Goal: Task Accomplishment & Management: Use online tool/utility

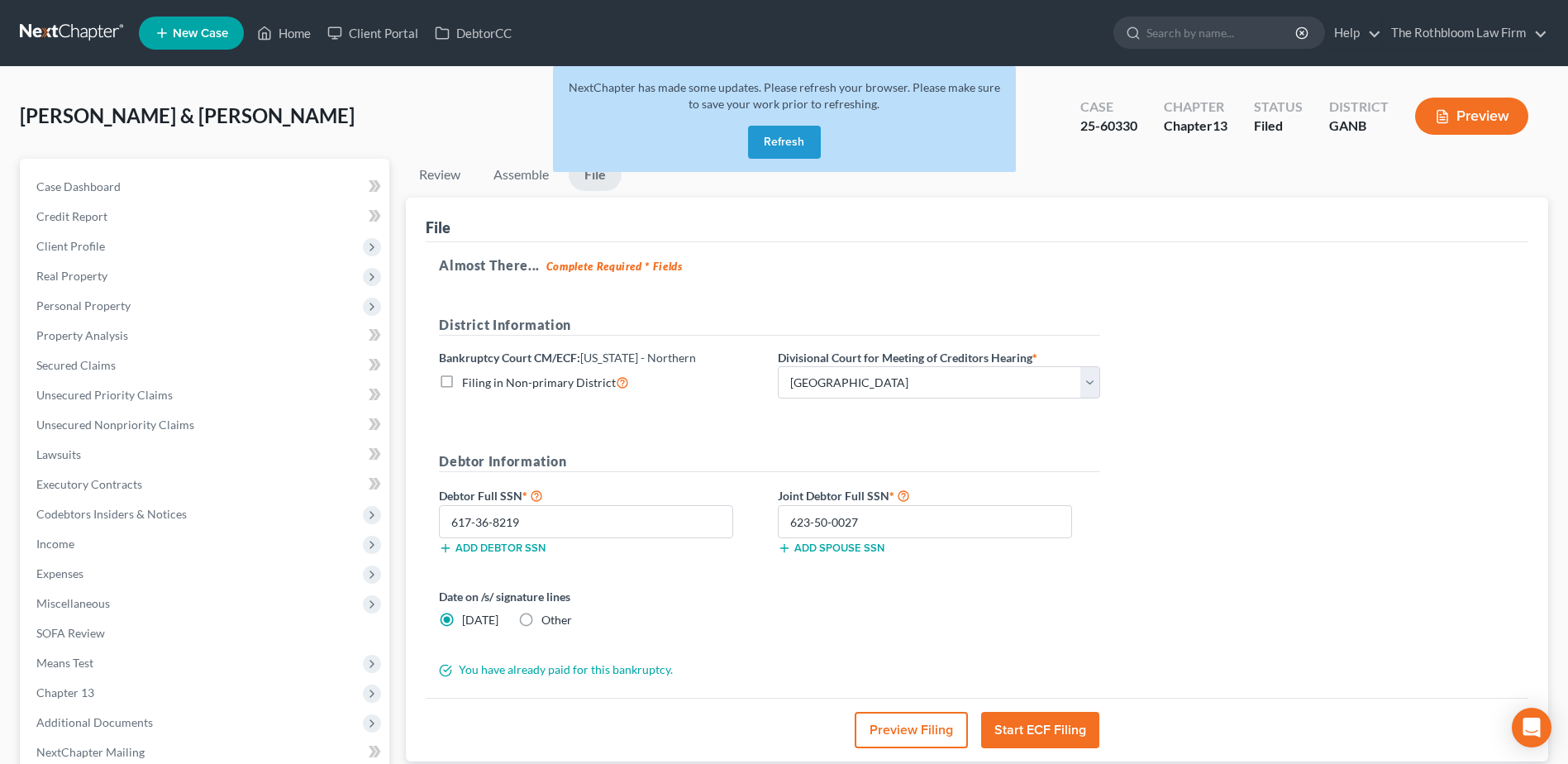
select select "0"
click at [799, 144] on button "Refresh" at bounding box center [785, 142] width 73 height 33
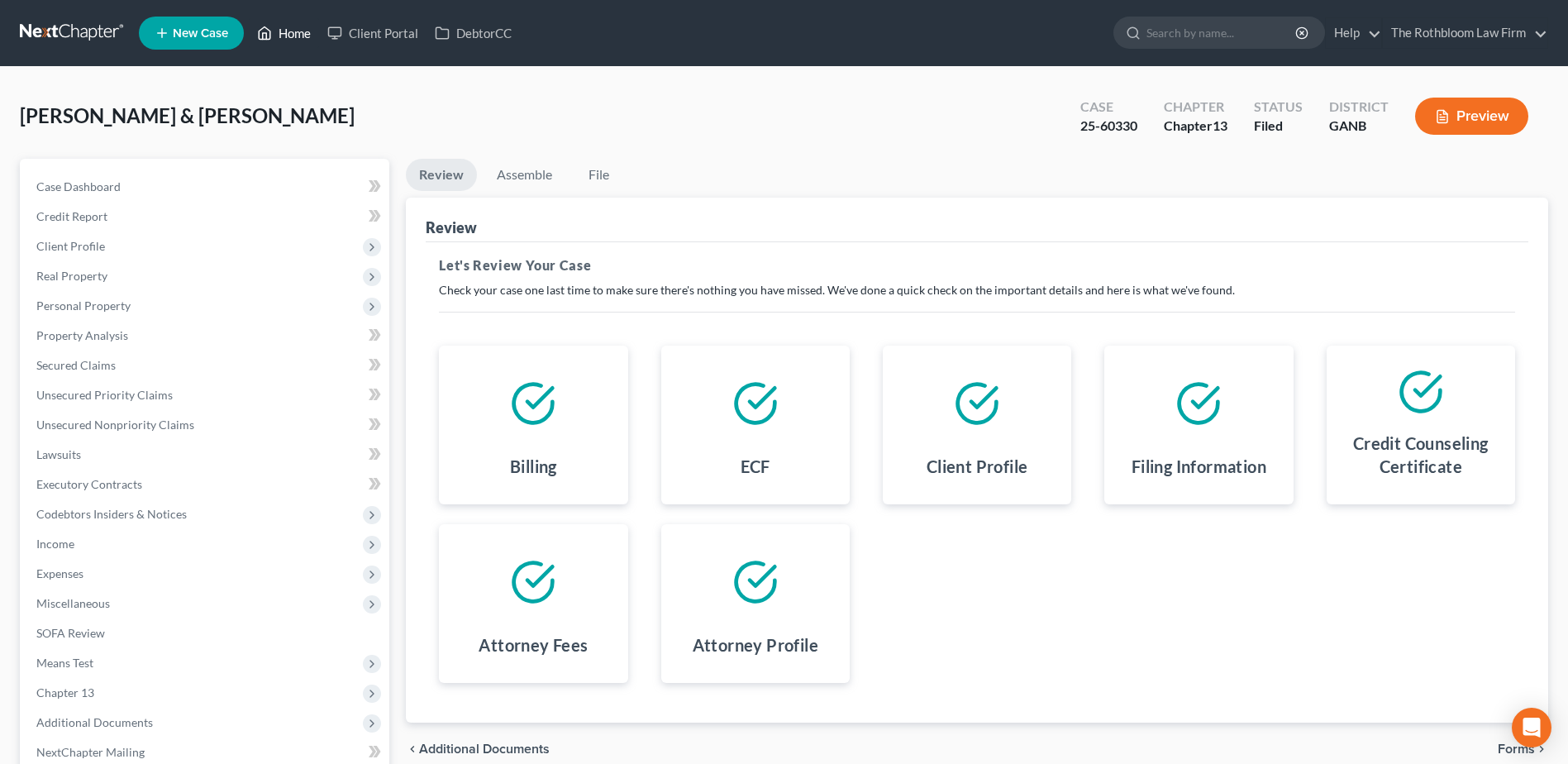
click at [304, 36] on link "Home" at bounding box center [284, 33] width 71 height 29
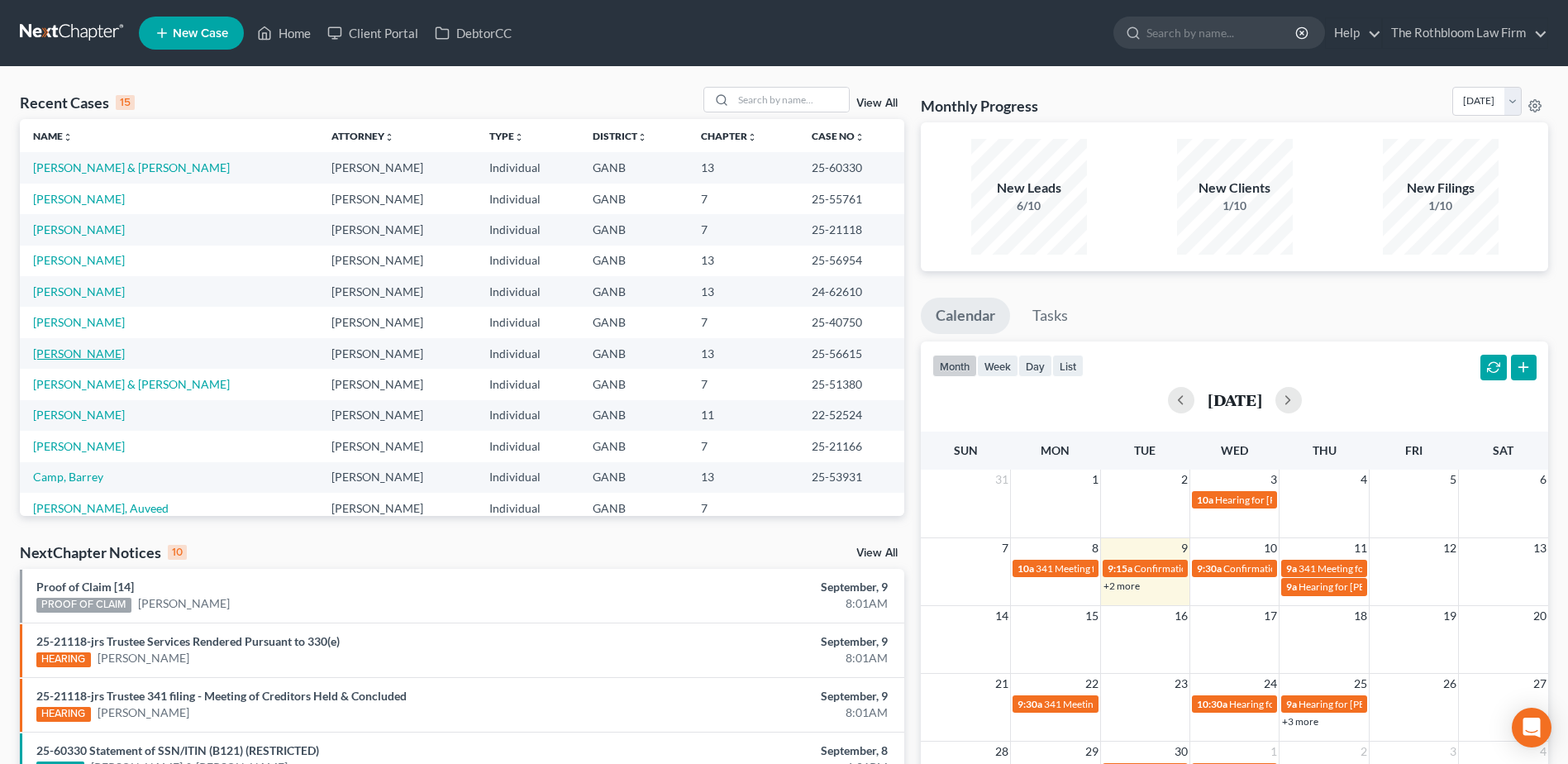
click at [63, 358] on link "[PERSON_NAME]" at bounding box center [79, 354] width 91 height 14
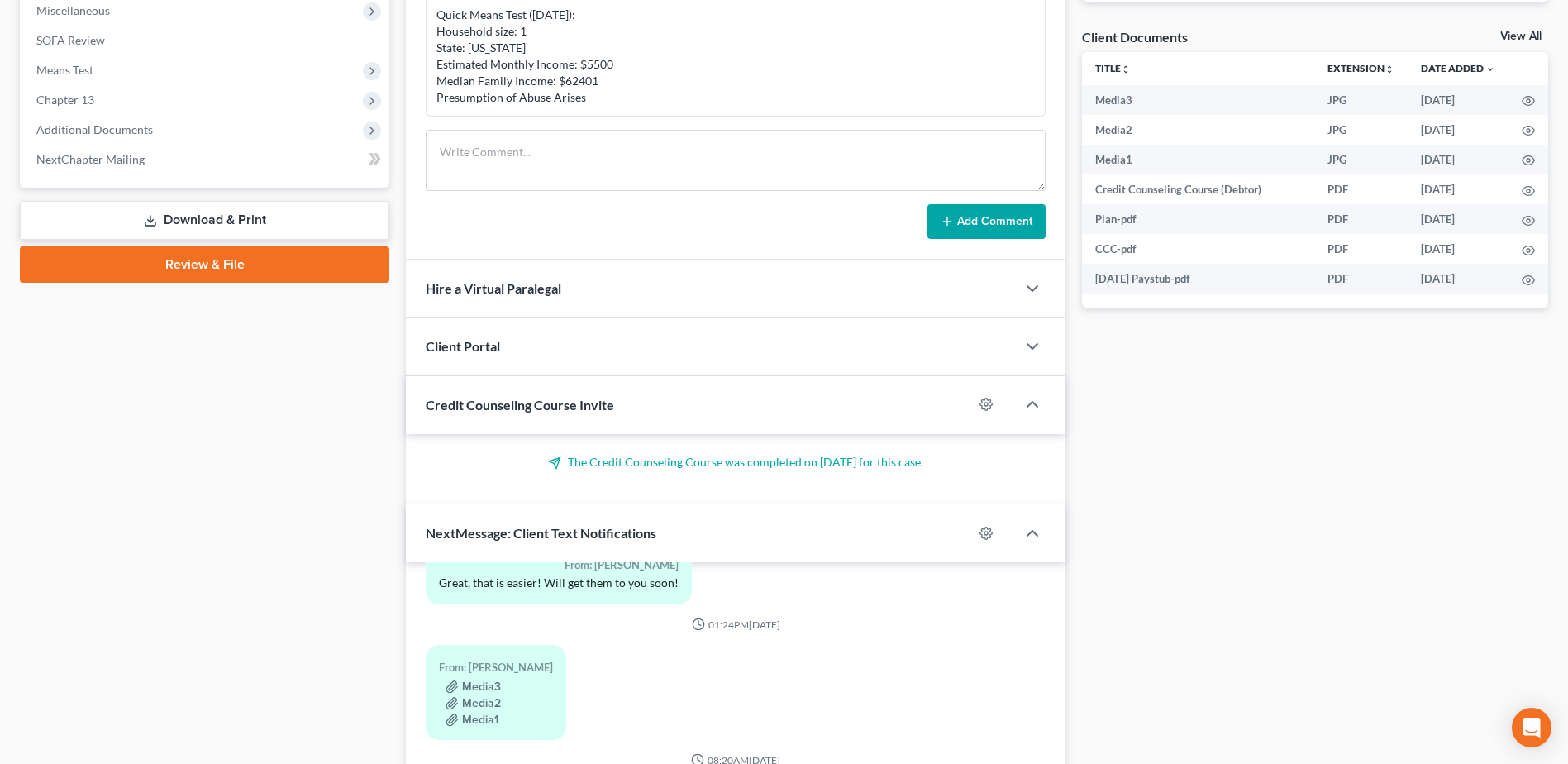
scroll to position [824, 0]
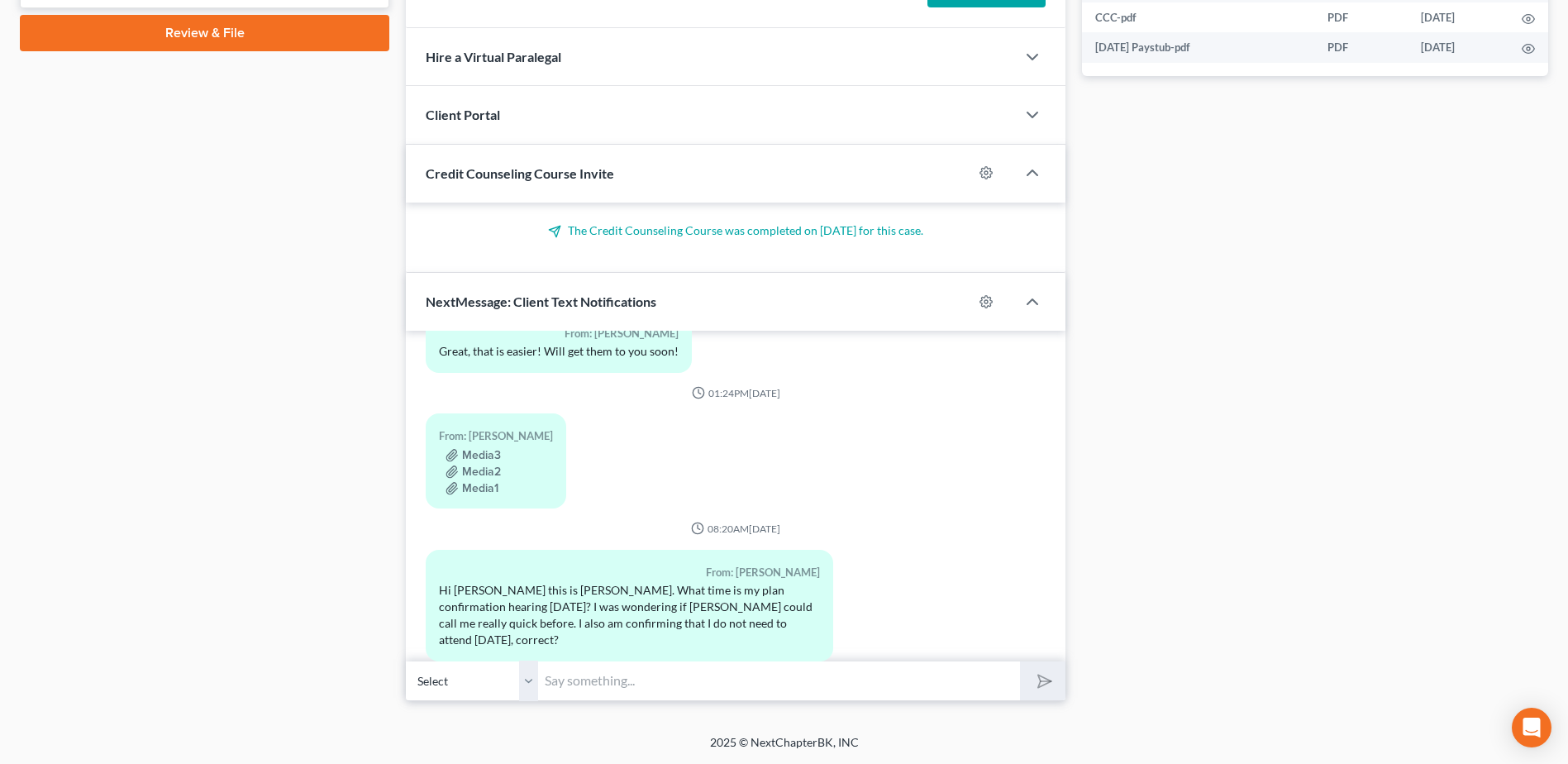
click at [592, 662] on input "text" at bounding box center [779, 680] width 482 height 40
type input "Hi [PERSON_NAME]: No, you do not need to attend. We will have to ask for a rese…"
click at [1046, 689] on button "submit" at bounding box center [1042, 681] width 45 height 39
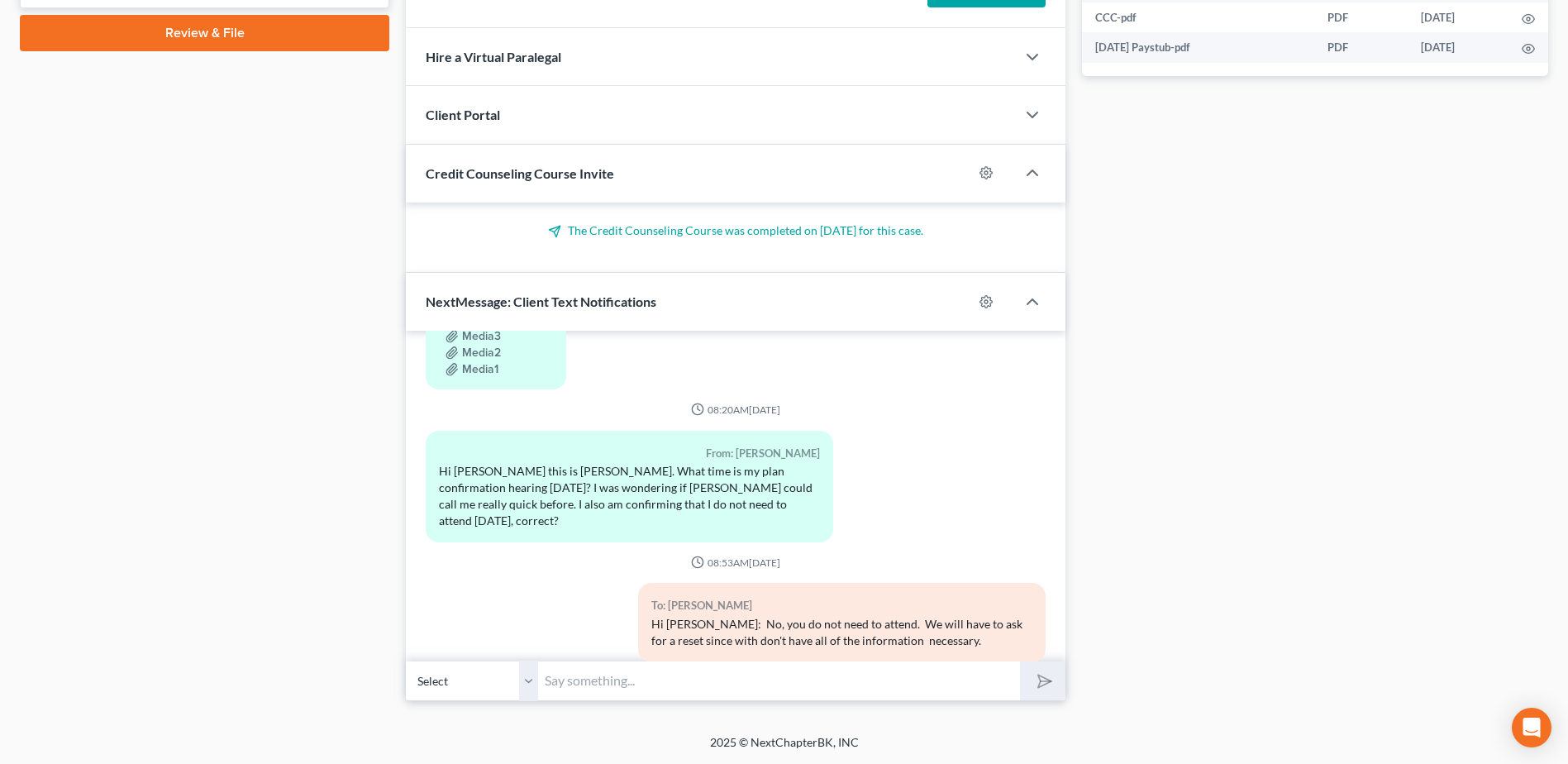
scroll to position [784, 0]
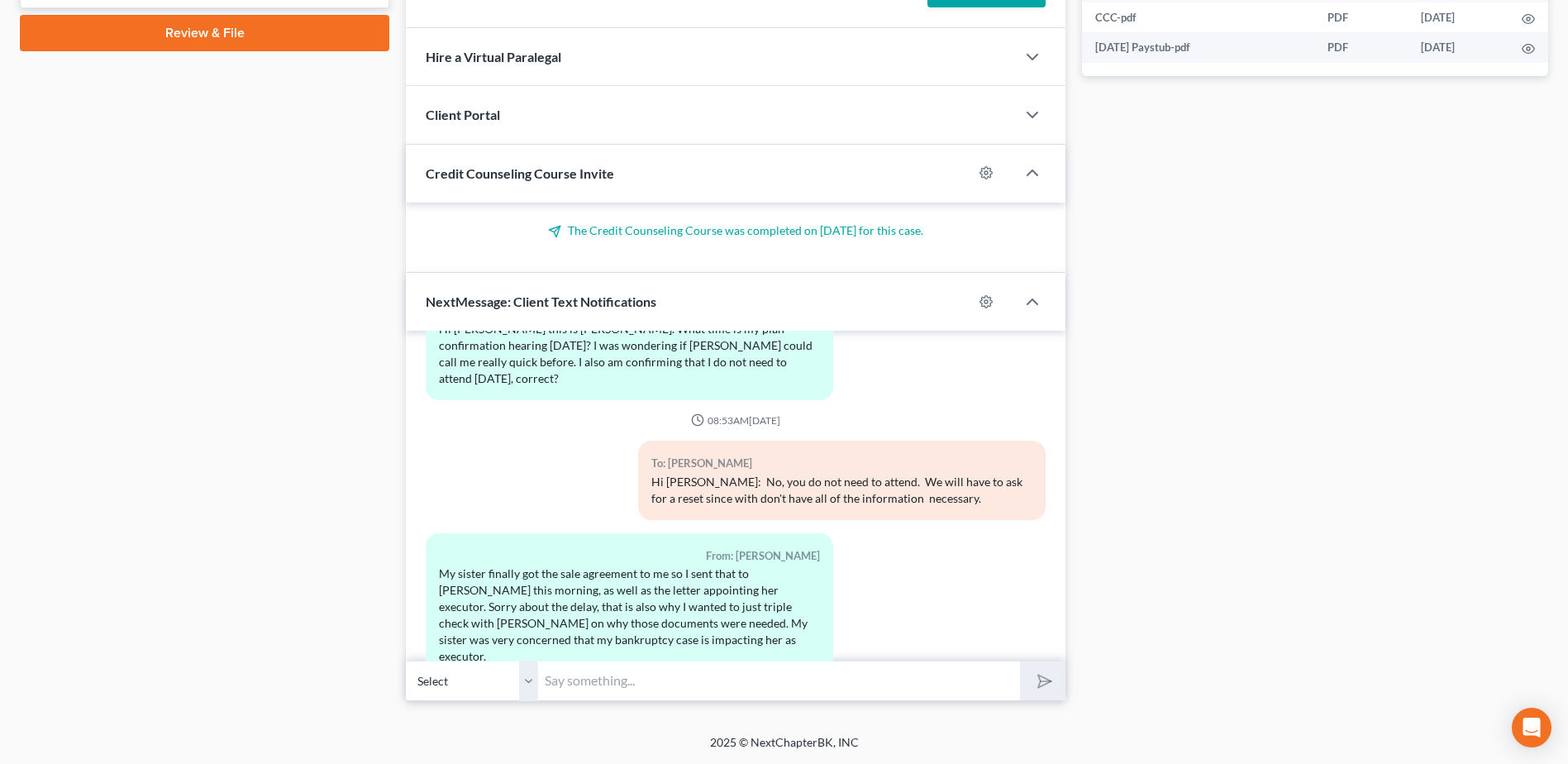
drag, startPoint x: 553, startPoint y: 682, endPoint x: 595, endPoint y: 676, distance: 42.4
click at [554, 681] on input "text" at bounding box center [779, 680] width 482 height 40
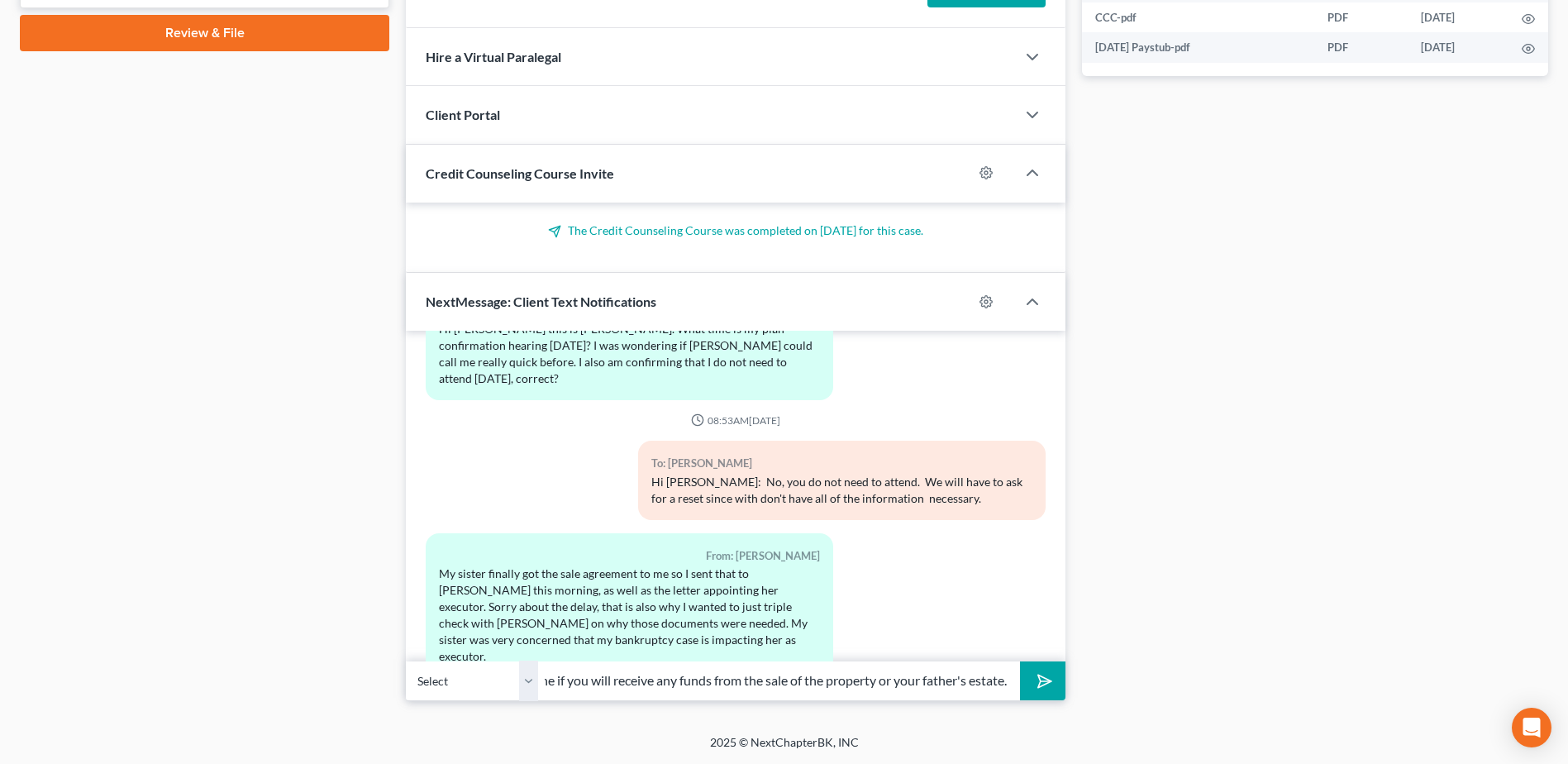
scroll to position [0, 417]
type input "OK. The bankruptcy will not impact her at all. We just need to determine if you…"
click at [1037, 681] on icon "submit" at bounding box center [1042, 682] width 24 height 24
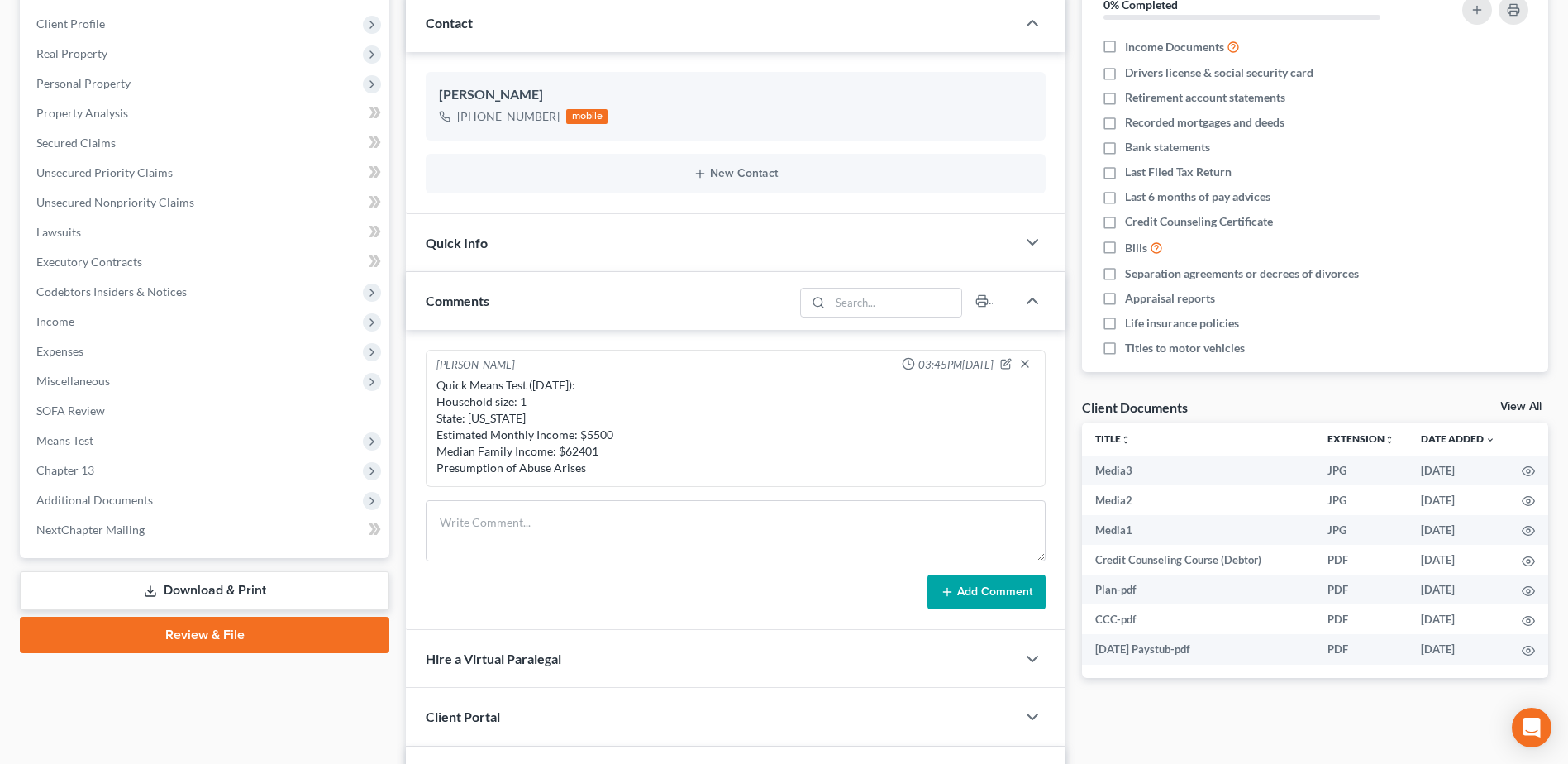
scroll to position [0, 0]
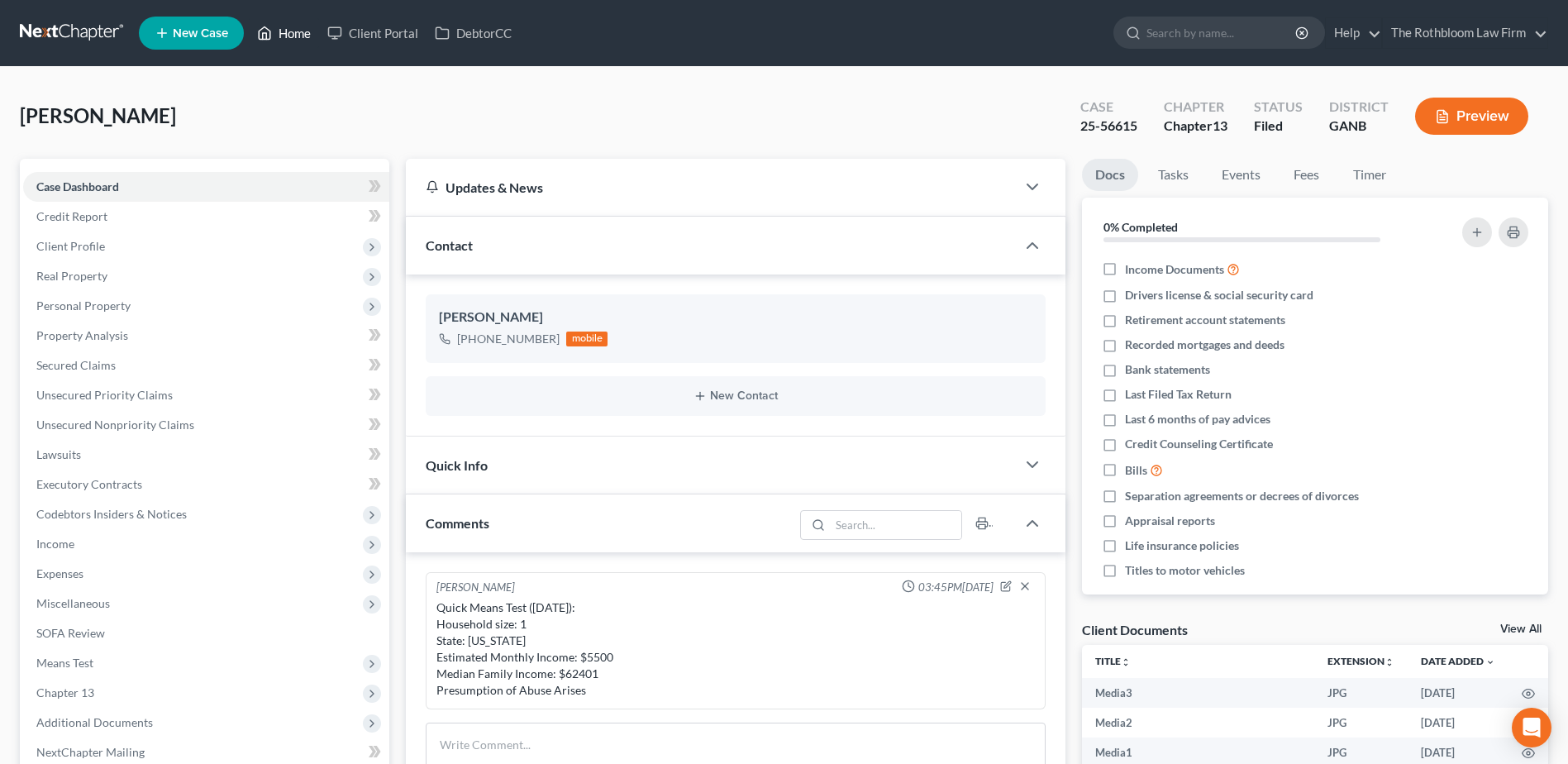
click at [298, 28] on link "Home" at bounding box center [284, 33] width 71 height 29
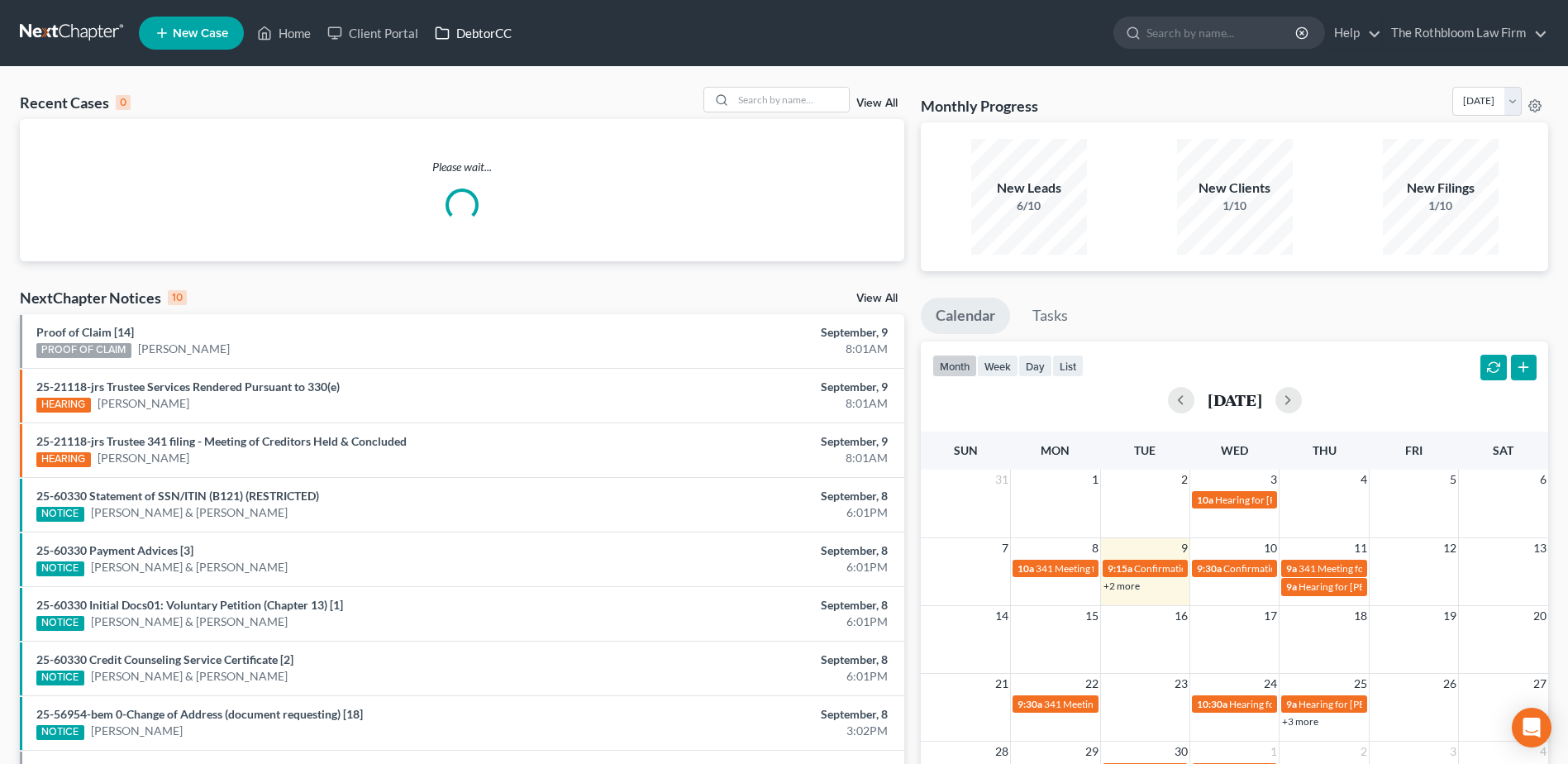
click at [472, 34] on link "DebtorCC" at bounding box center [473, 33] width 93 height 29
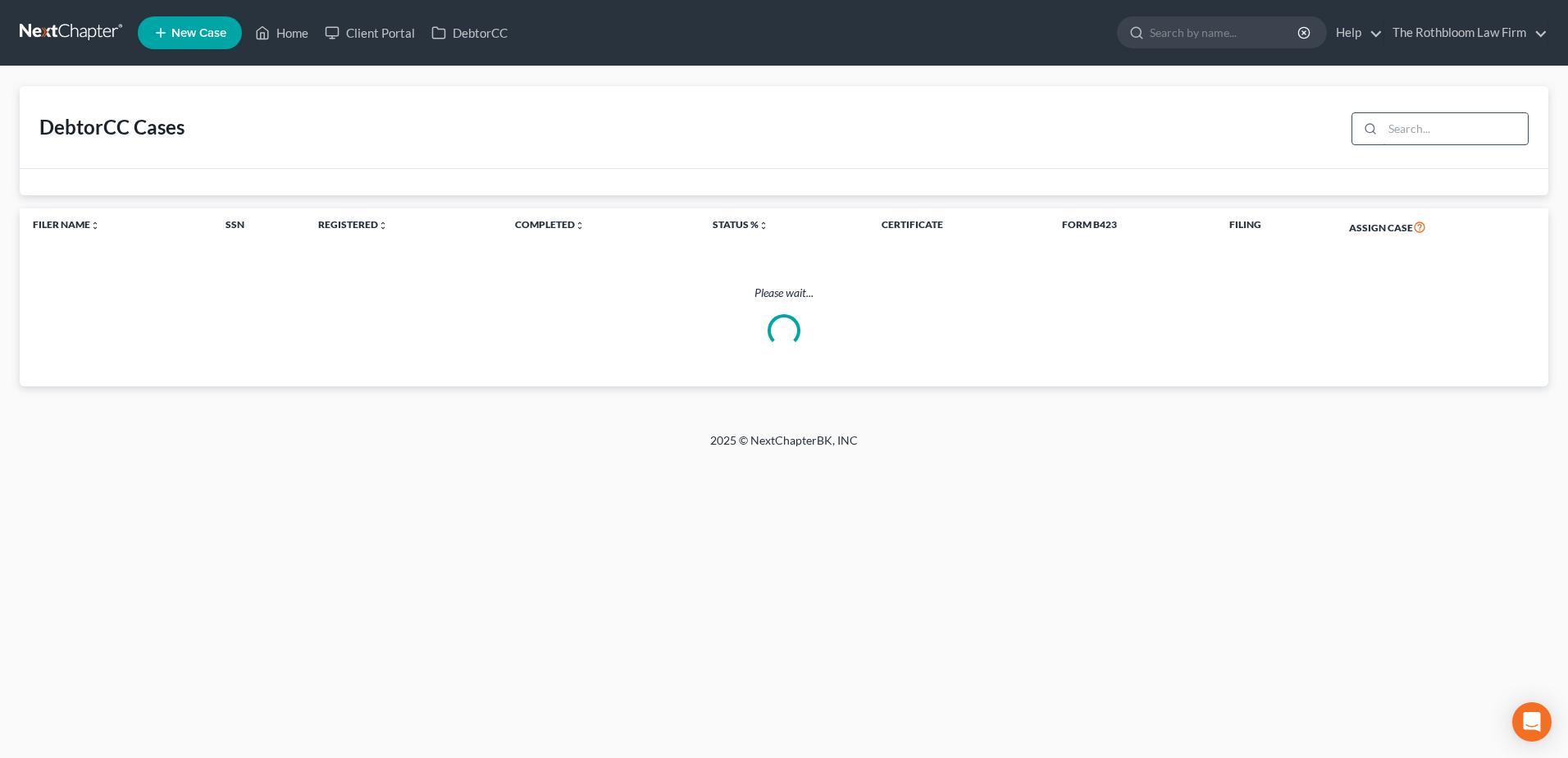
click at [1396, 132] on input "search" at bounding box center [1455, 129] width 145 height 31
type input "[PERSON_NAME]"
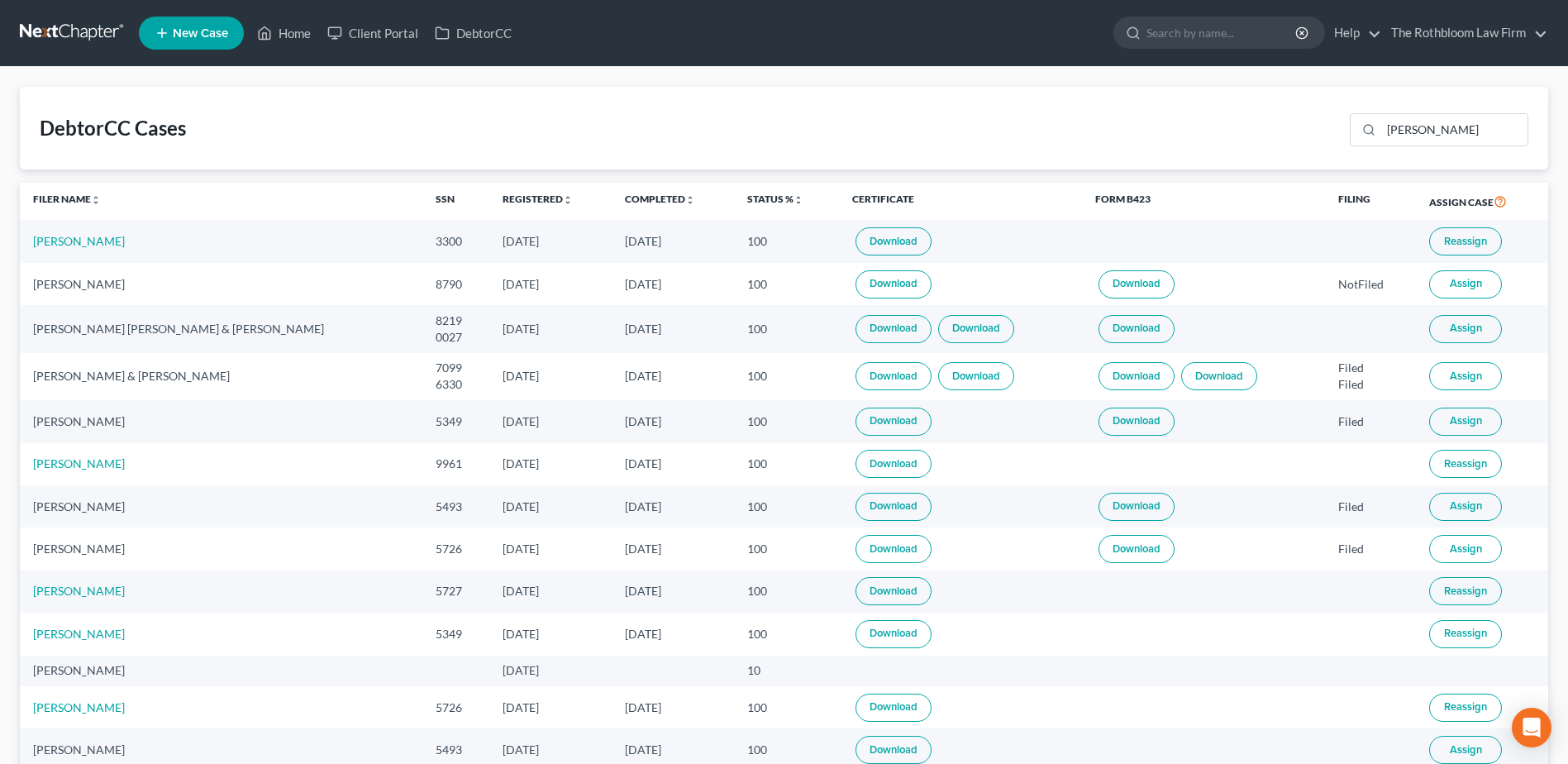
click at [1098, 284] on link "Download" at bounding box center [1136, 284] width 76 height 28
click at [856, 281] on link "Download" at bounding box center [893, 284] width 76 height 28
click at [306, 41] on link "Home" at bounding box center [284, 33] width 71 height 29
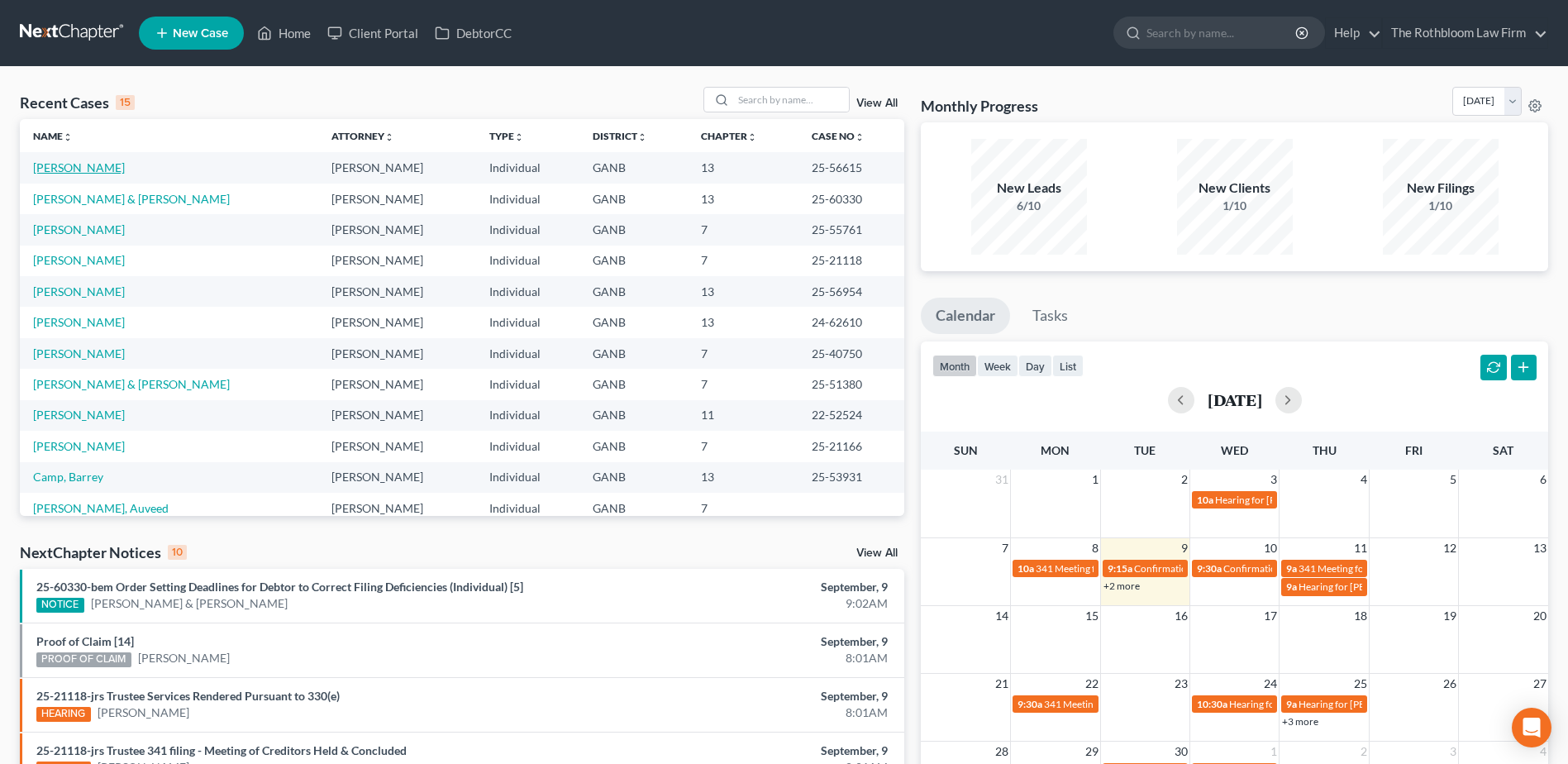
click at [62, 169] on link "[PERSON_NAME]" at bounding box center [79, 167] width 91 height 14
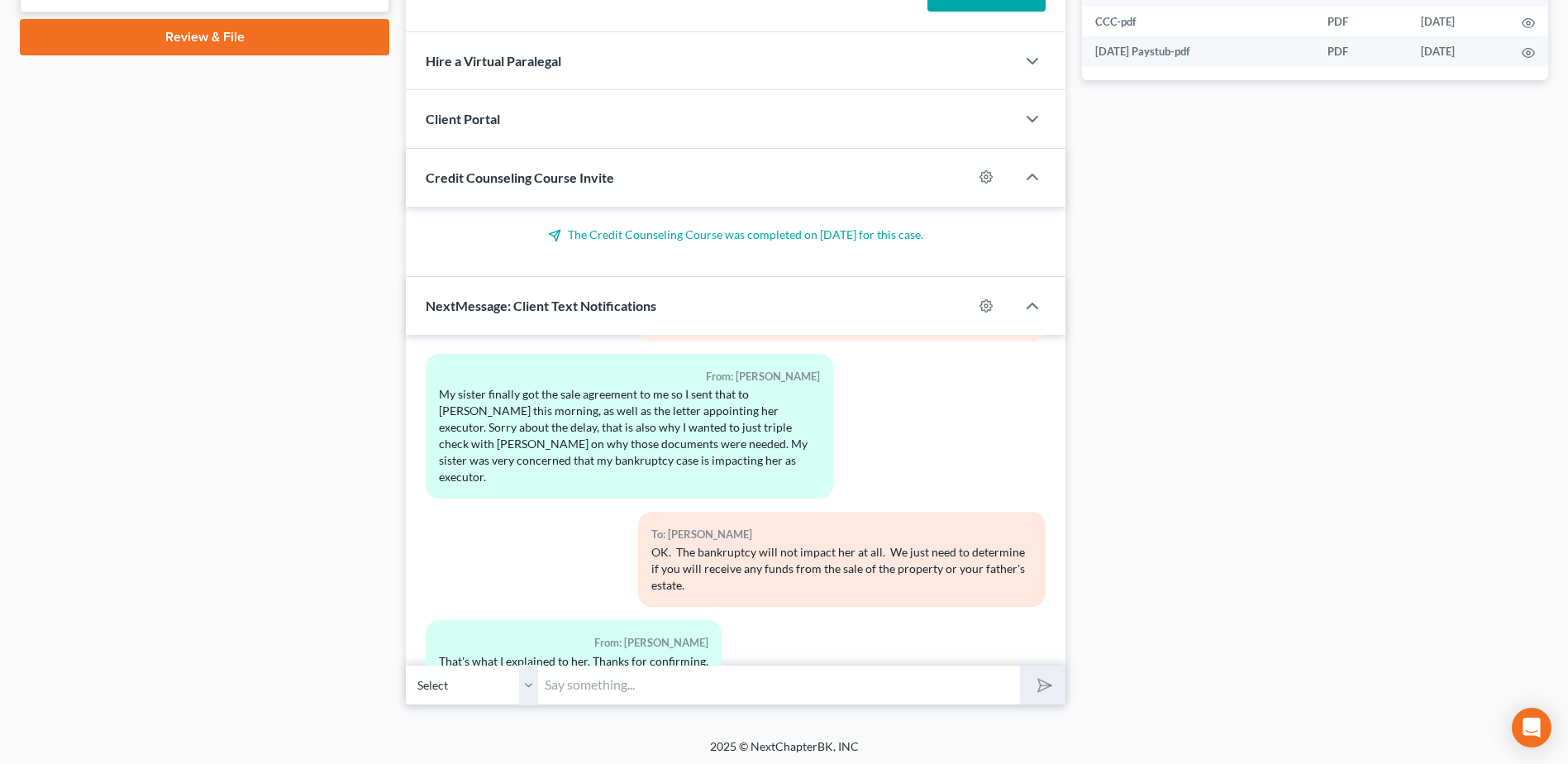
scroll to position [824, 0]
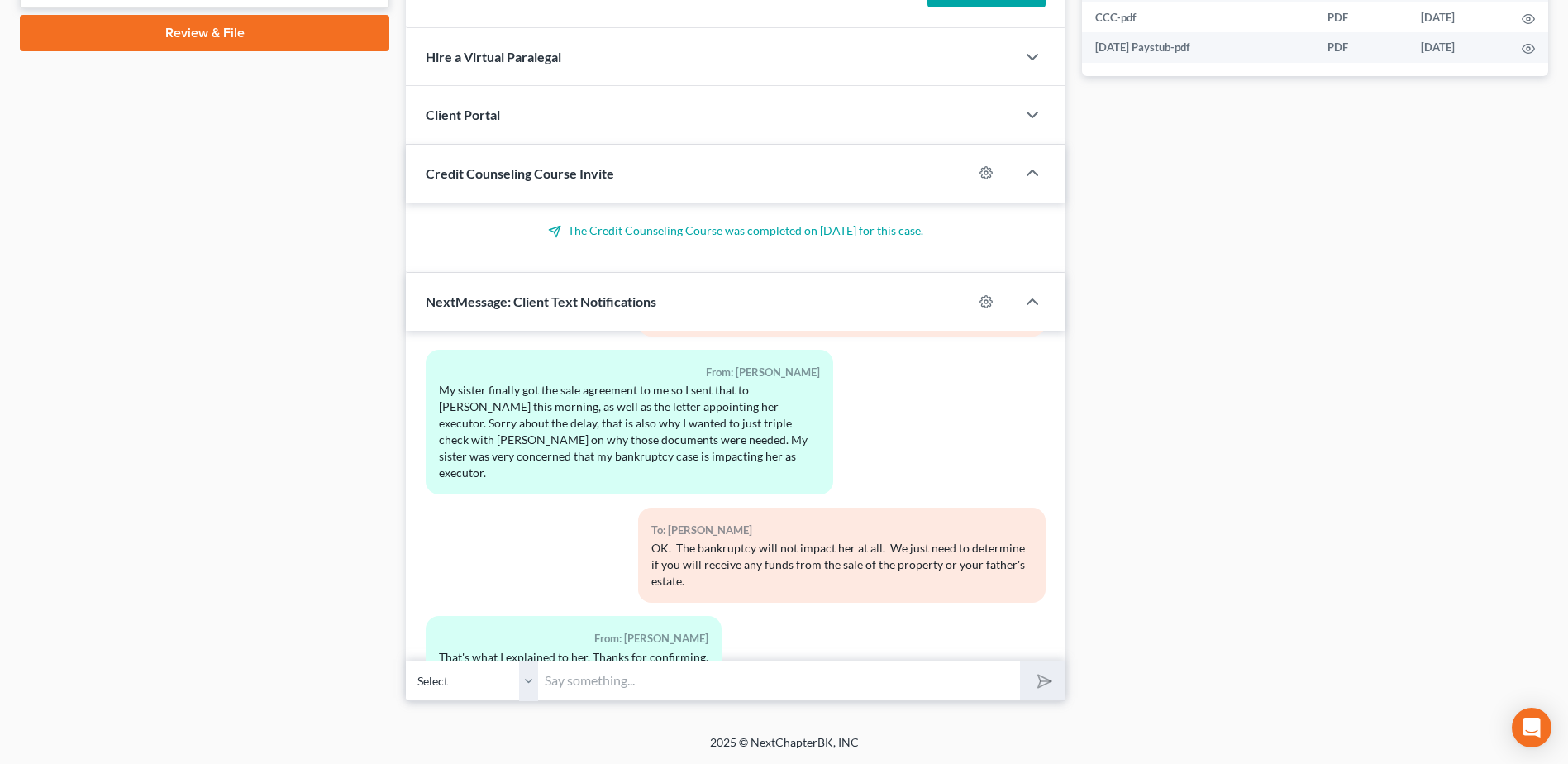
click at [574, 678] on input "text" at bounding box center [779, 680] width 482 height 40
type input "The confirmation hearing has been reset to [DATE]."
click at [1039, 686] on polygon "submit" at bounding box center [1041, 681] width 20 height 20
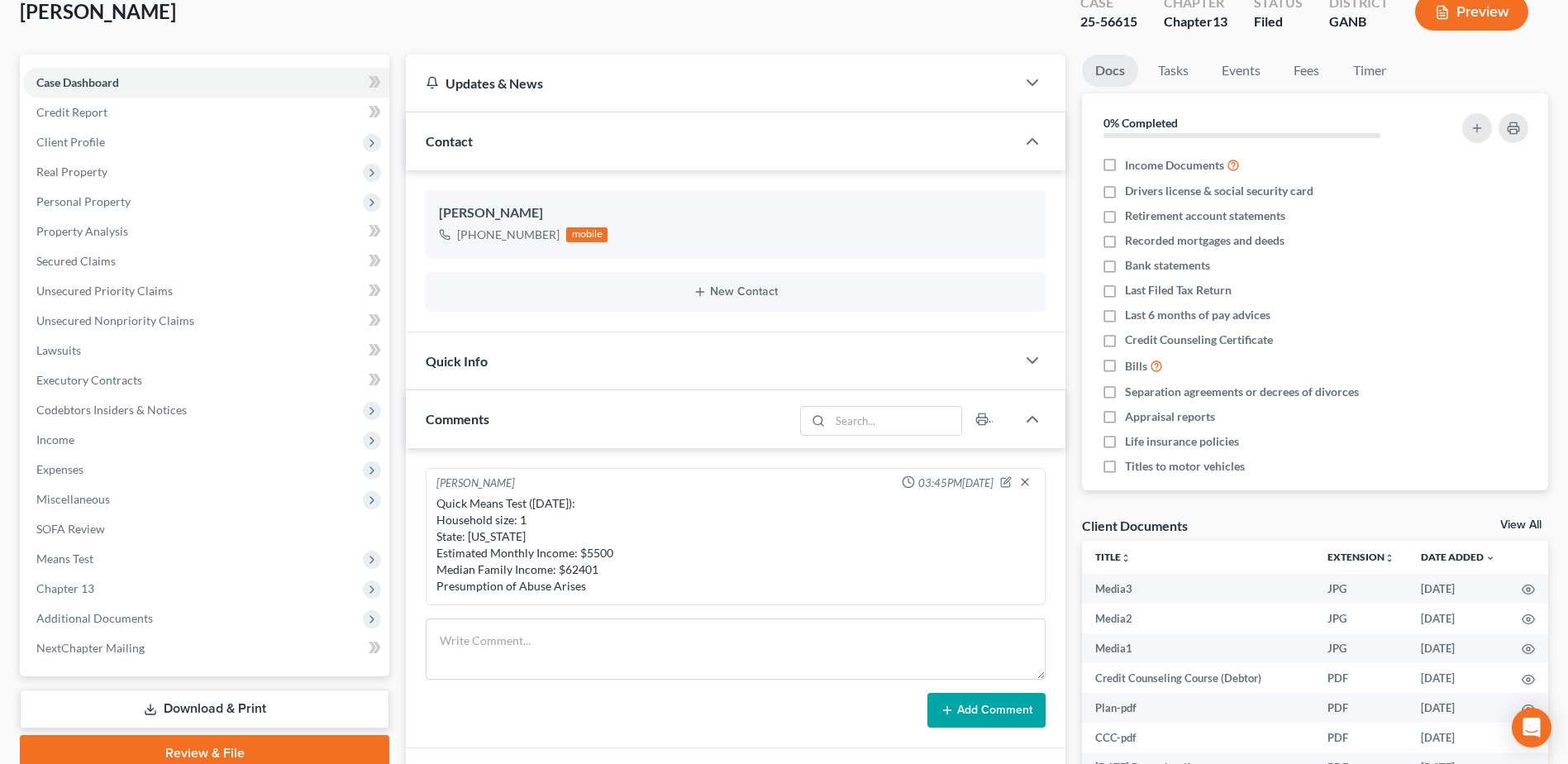
scroll to position [0, 0]
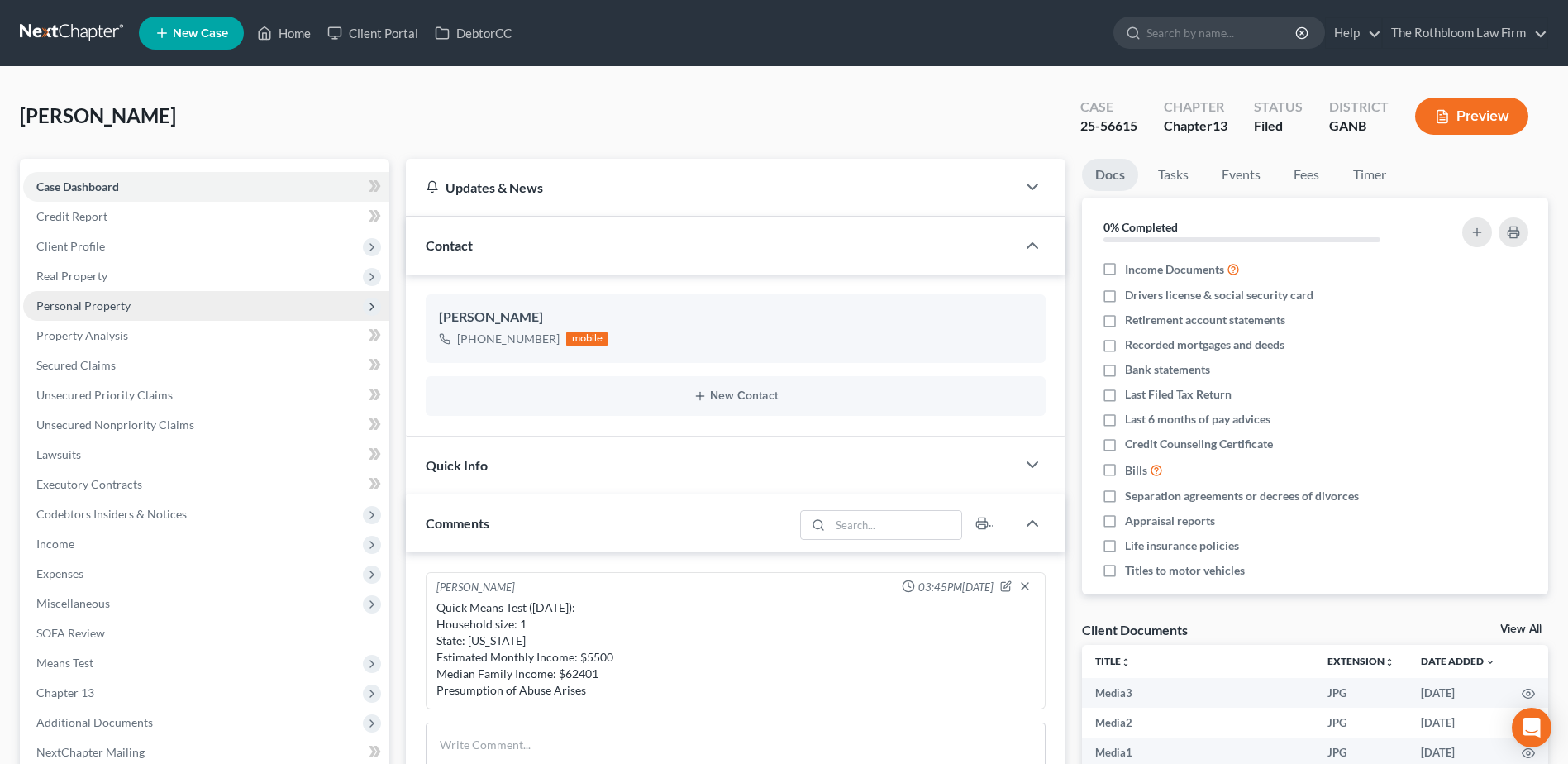
click at [80, 301] on span "Personal Property" at bounding box center [84, 305] width 94 height 14
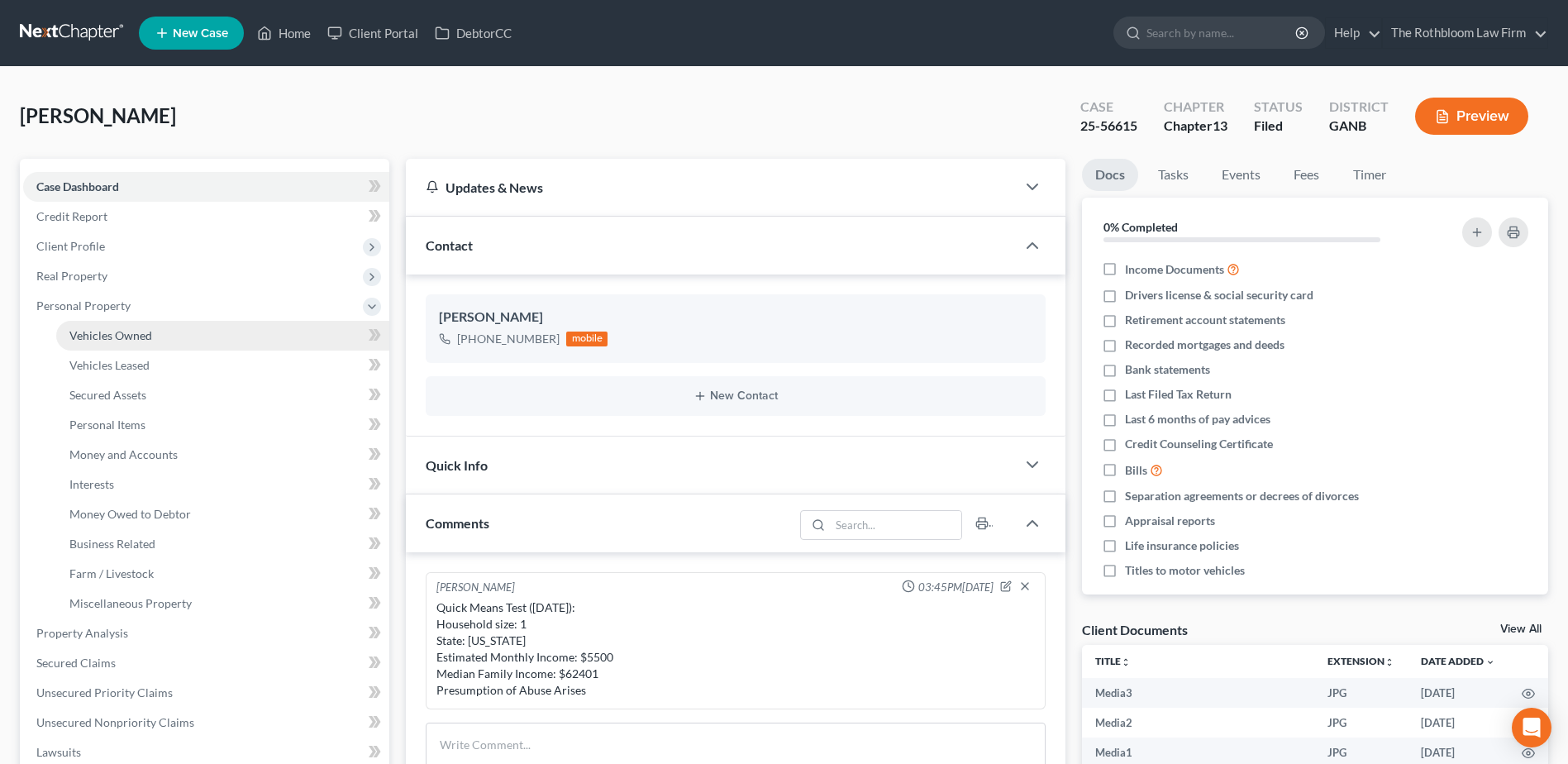
click at [81, 338] on span "Vehicles Owned" at bounding box center [111, 335] width 83 height 14
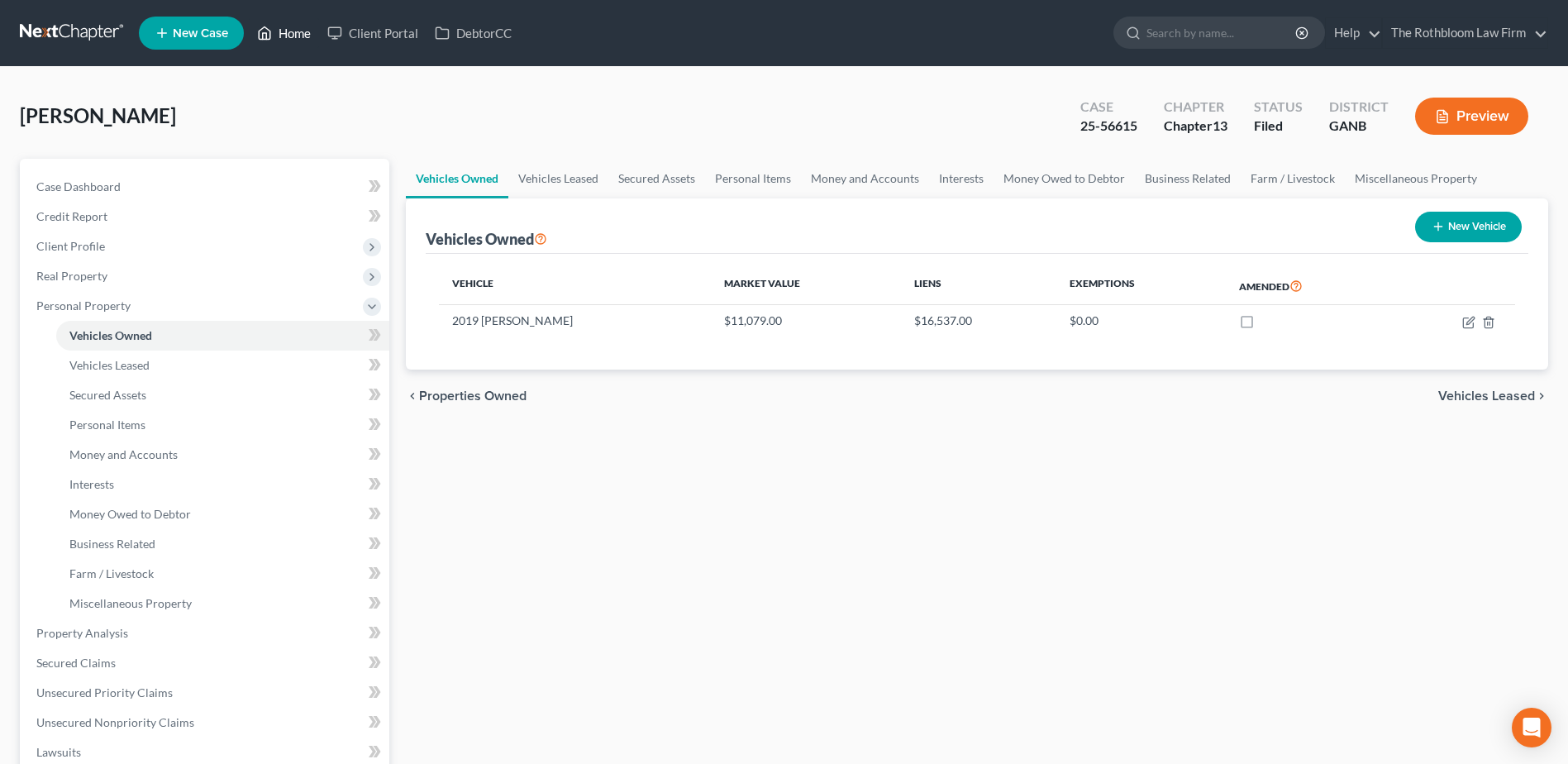
click at [289, 34] on link "Home" at bounding box center [284, 33] width 71 height 29
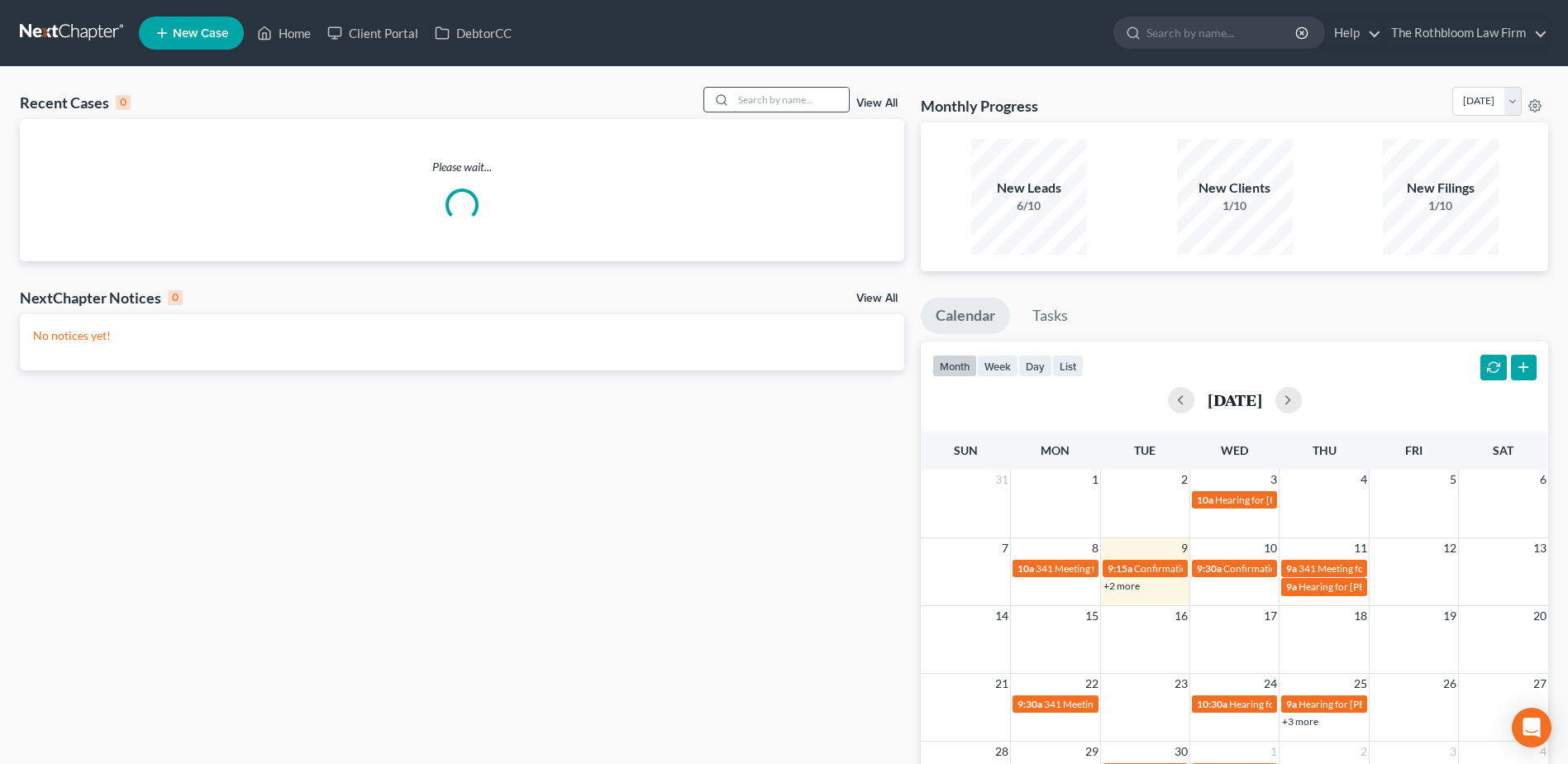
click at [756, 91] on input "search" at bounding box center [791, 99] width 116 height 24
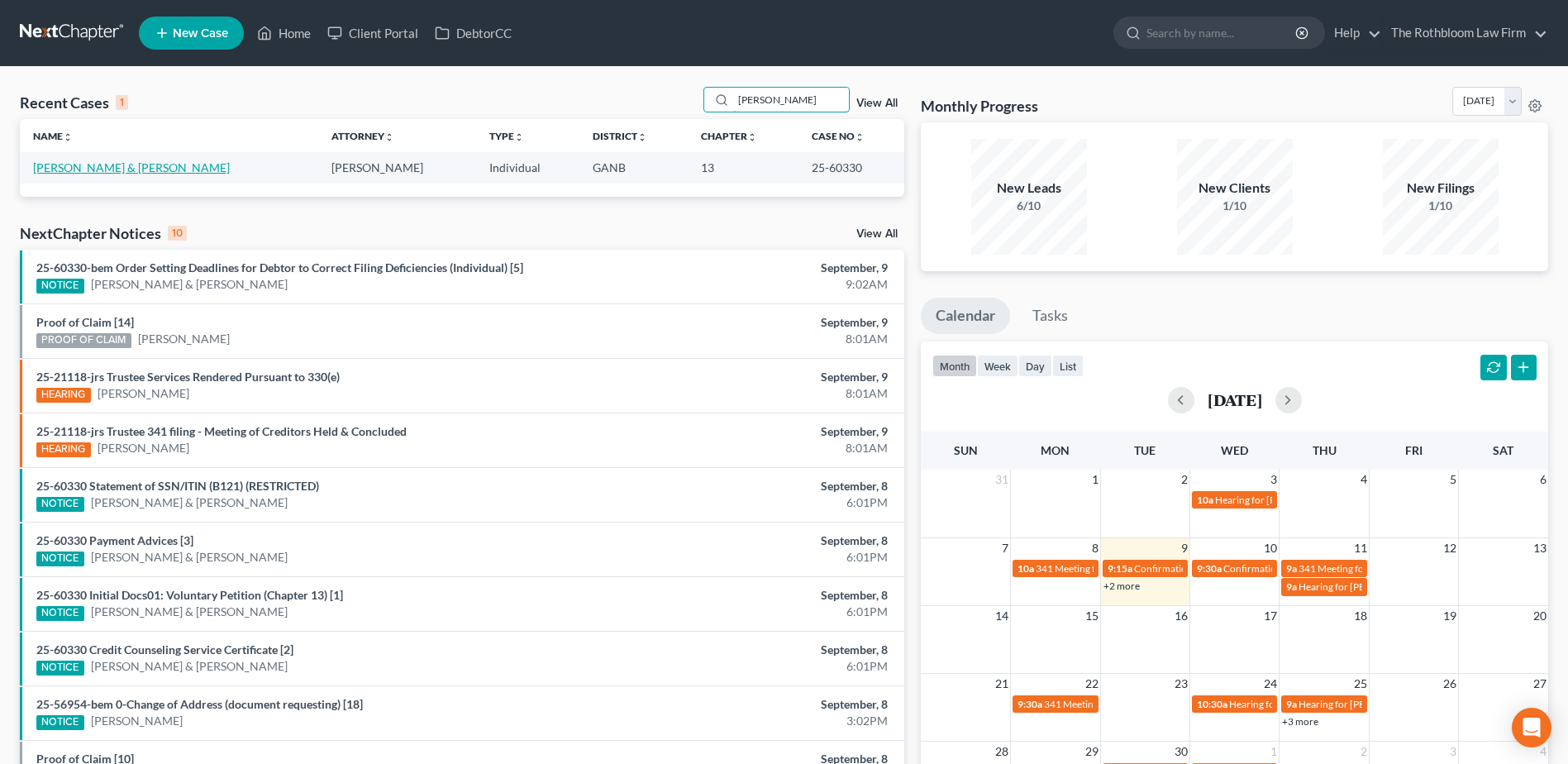
type input "[PERSON_NAME]"
click at [71, 164] on link "[PERSON_NAME] & [PERSON_NAME]" at bounding box center [132, 167] width 196 height 14
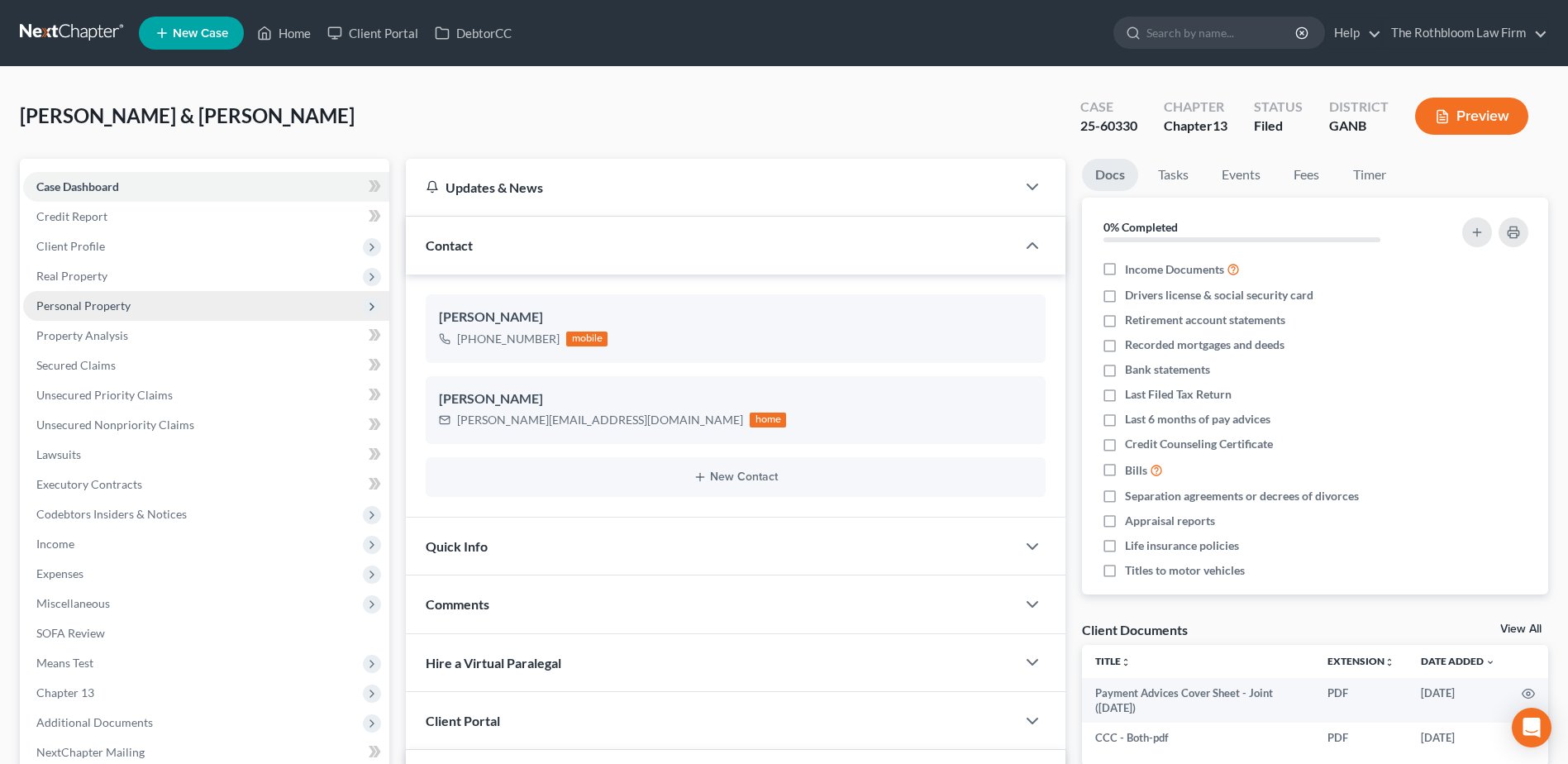
click at [97, 313] on span "Personal Property" at bounding box center [206, 305] width 366 height 29
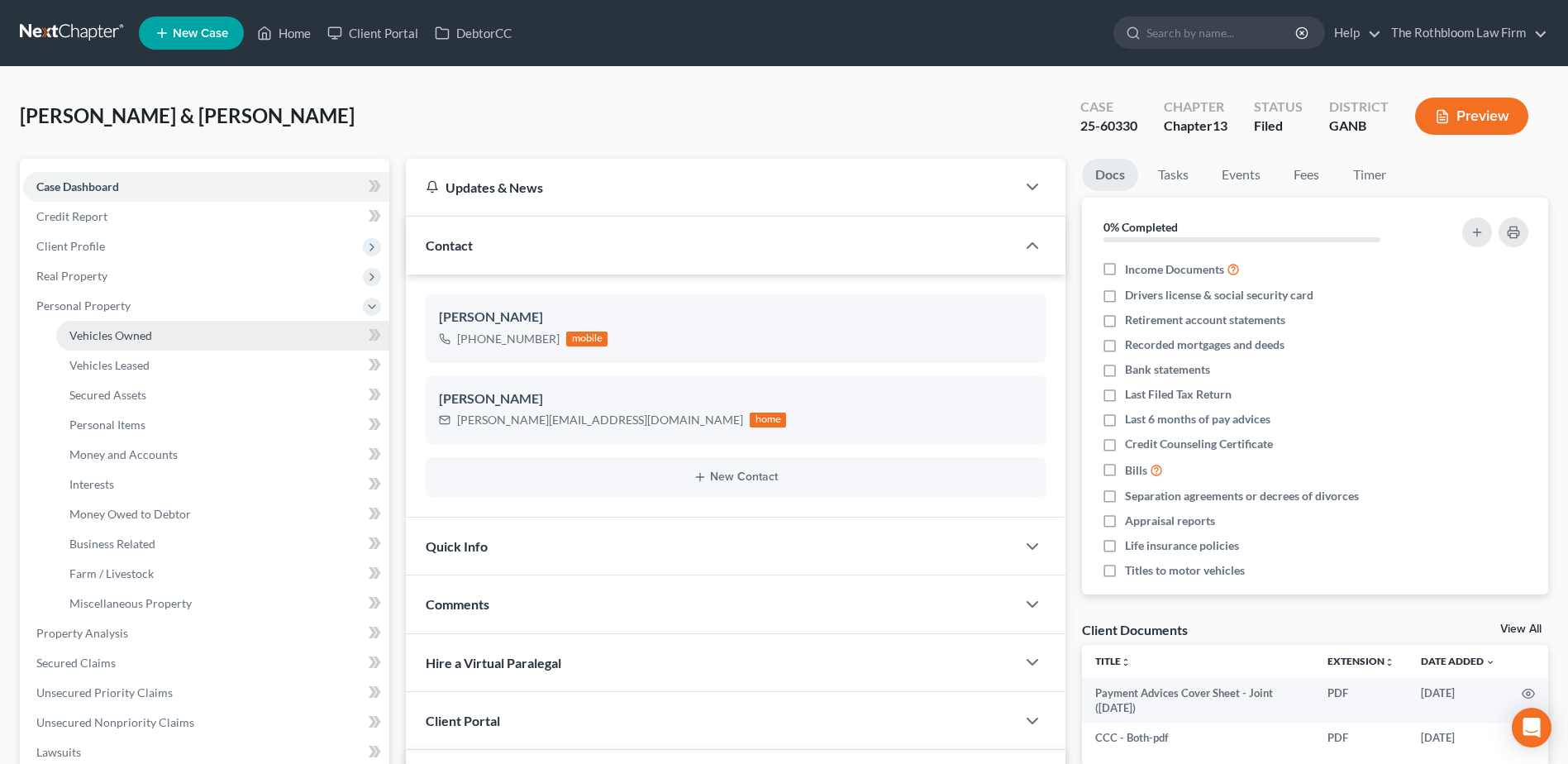
click at [91, 326] on link "Vehicles Owned" at bounding box center [222, 336] width 333 height 29
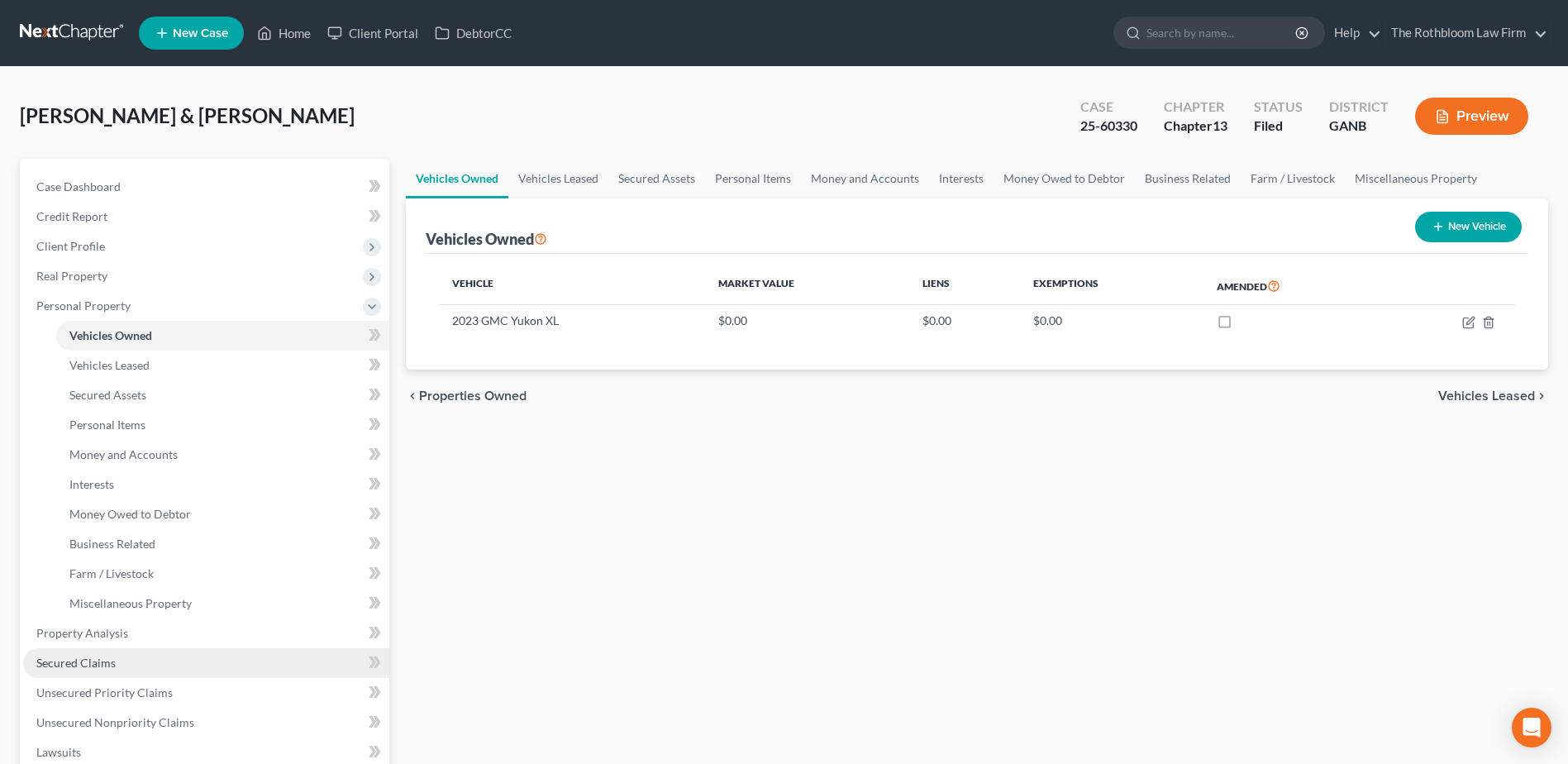
drag, startPoint x: 59, startPoint y: 668, endPoint x: 60, endPoint y: 660, distance: 8.1
click at [59, 668] on span "Secured Claims" at bounding box center [76, 662] width 80 height 14
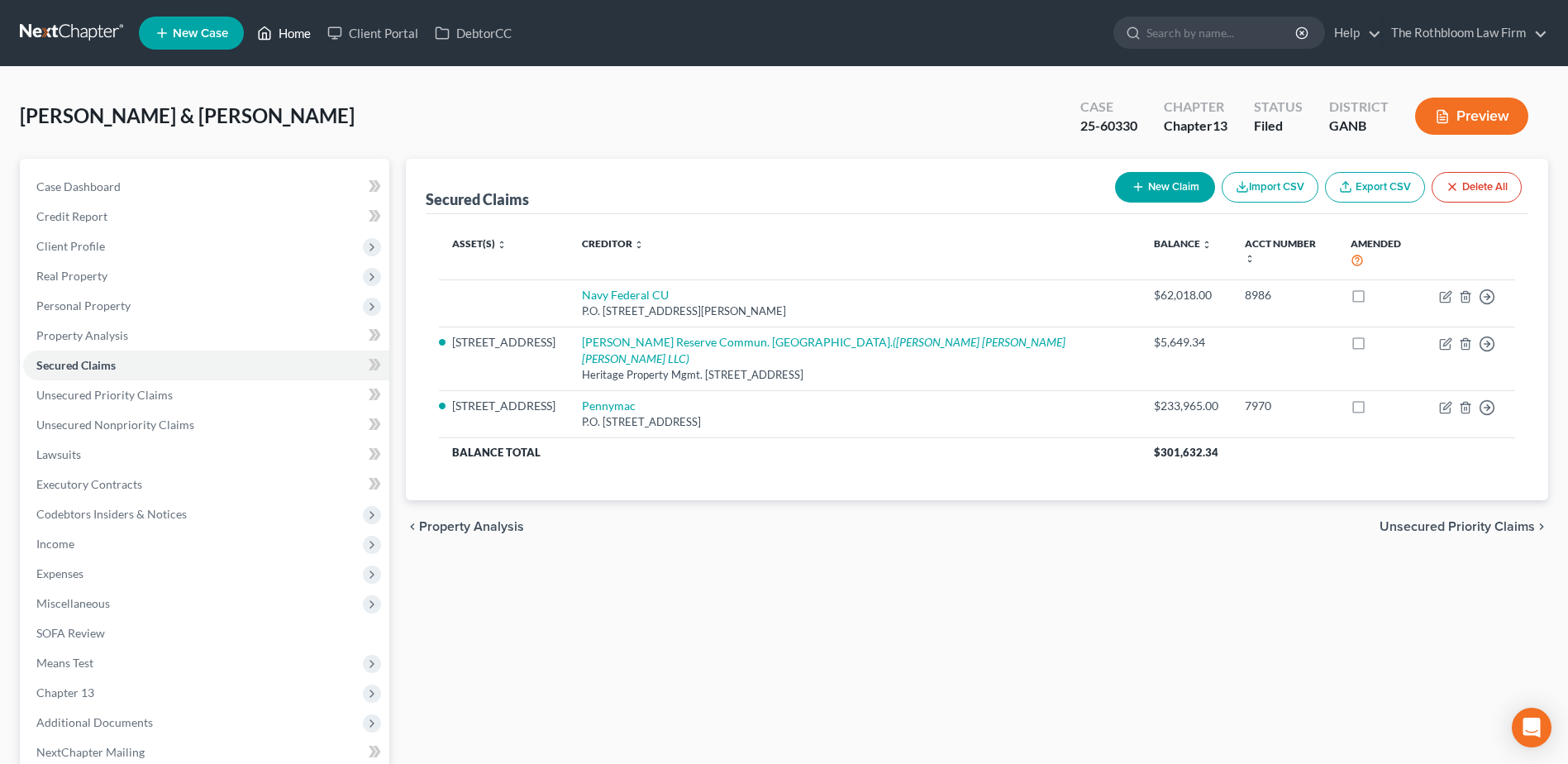
click at [300, 41] on link "Home" at bounding box center [284, 33] width 71 height 29
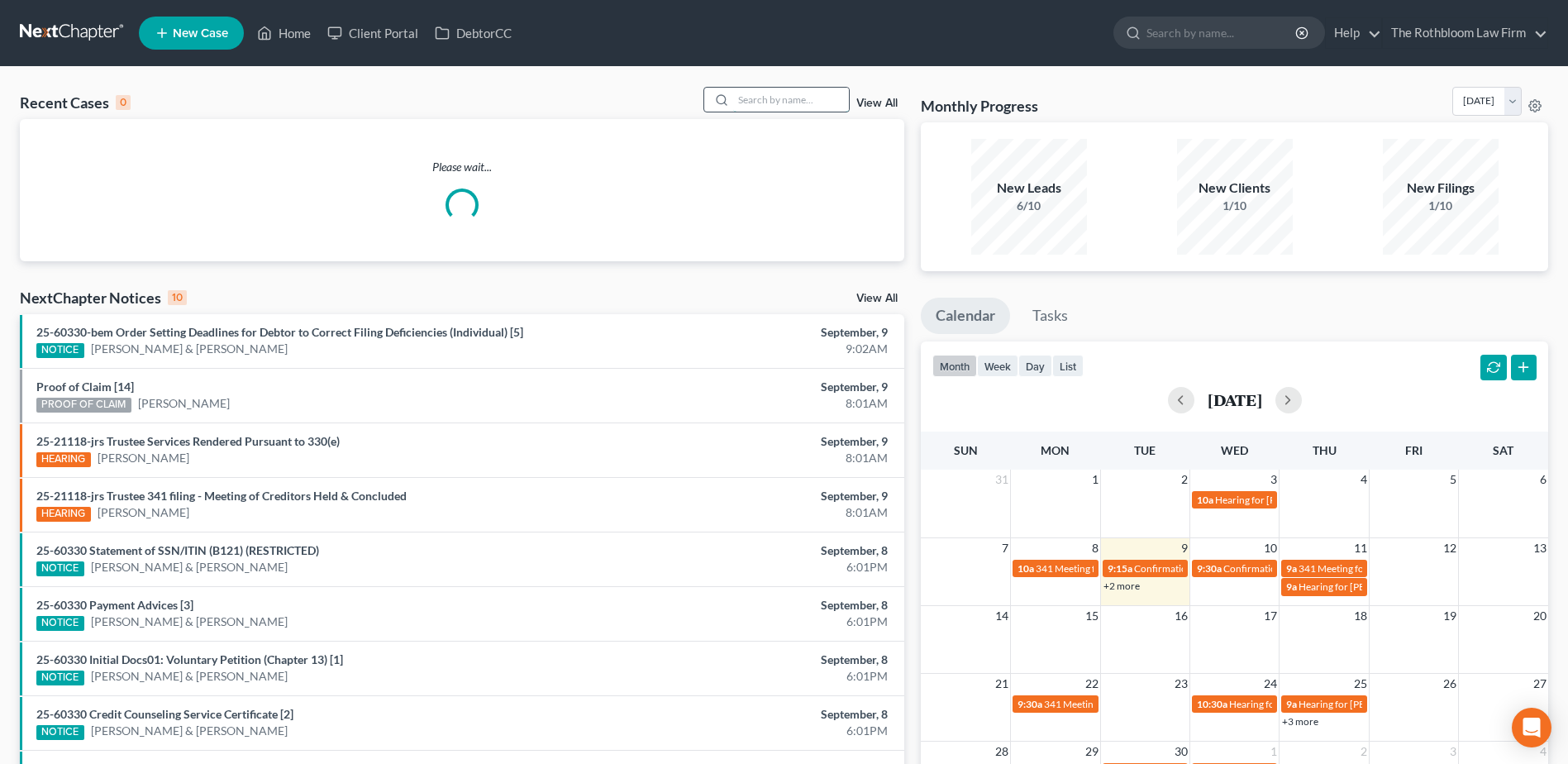
click at [774, 100] on input "search" at bounding box center [791, 99] width 116 height 24
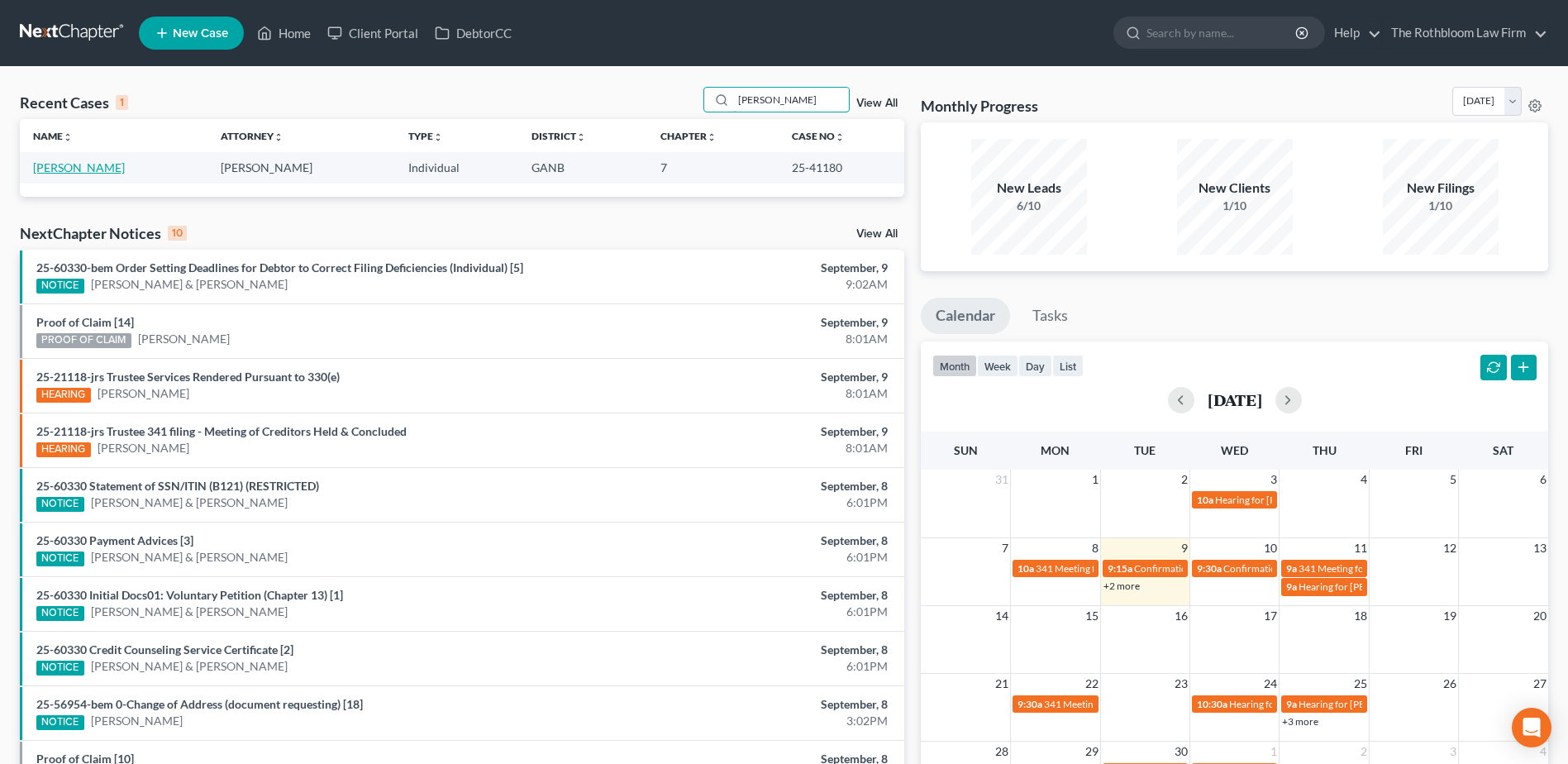
type input "[PERSON_NAME]"
click at [80, 164] on link "[PERSON_NAME]" at bounding box center [79, 167] width 91 height 14
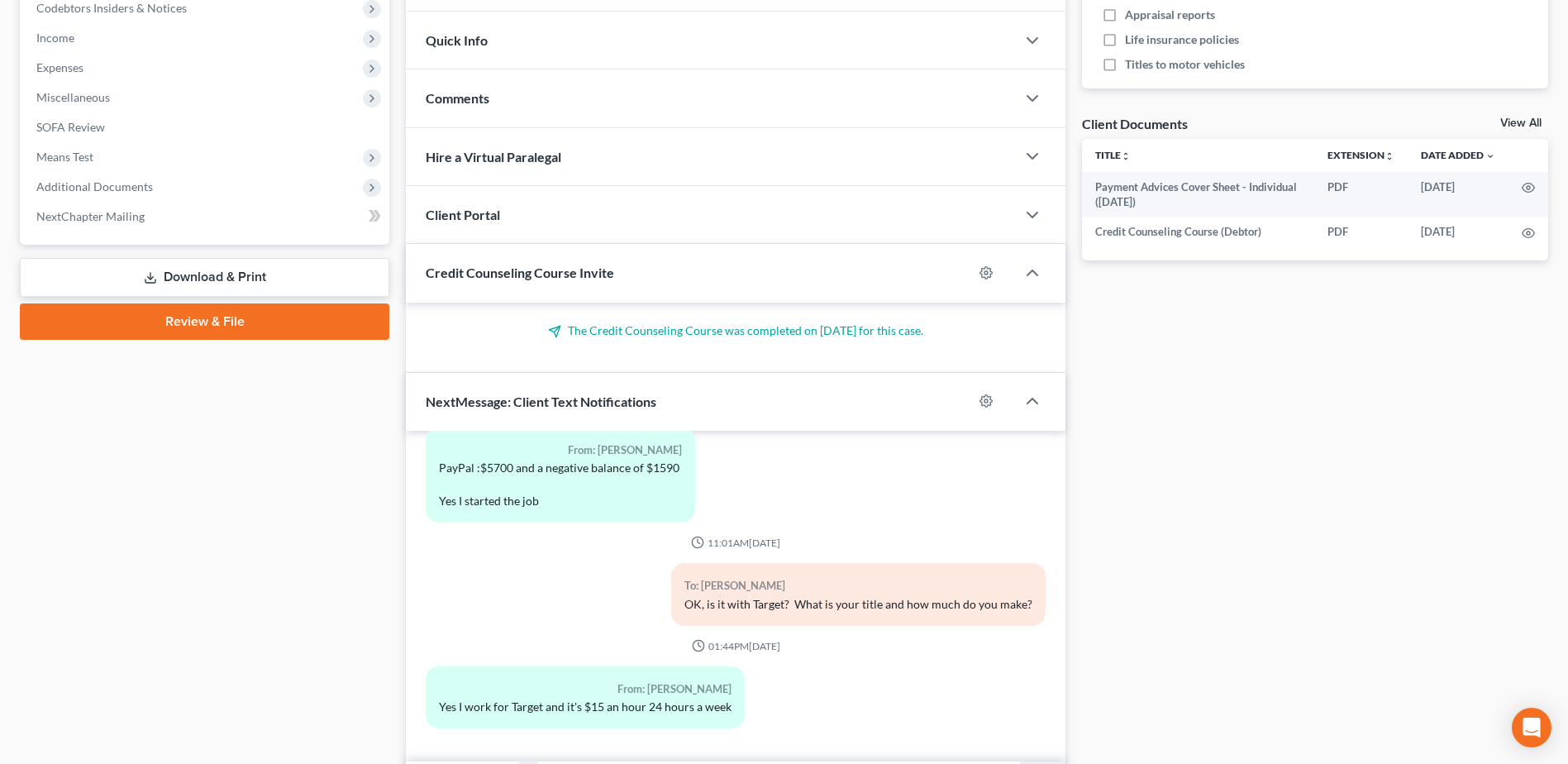
scroll to position [606, 0]
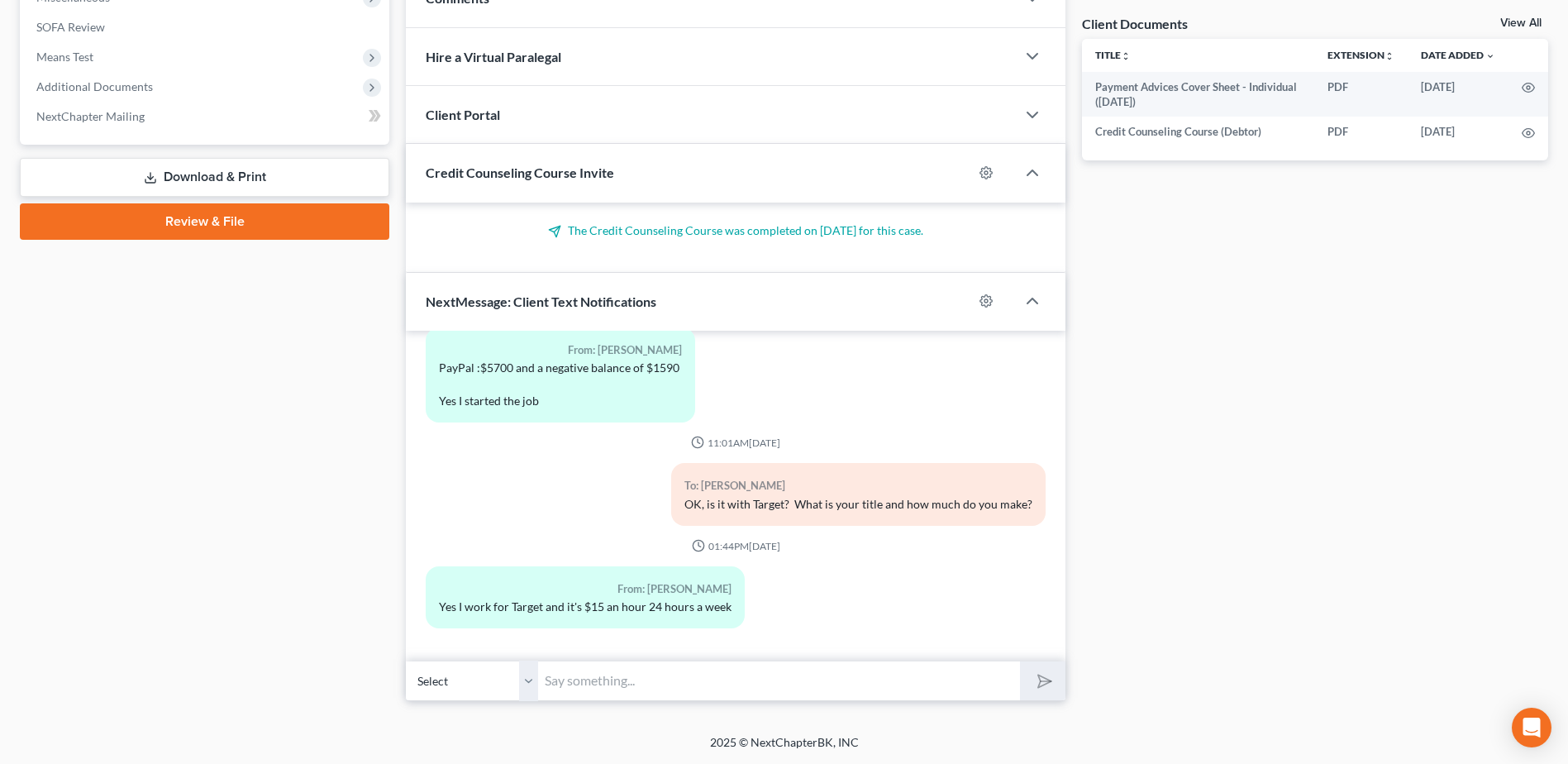
click at [627, 679] on input "text" at bounding box center [779, 680] width 482 height 40
click at [611, 678] on input "Hello" at bounding box center [779, 680] width 482 height 40
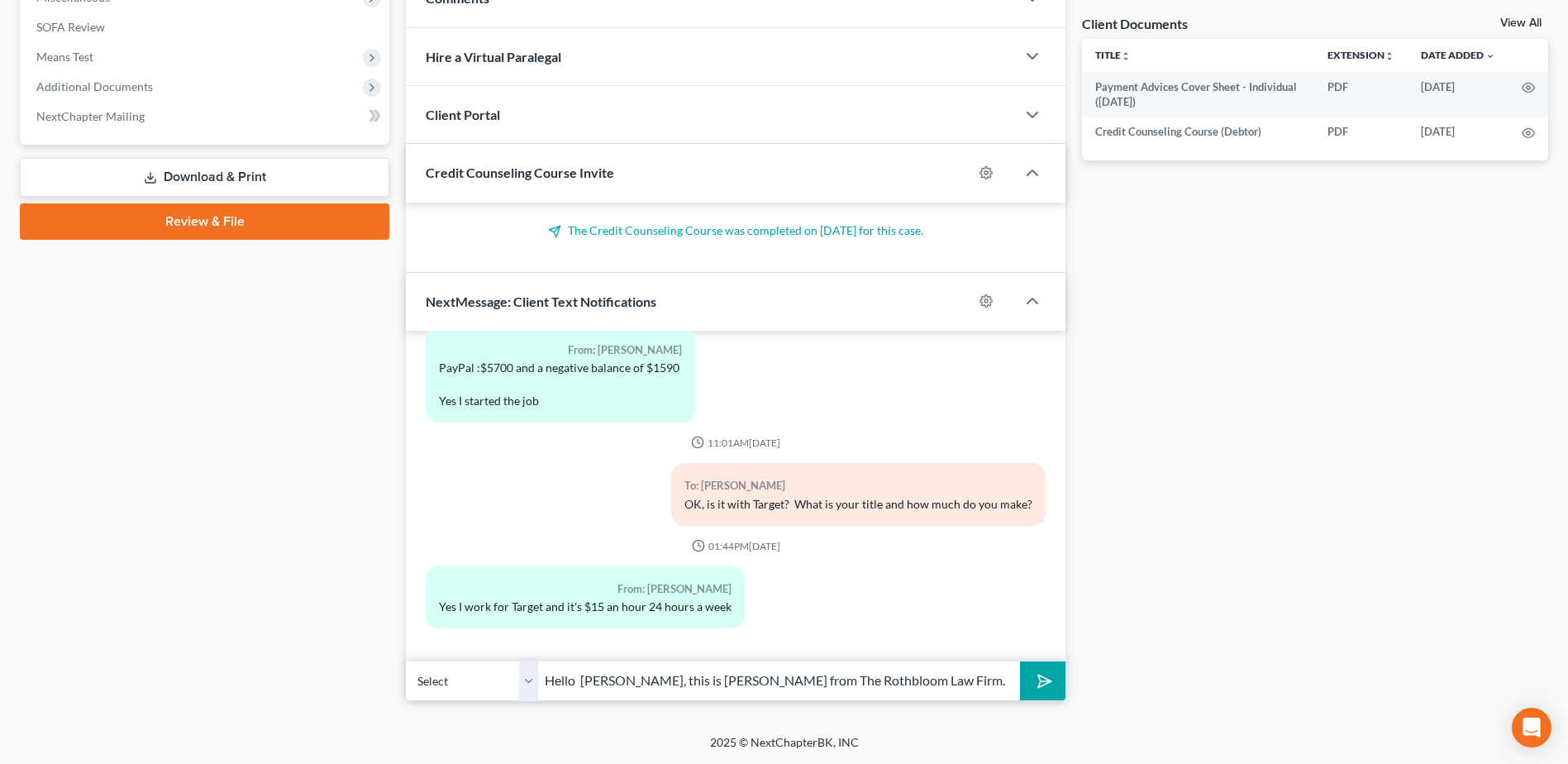
drag, startPoint x: 868, startPoint y: 682, endPoint x: 889, endPoint y: 696, distance: 25.2
click at [868, 682] on input "Hello [PERSON_NAME], this is [PERSON_NAME] from The Rothbloom Law Firm. I need …" at bounding box center [779, 680] width 482 height 40
drag, startPoint x: 644, startPoint y: 679, endPoint x: 613, endPoint y: 685, distance: 31.6
click at [613, 685] on input "Hello [PERSON_NAME], this is [PERSON_NAME] from The Rothbloom Law Firm. I dont …" at bounding box center [779, 680] width 482 height 40
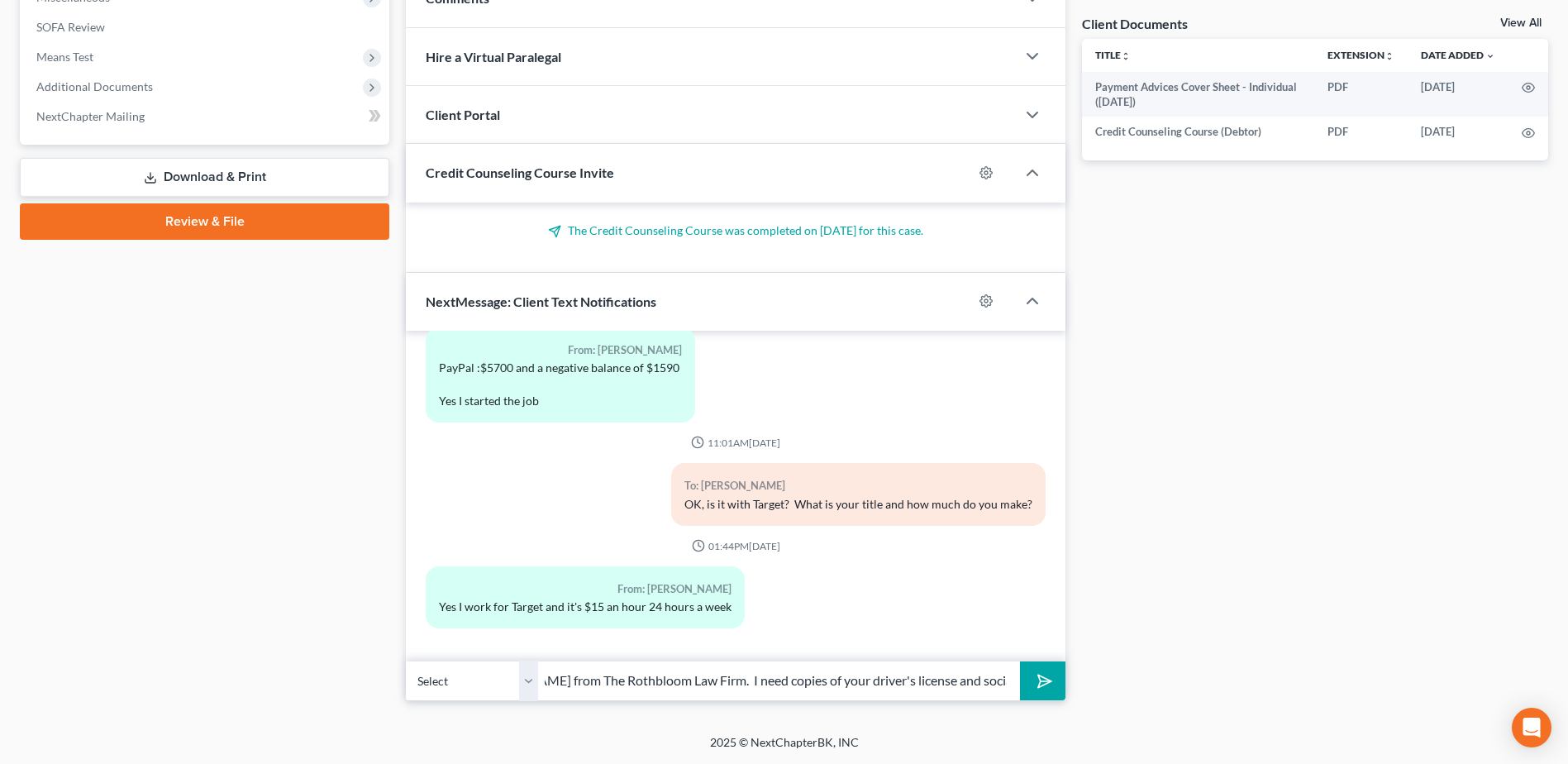
type input "Hello [PERSON_NAME], this is [PERSON_NAME] from The Rothbloom Law Firm. I need …"
click at [1047, 676] on icon "submit" at bounding box center [1042, 681] width 24 height 24
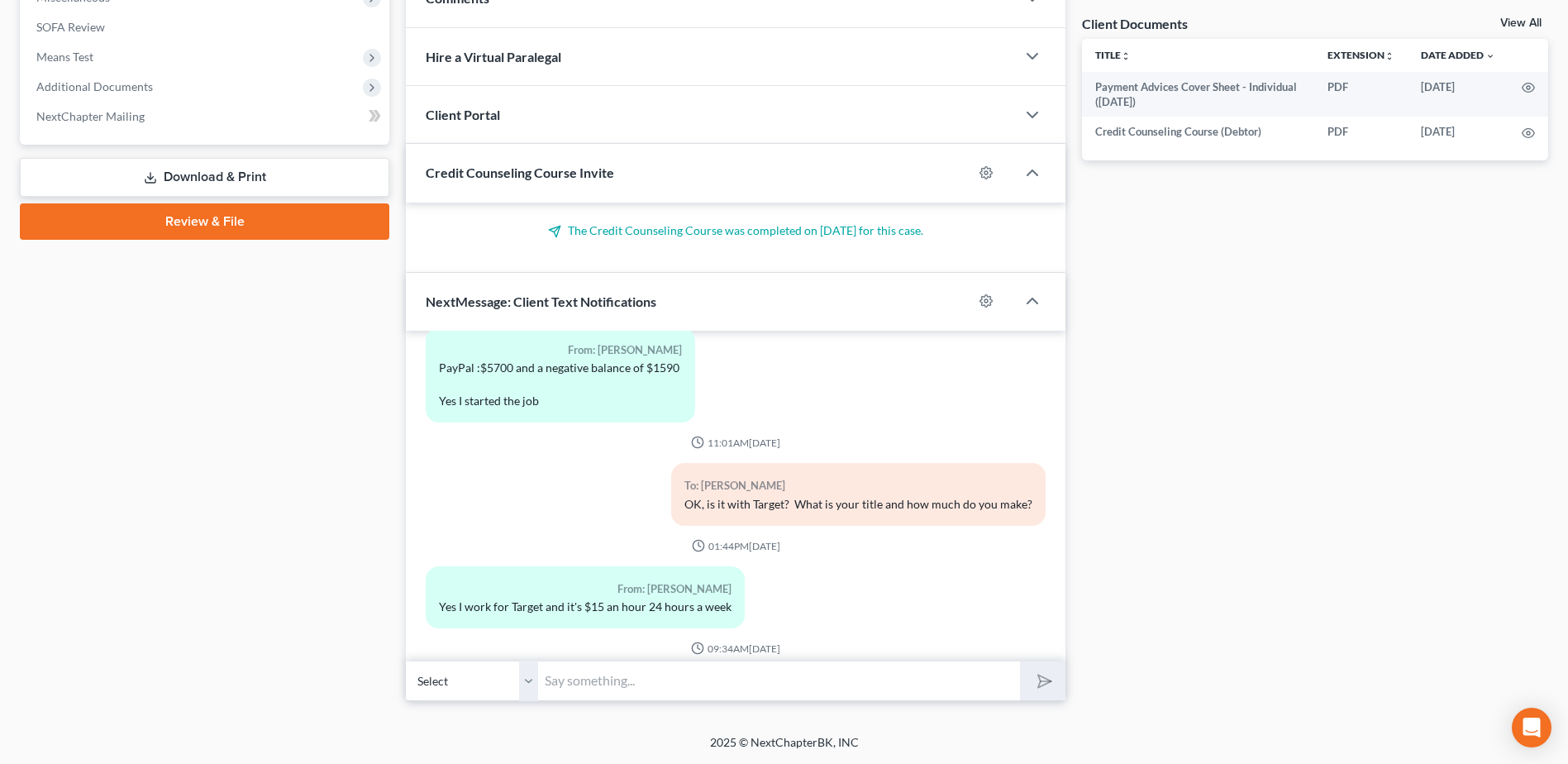
scroll to position [947, 0]
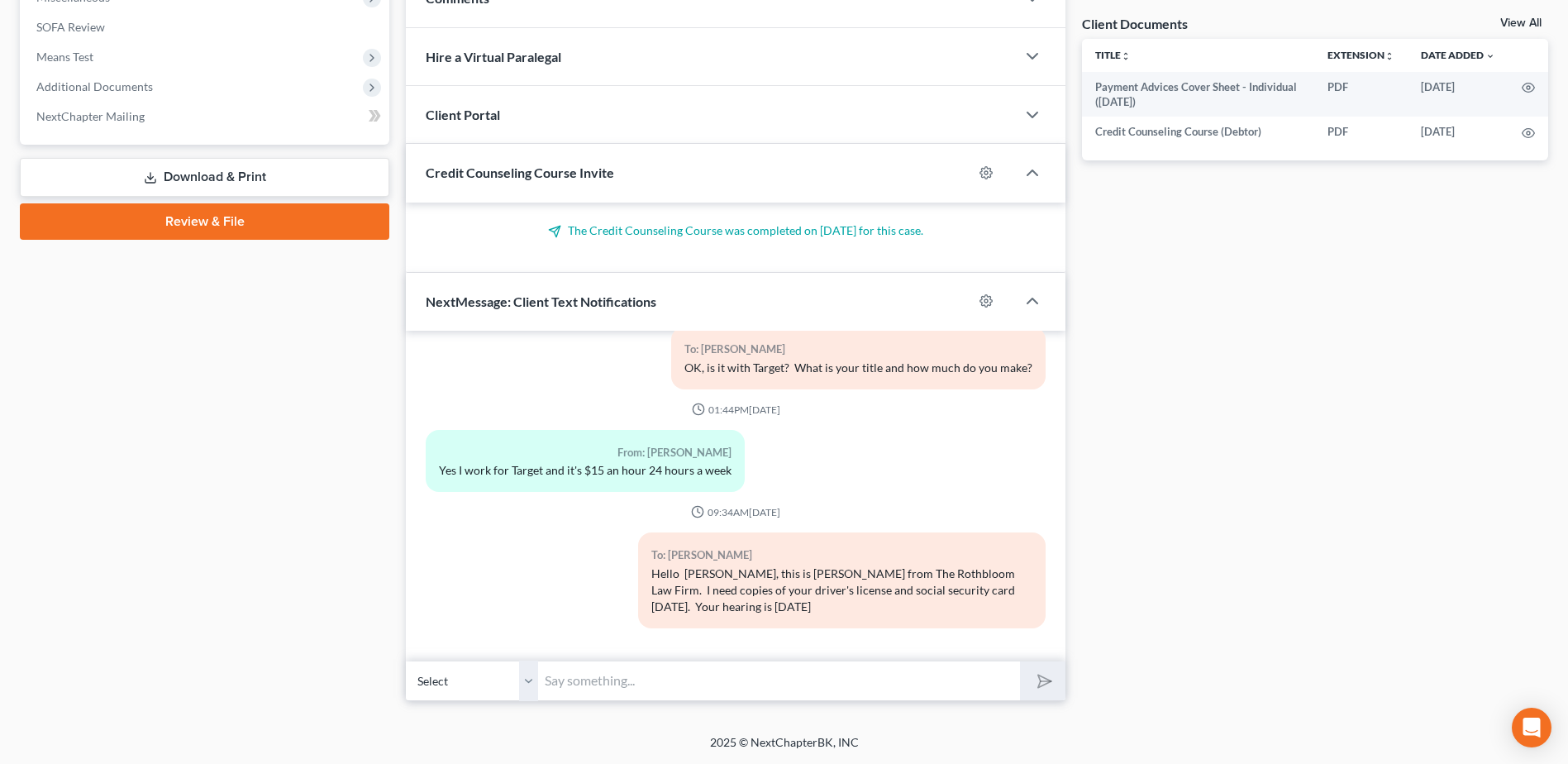
click at [594, 687] on input "text" at bounding box center [779, 680] width 482 height 40
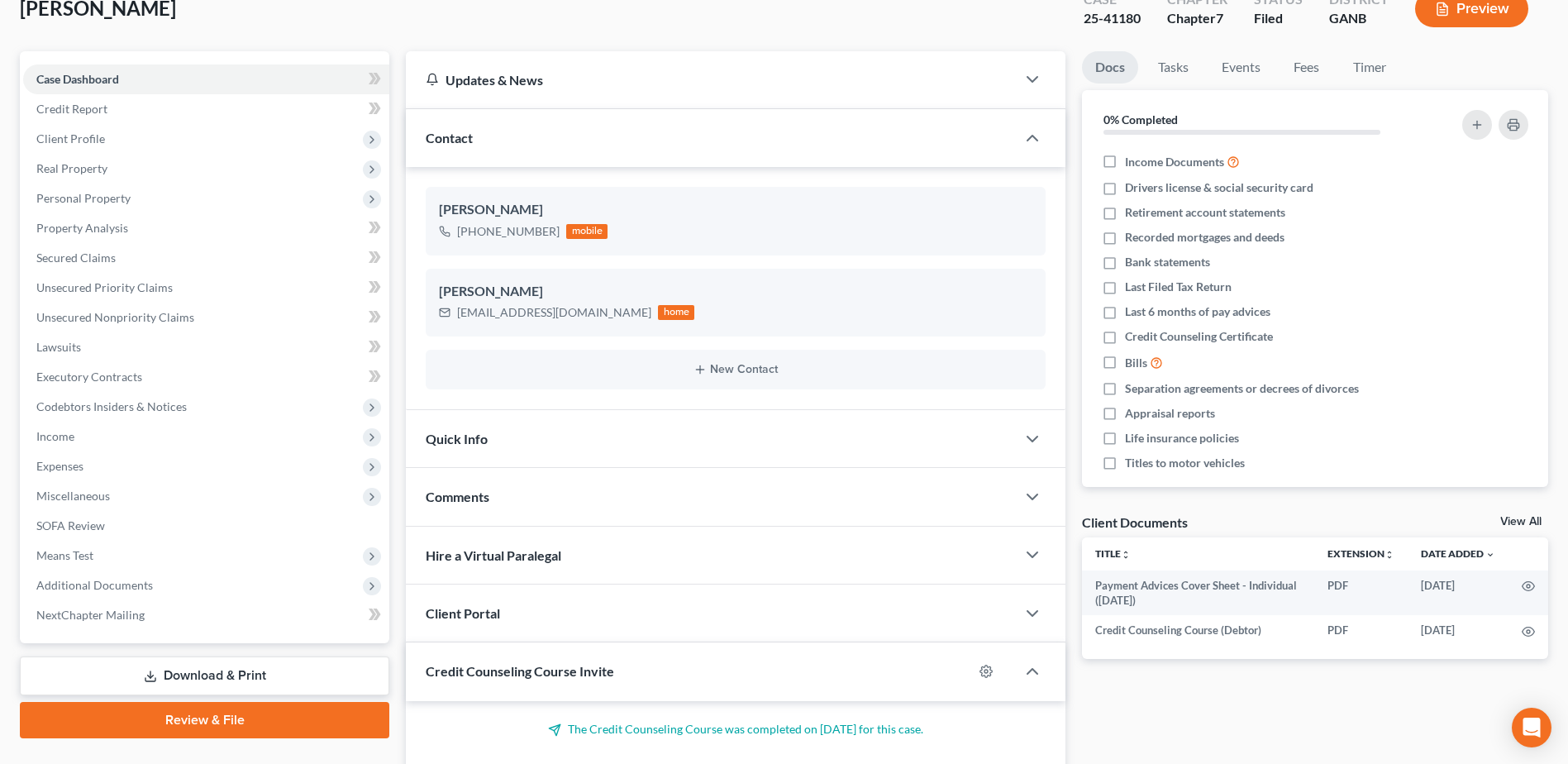
scroll to position [0, 0]
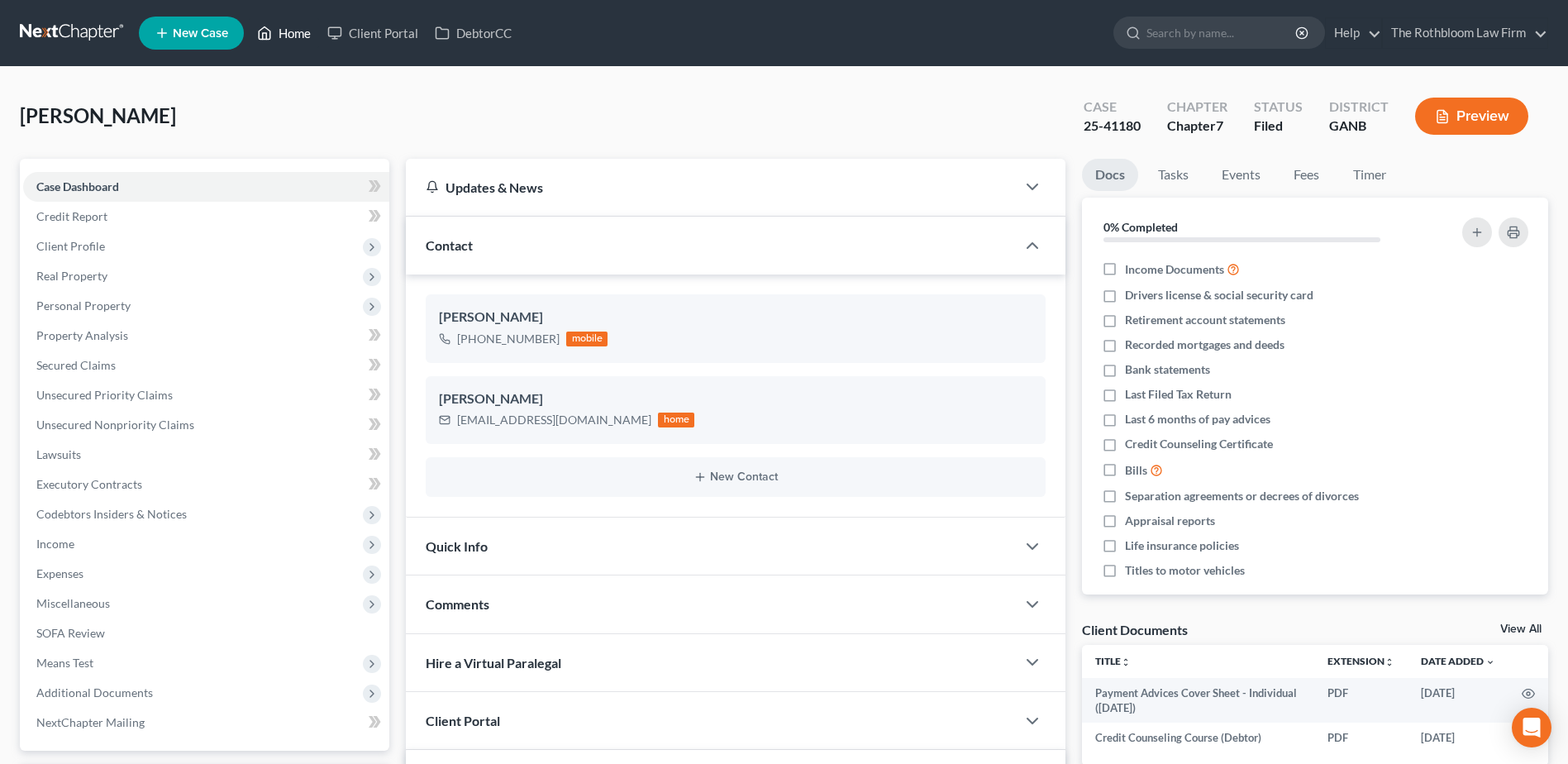
click at [295, 41] on link "Home" at bounding box center [284, 33] width 71 height 29
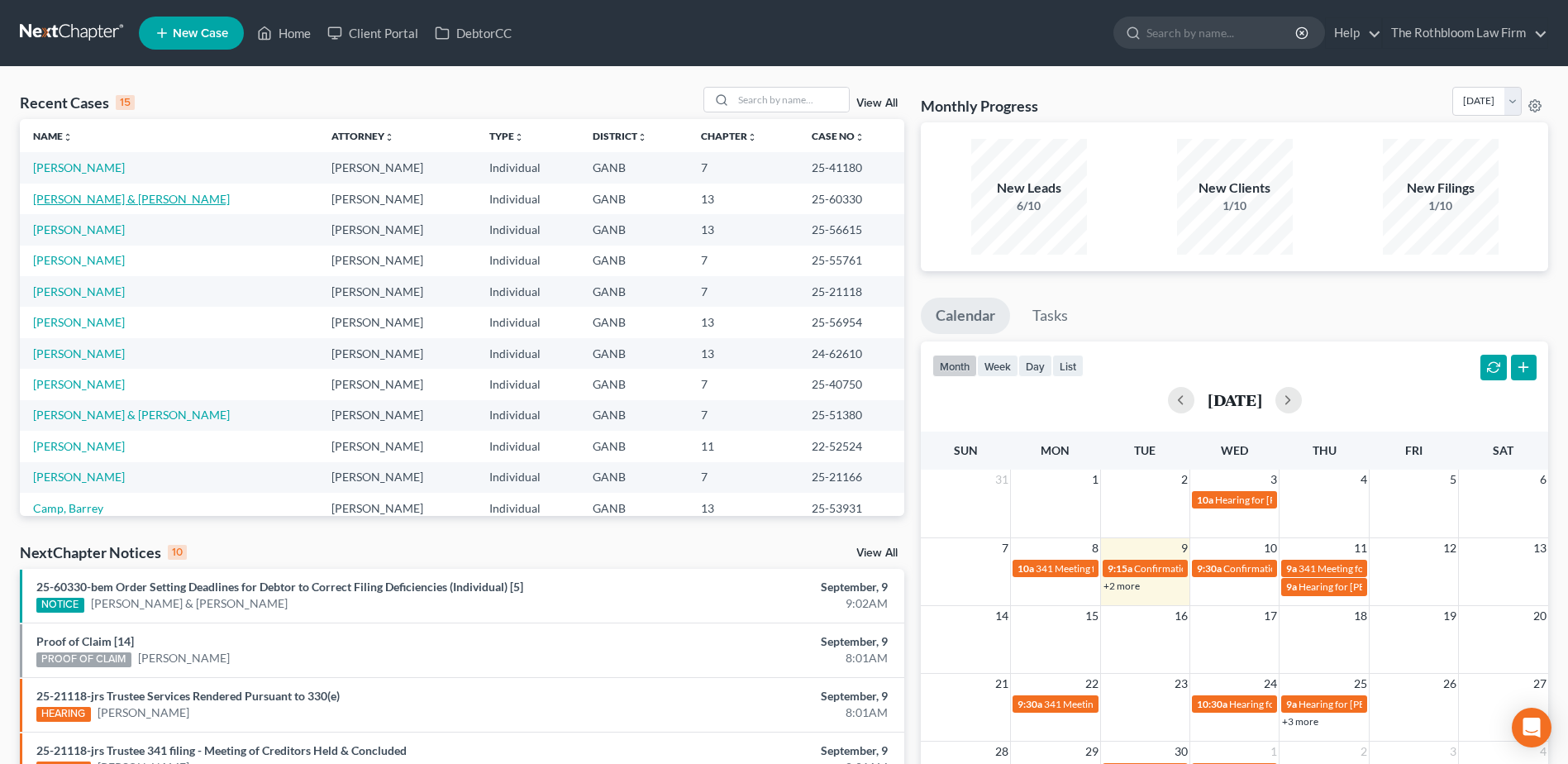
click at [142, 200] on link "[PERSON_NAME] & [PERSON_NAME]" at bounding box center [132, 198] width 196 height 14
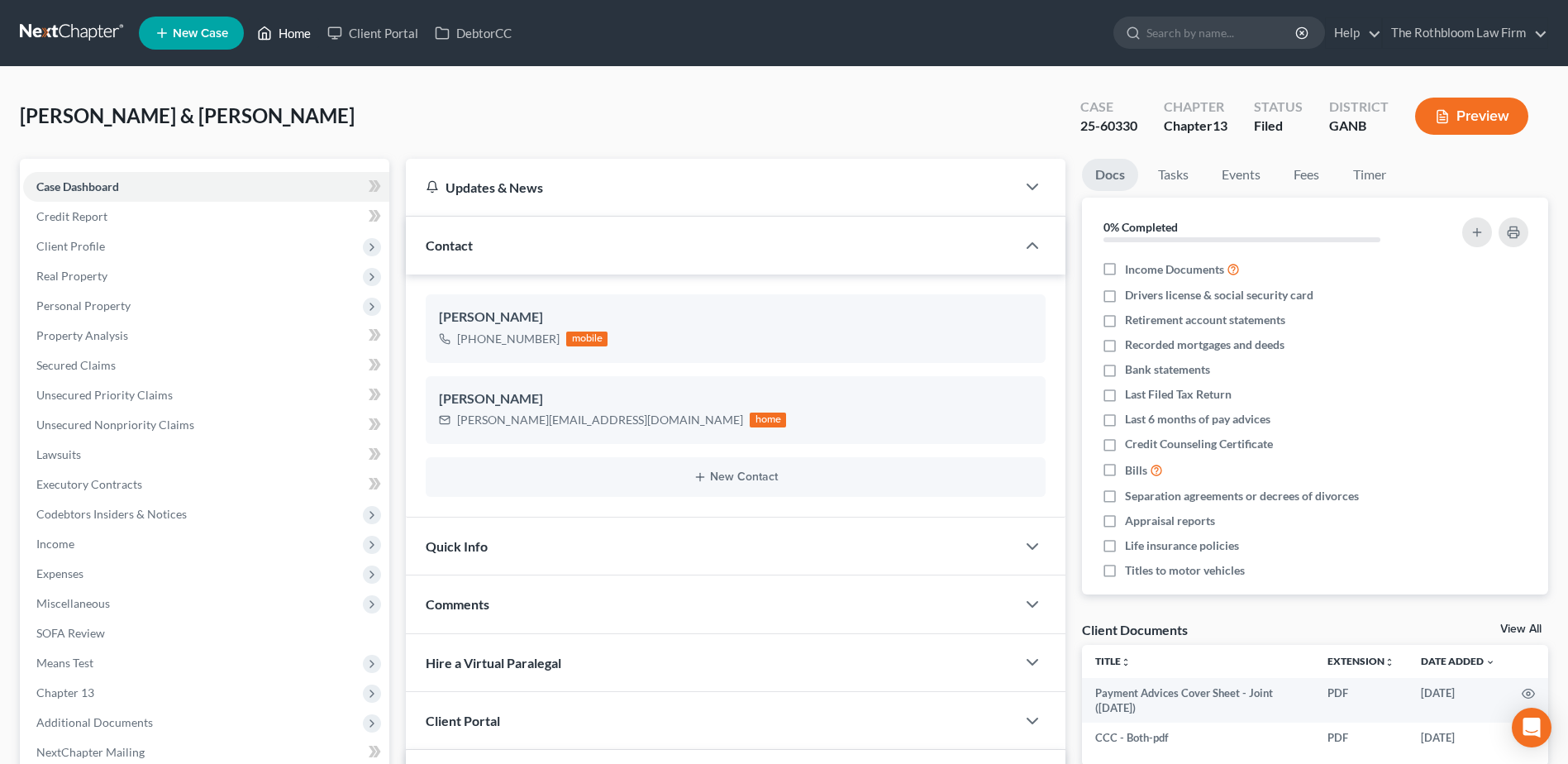
click at [289, 34] on link "Home" at bounding box center [284, 33] width 71 height 29
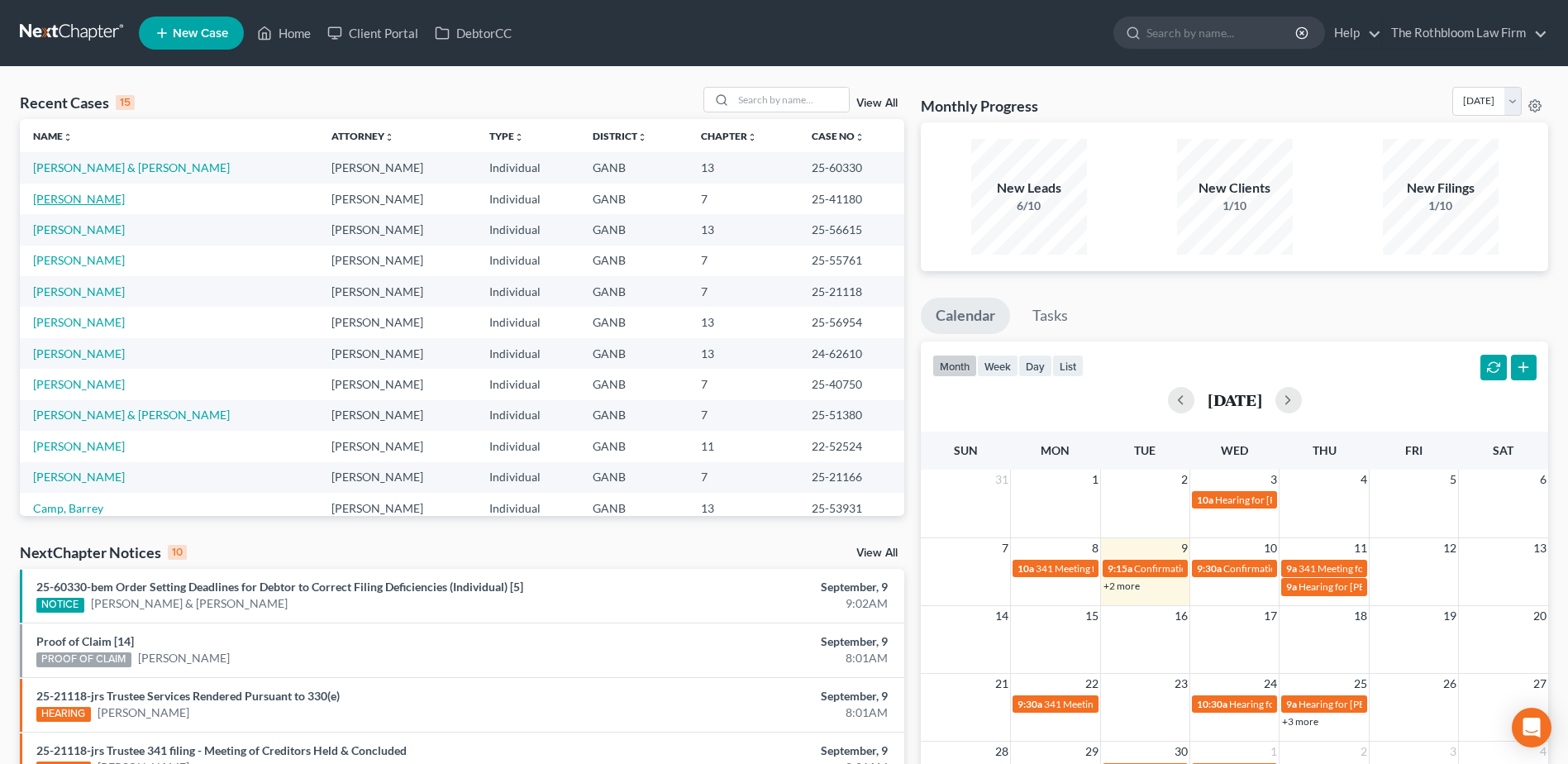
click at [76, 196] on link "[PERSON_NAME]" at bounding box center [79, 198] width 91 height 14
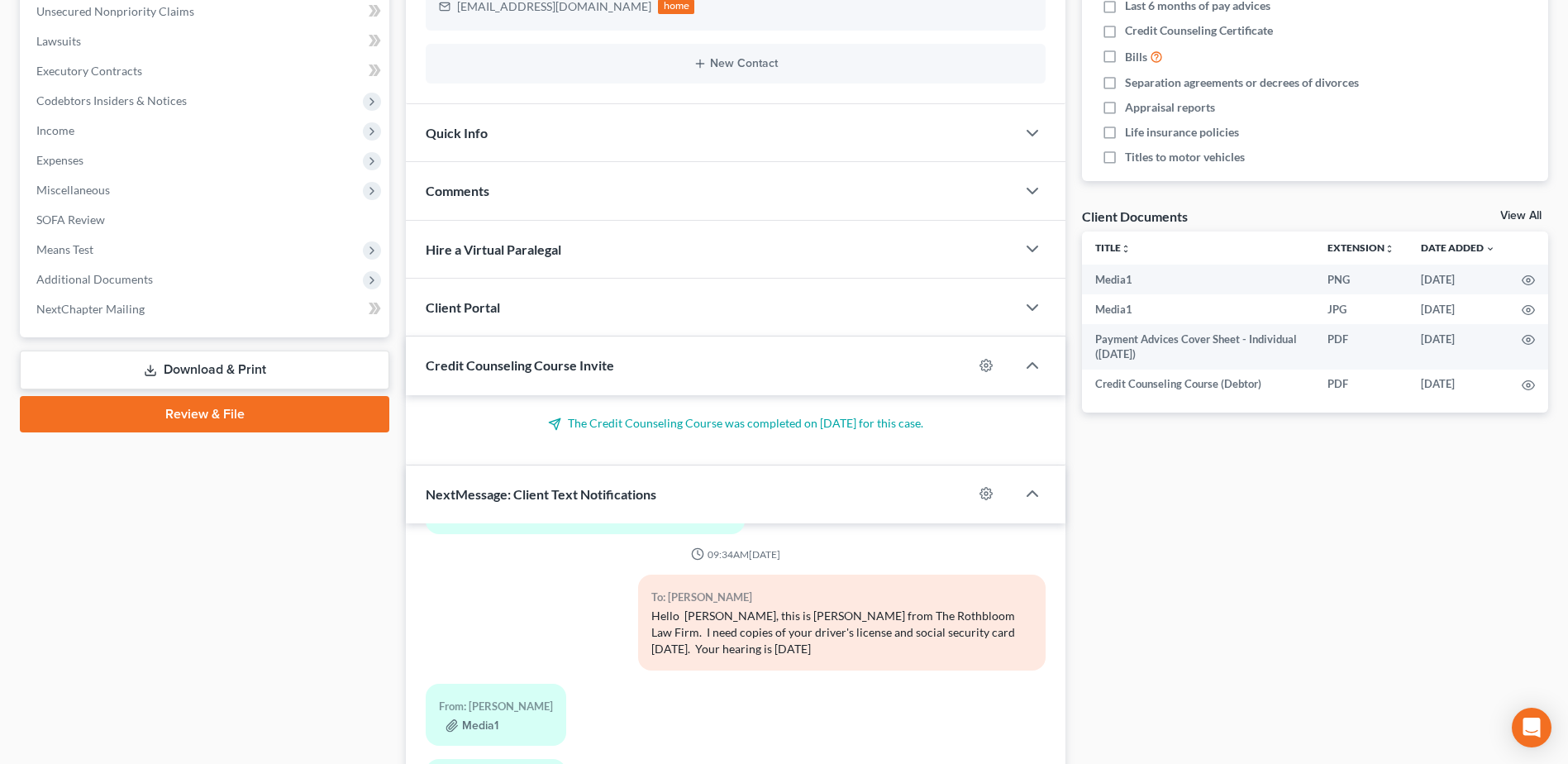
scroll to position [606, 0]
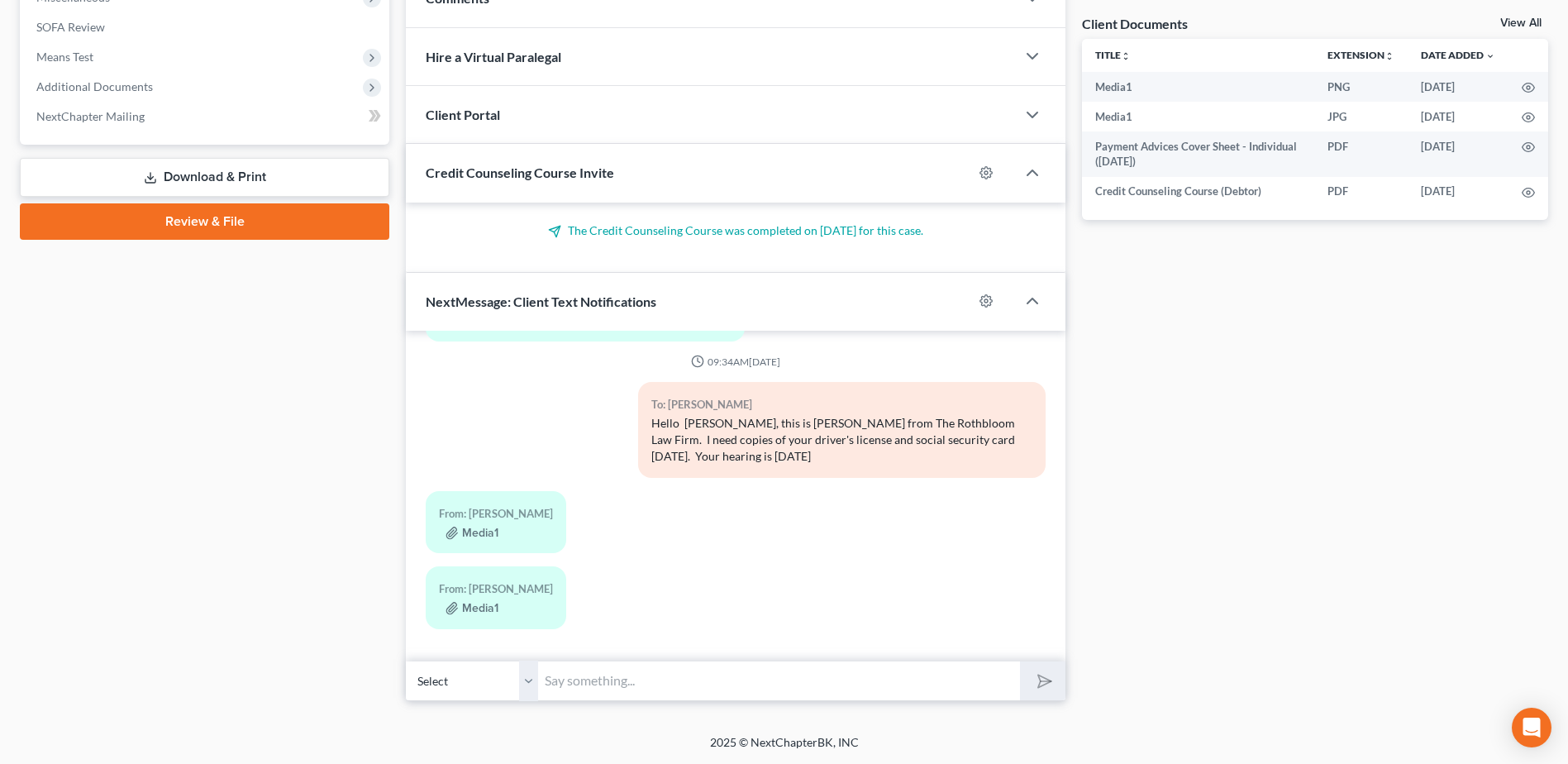
click at [474, 521] on div "From: [PERSON_NAME]" at bounding box center [496, 513] width 114 height 19
click at [503, 531] on div "Media1" at bounding box center [496, 531] width 114 height 17
drag, startPoint x: 503, startPoint y: 531, endPoint x: 479, endPoint y: 536, distance: 24.5
click at [479, 536] on button "Media1" at bounding box center [473, 532] width 53 height 13
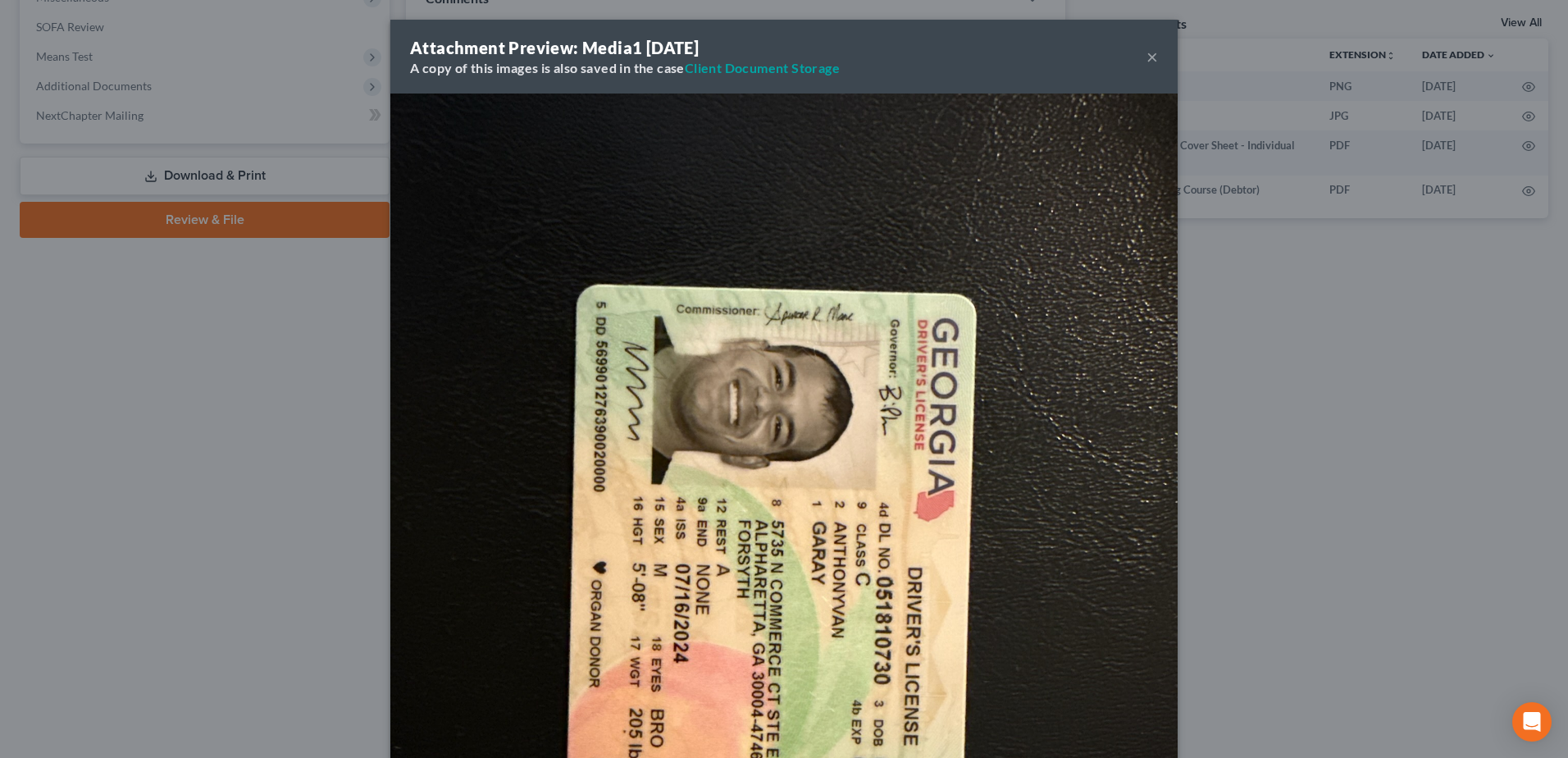
click at [476, 532] on div "Attachment Preview: Media1 [DATE] A copy of this images is also saved in the ca…" at bounding box center [784, 379] width 1568 height 758
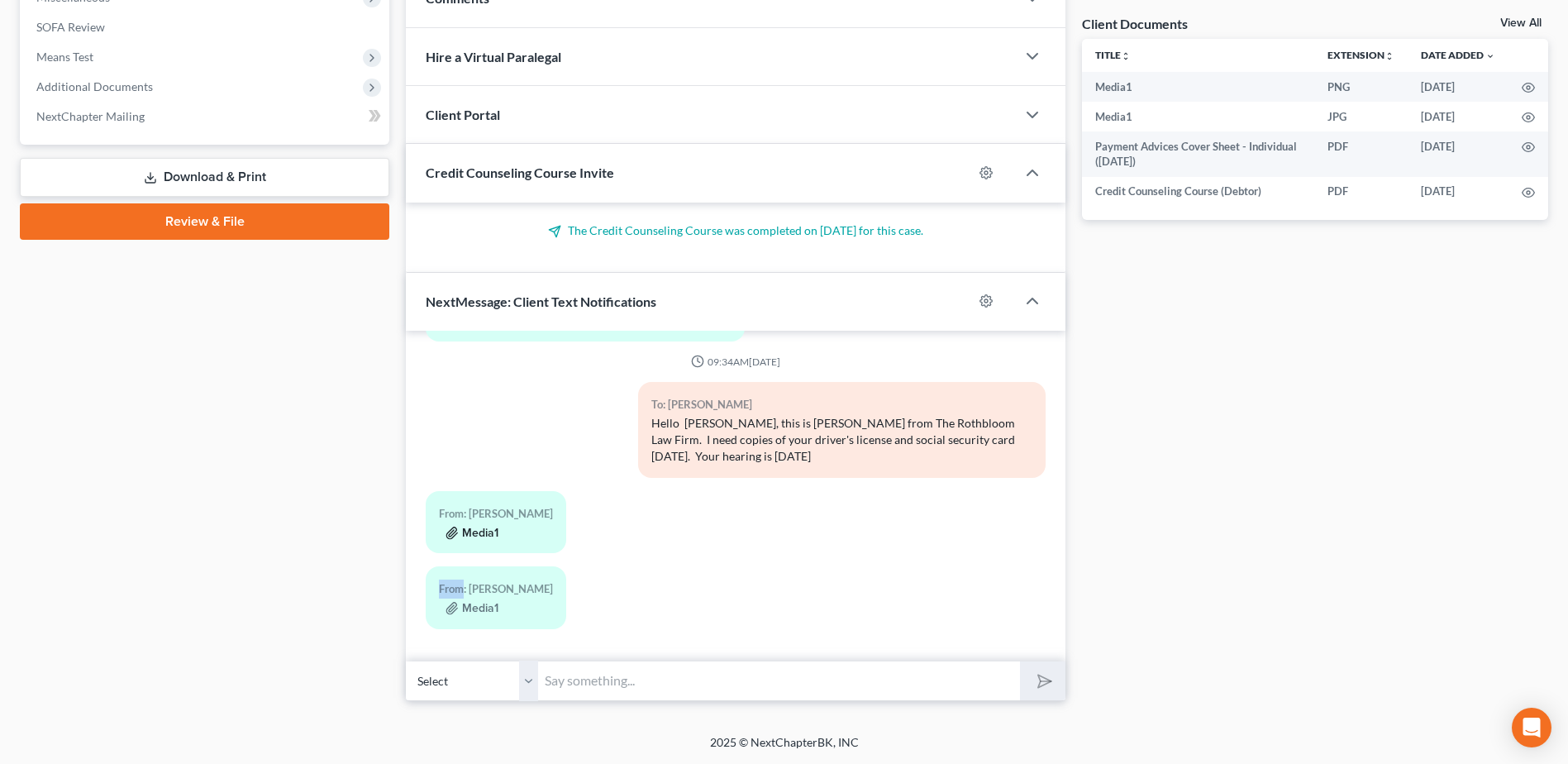
click at [472, 536] on button "Media1" at bounding box center [473, 532] width 53 height 13
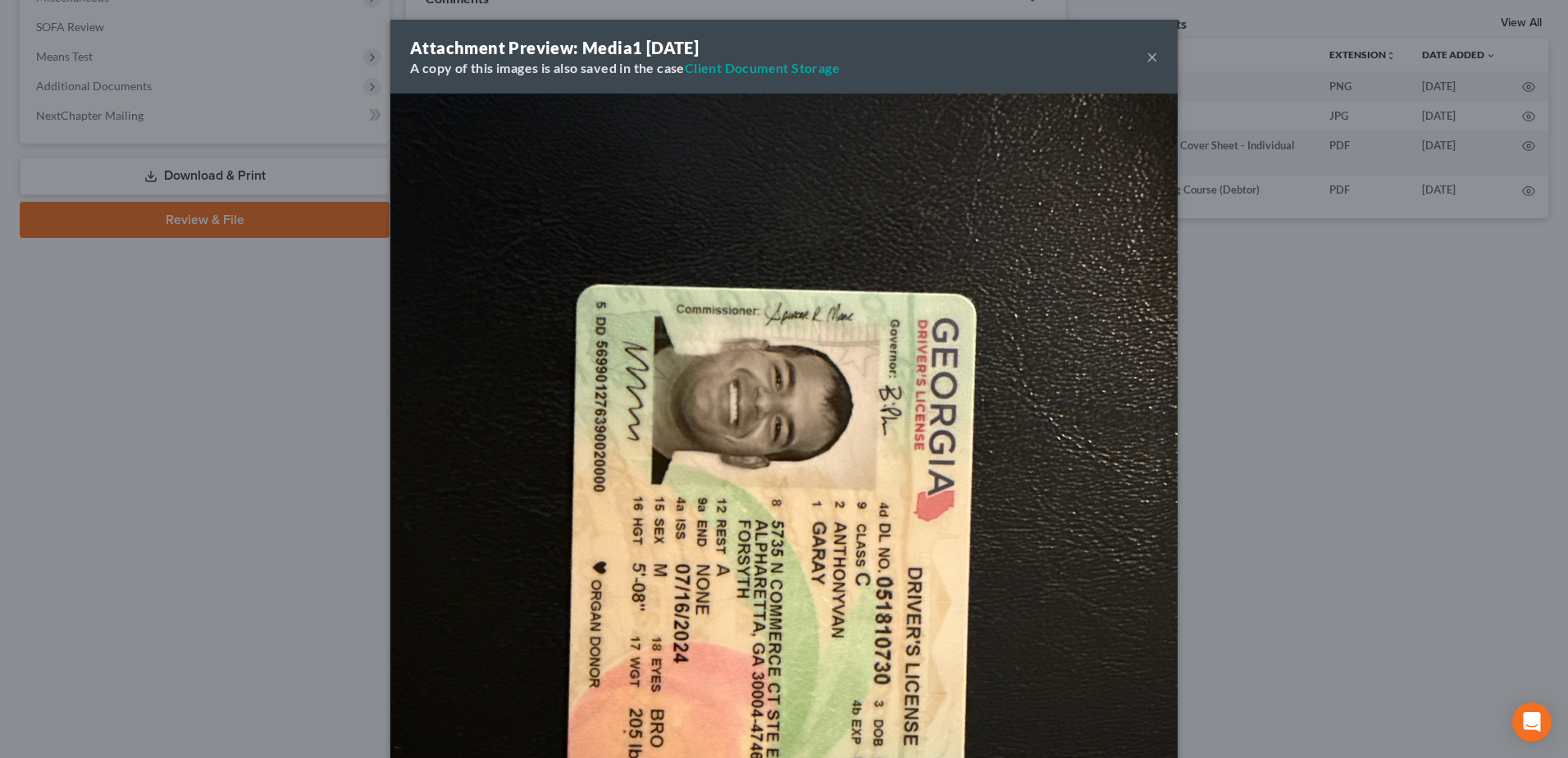
click at [1146, 52] on button "×" at bounding box center [1152, 57] width 12 height 19
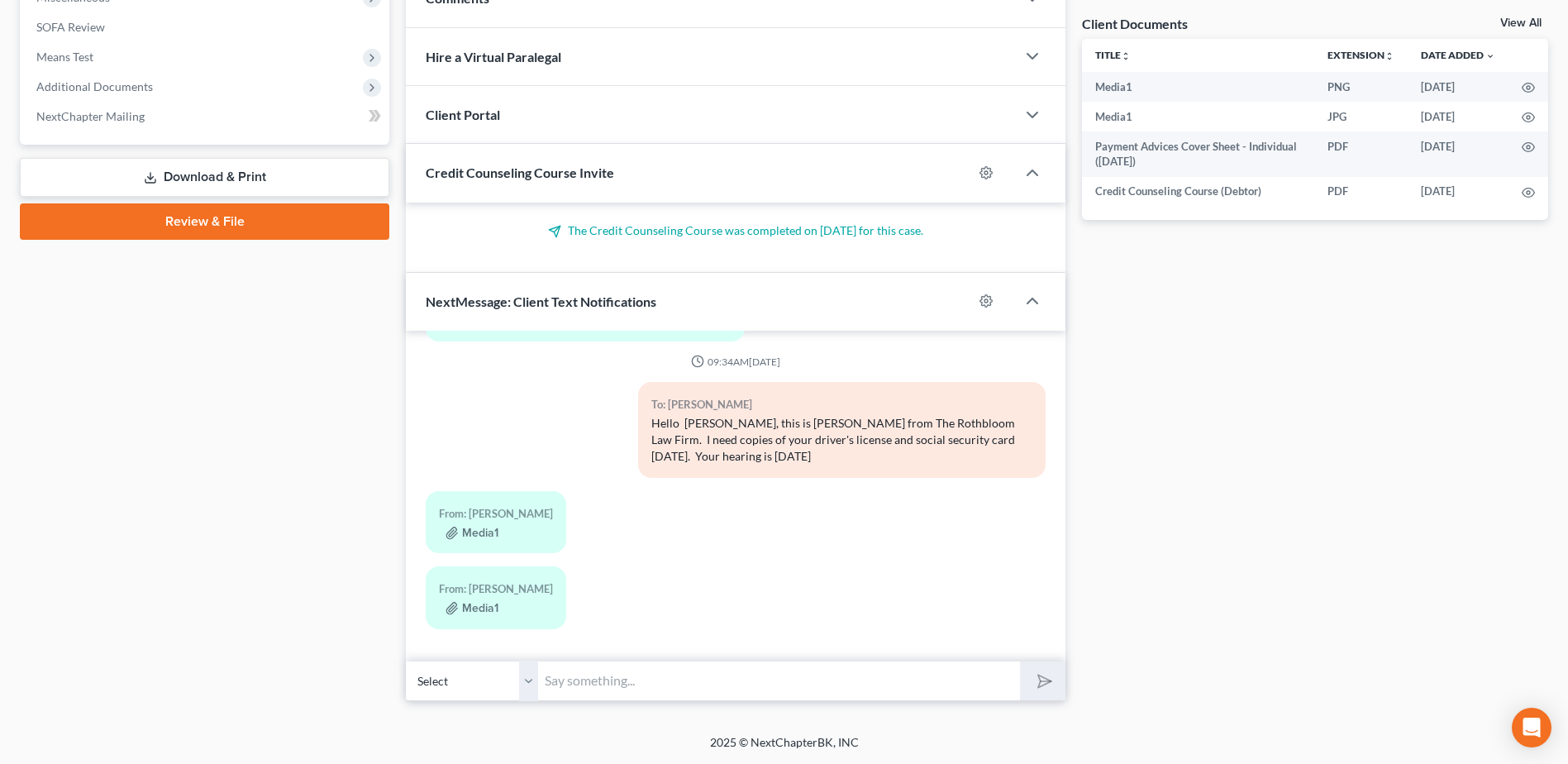
click at [588, 676] on input "text" at bounding box center [779, 680] width 482 height 40
type input "Thank you!"
click at [1039, 681] on icon "submit" at bounding box center [1042, 681] width 24 height 24
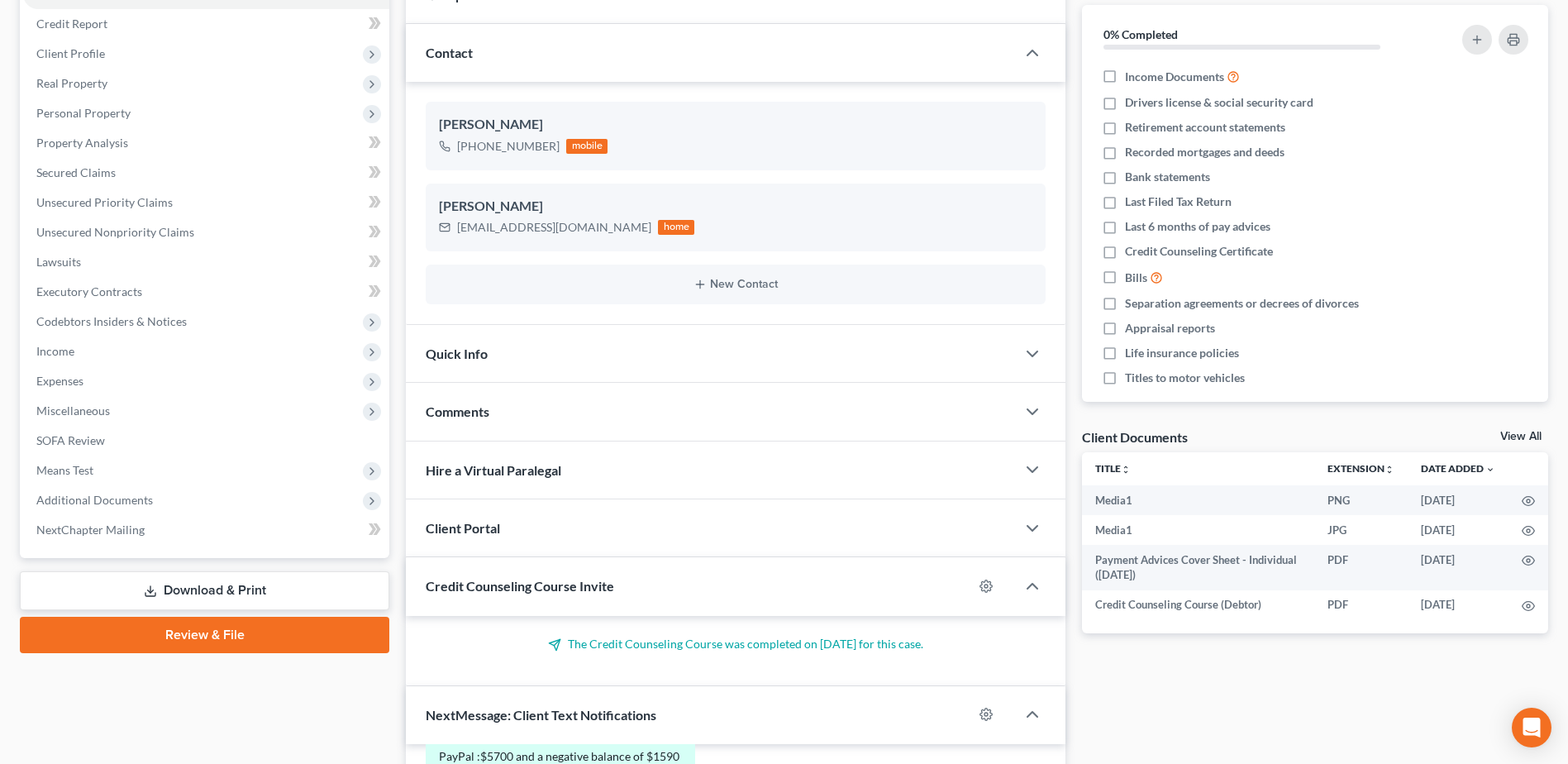
scroll to position [0, 0]
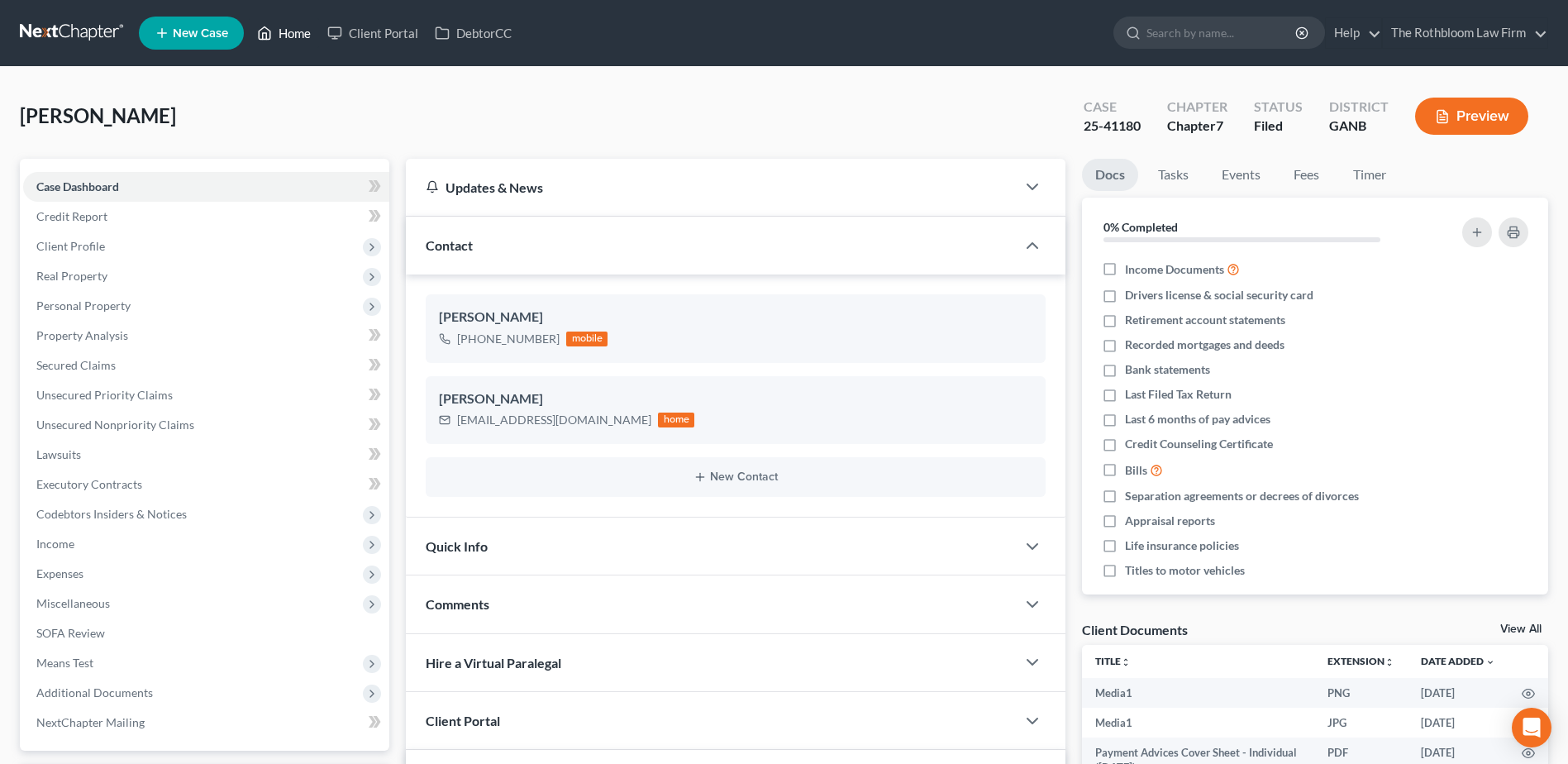
click at [285, 34] on link "Home" at bounding box center [284, 33] width 71 height 29
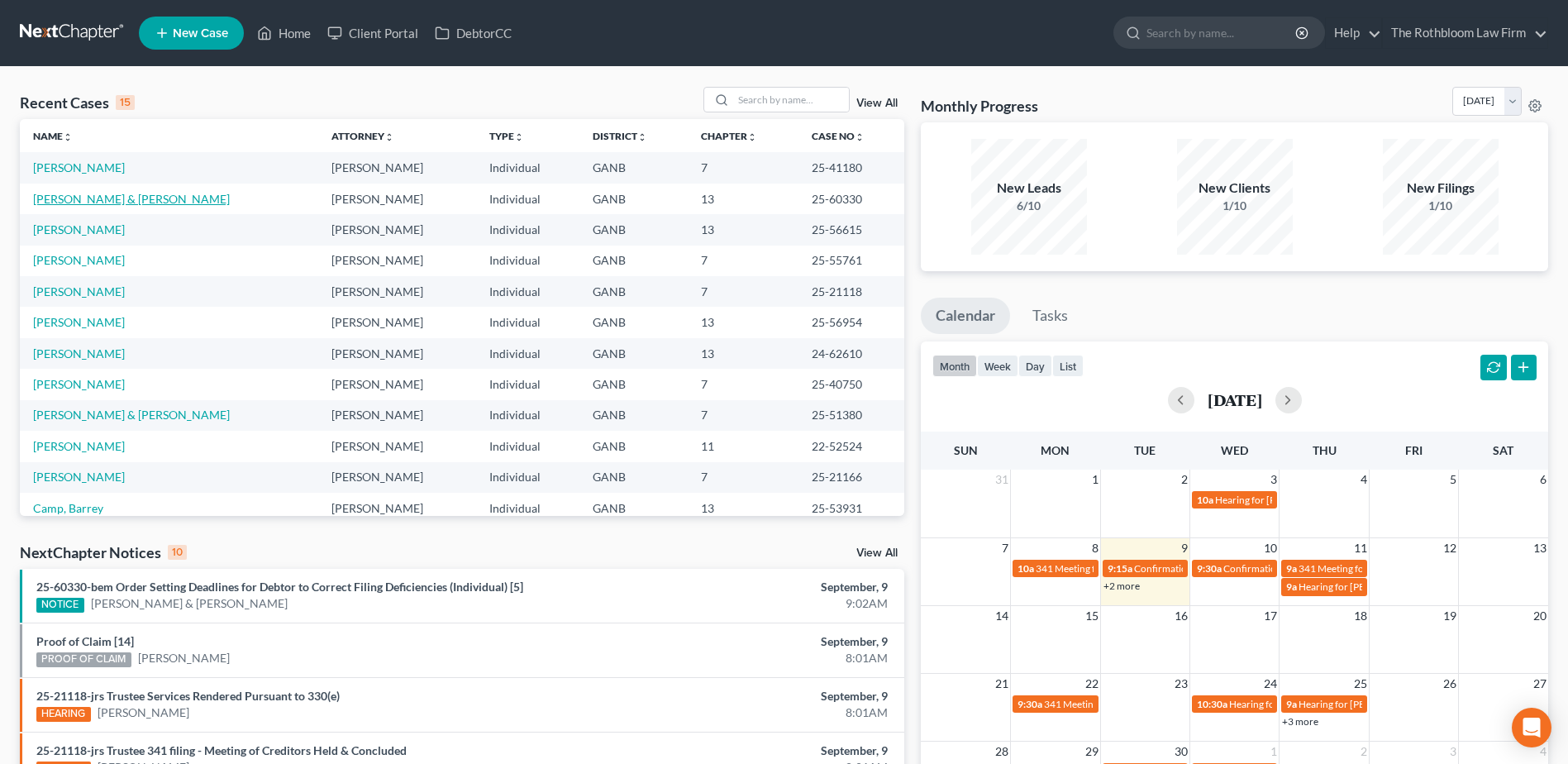
click at [90, 195] on link "[PERSON_NAME] & [PERSON_NAME]" at bounding box center [132, 198] width 196 height 14
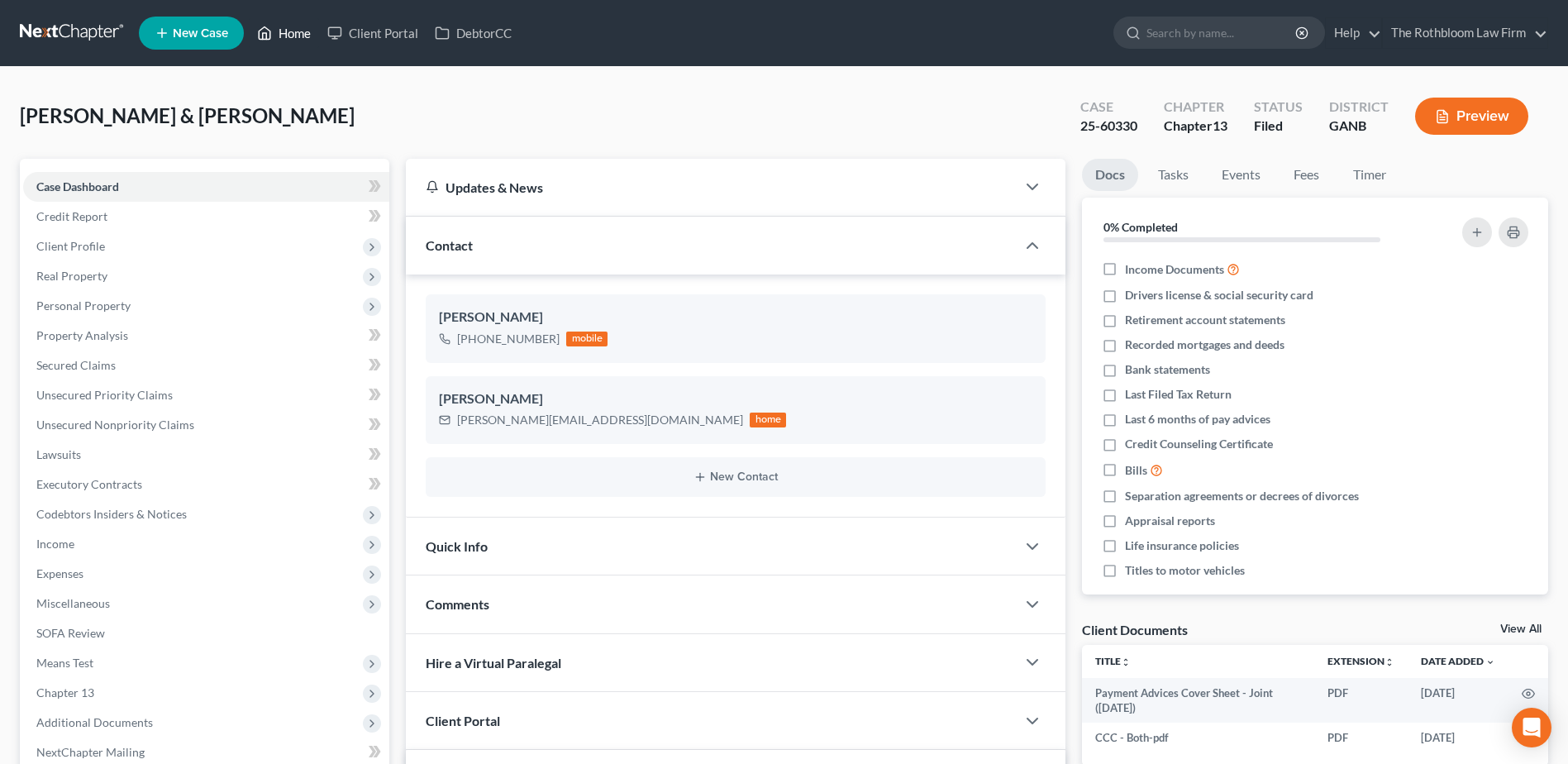
click at [295, 34] on link "Home" at bounding box center [284, 33] width 71 height 29
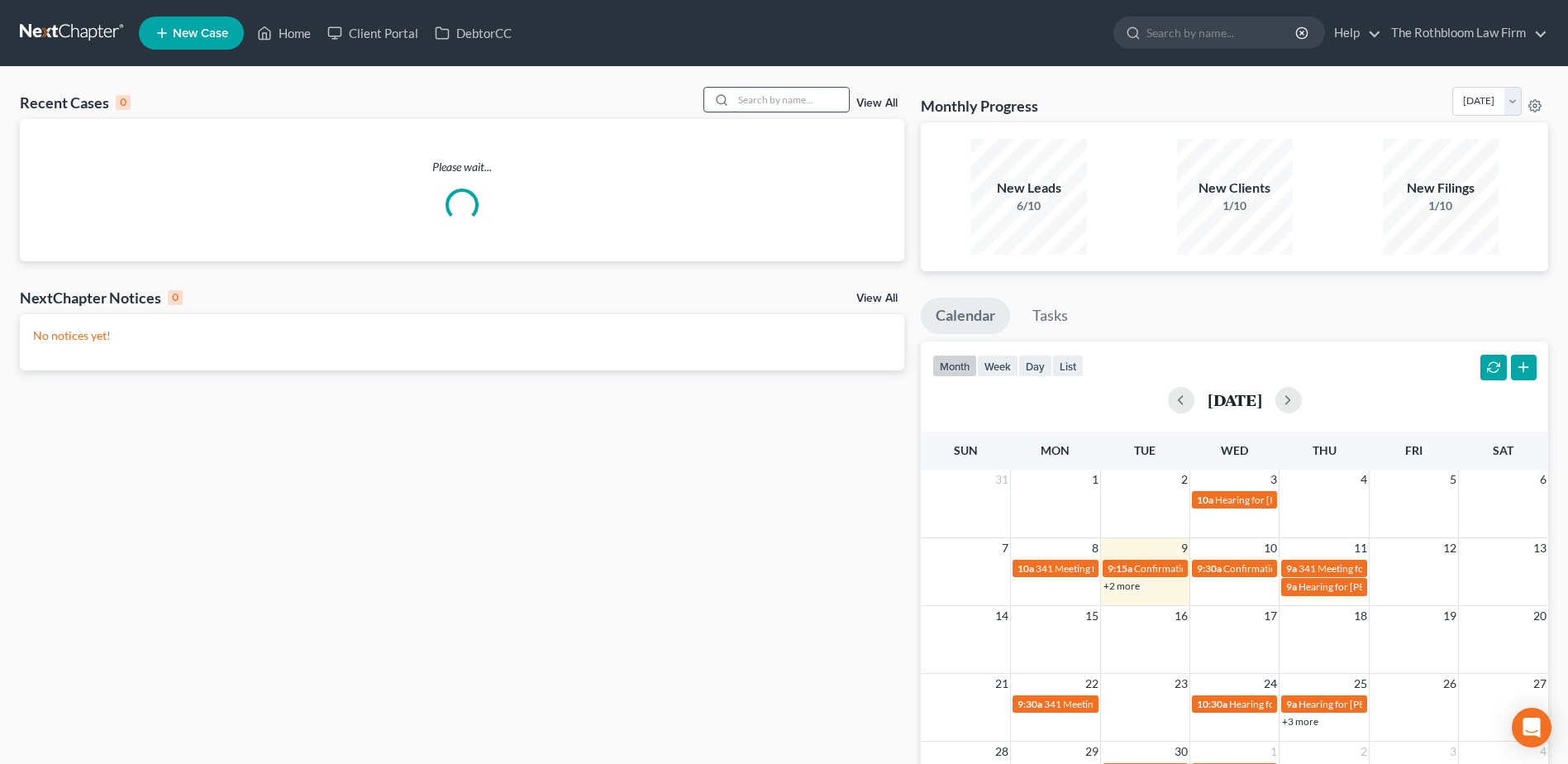
click at [775, 95] on input "search" at bounding box center [791, 99] width 116 height 24
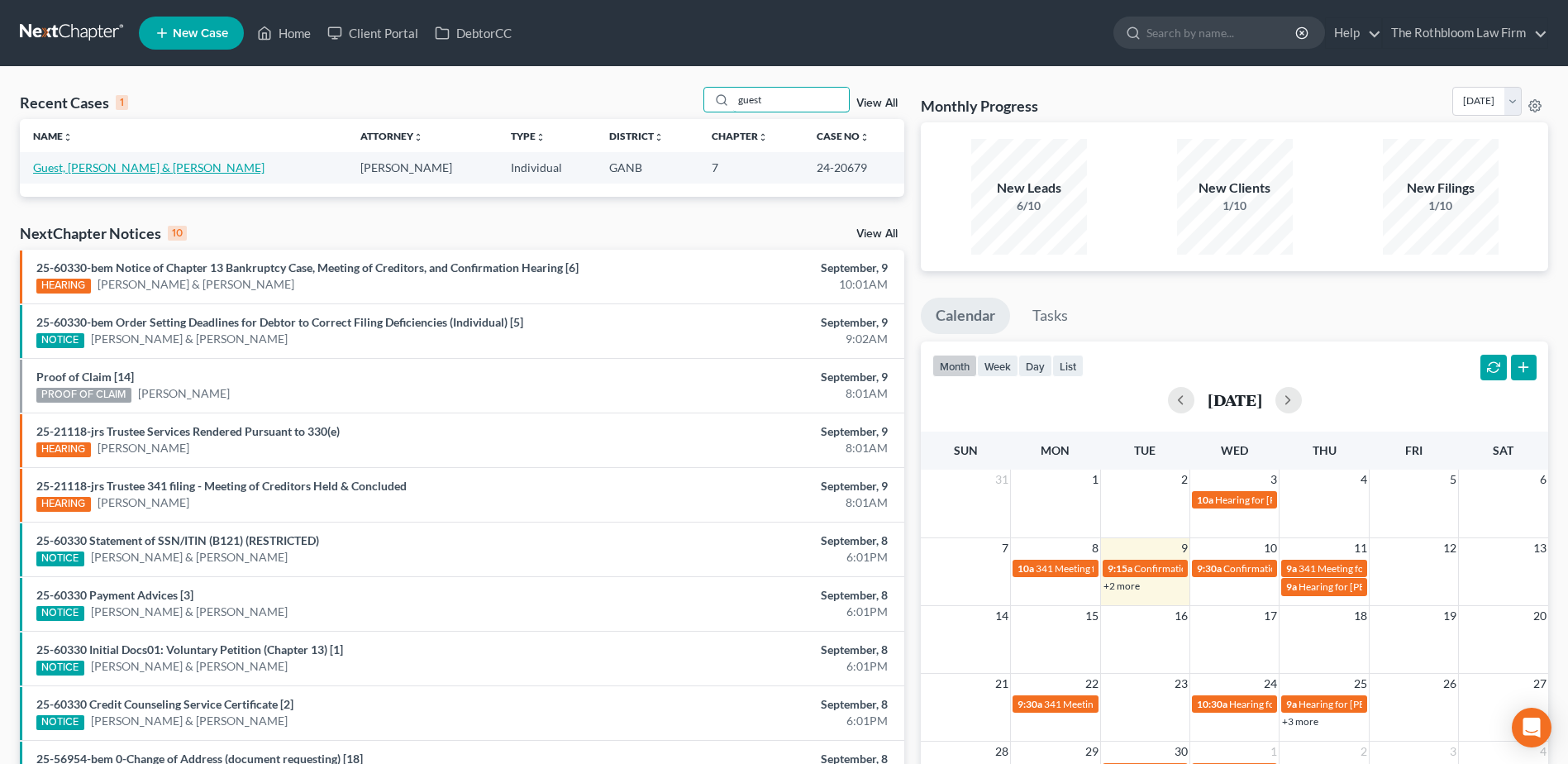
type input "guest"
click at [62, 173] on link "Guest, [PERSON_NAME] & [PERSON_NAME]" at bounding box center [149, 167] width 232 height 14
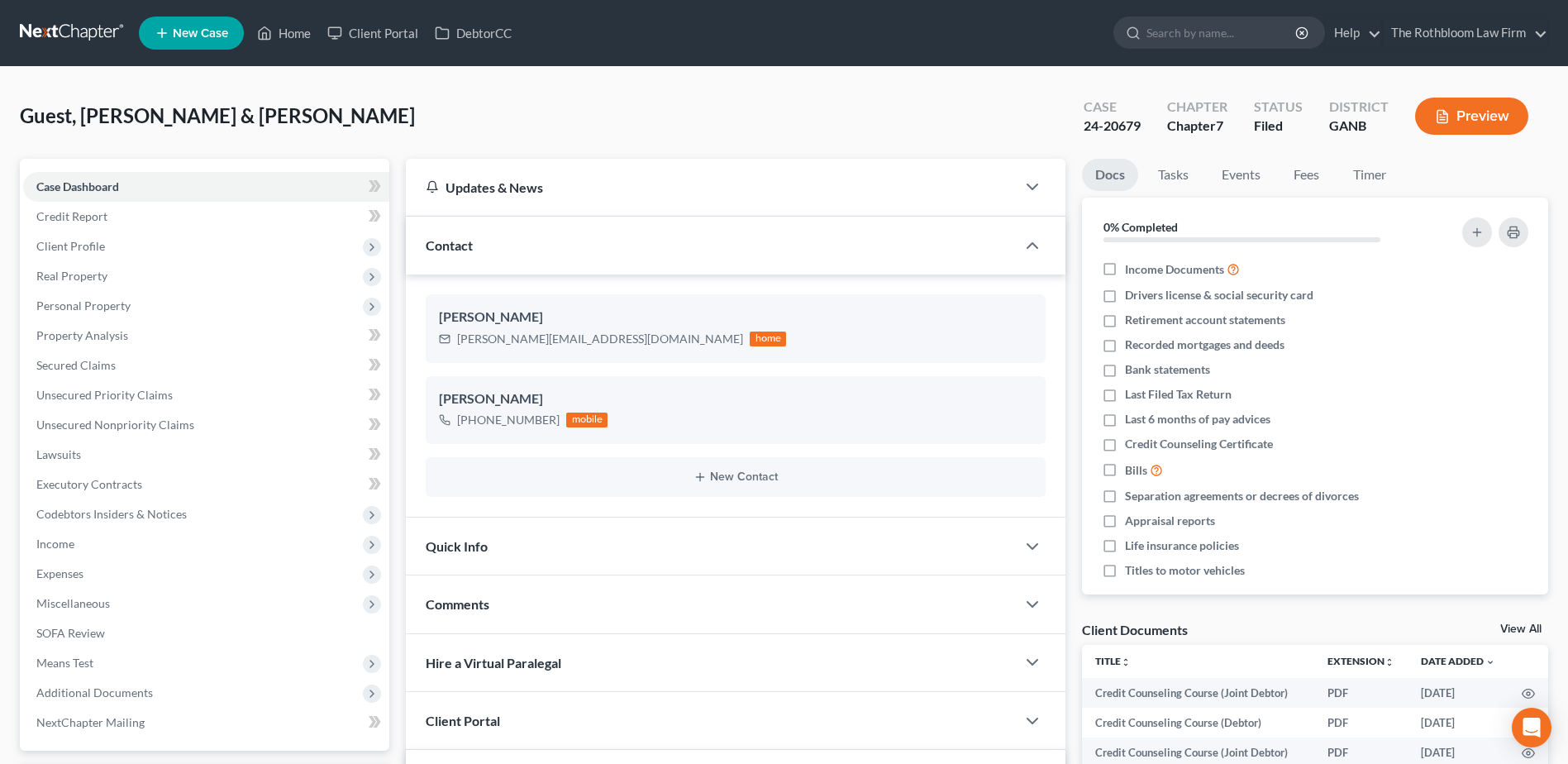
scroll to position [7, 0]
click at [148, 426] on span "Unsecured Nonpriority Claims" at bounding box center [115, 424] width 158 height 14
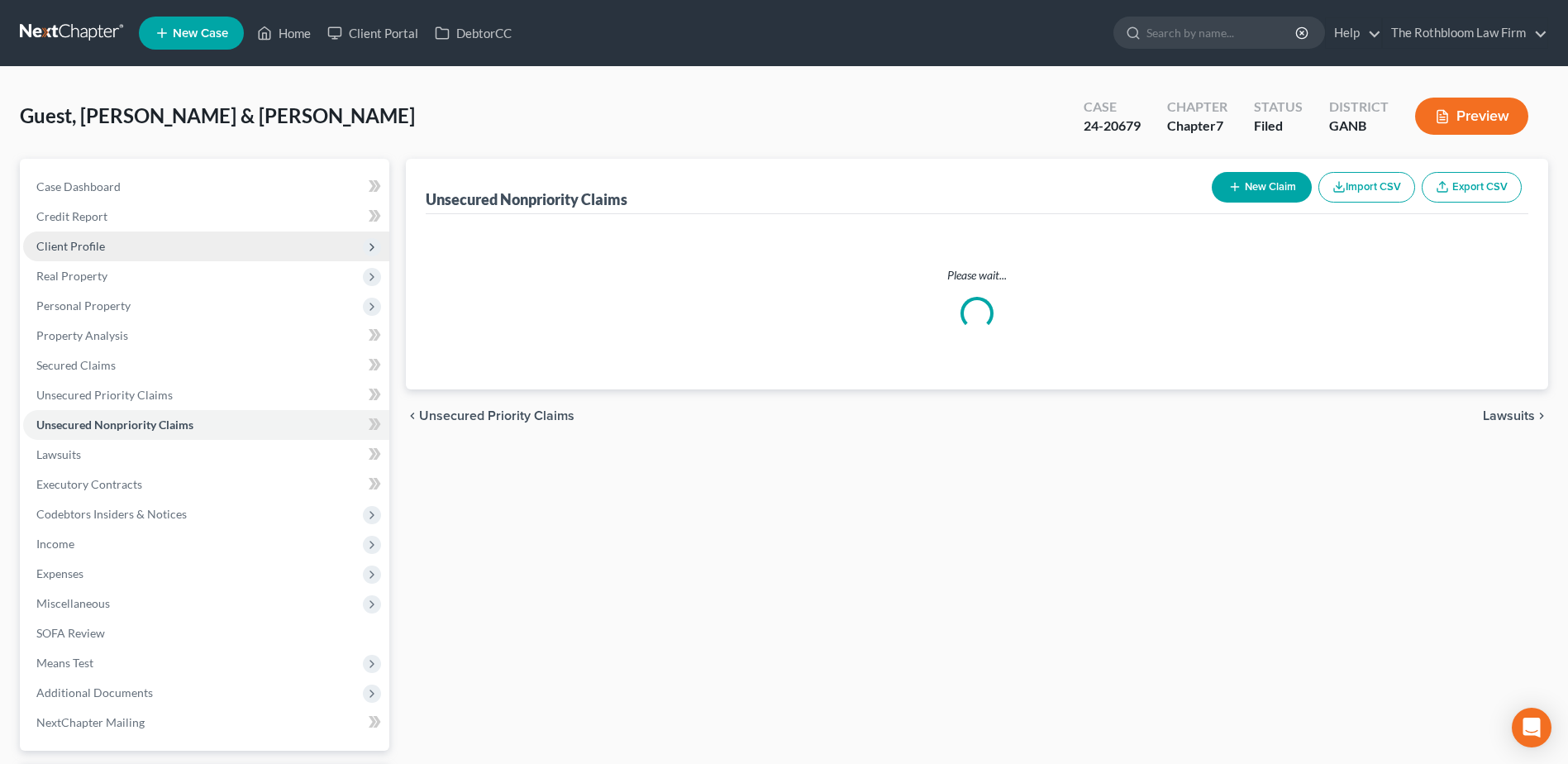
click at [80, 251] on span "Client Profile" at bounding box center [71, 246] width 69 height 14
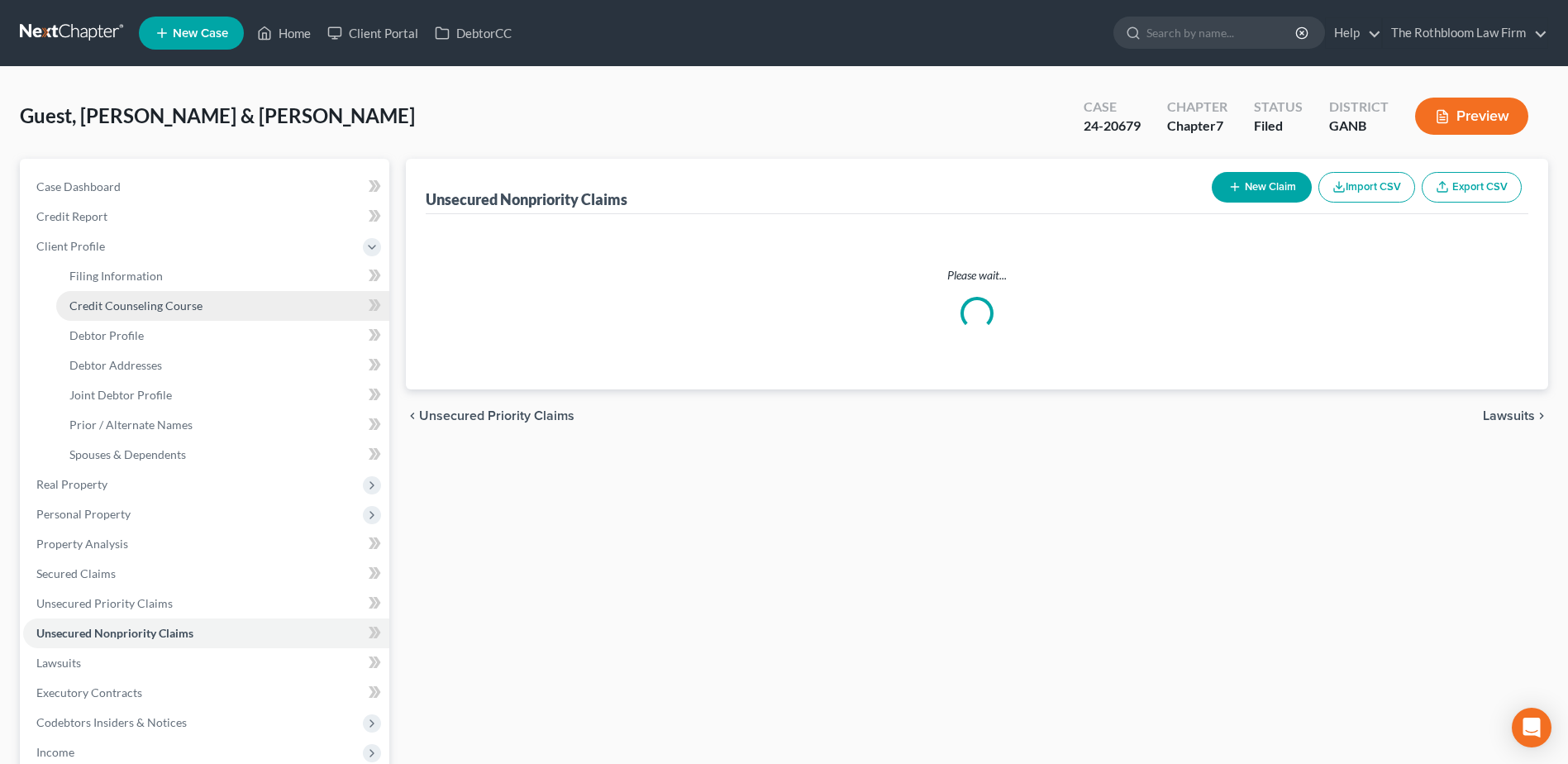
click at [123, 305] on span "Credit Counseling Course" at bounding box center [136, 305] width 133 height 14
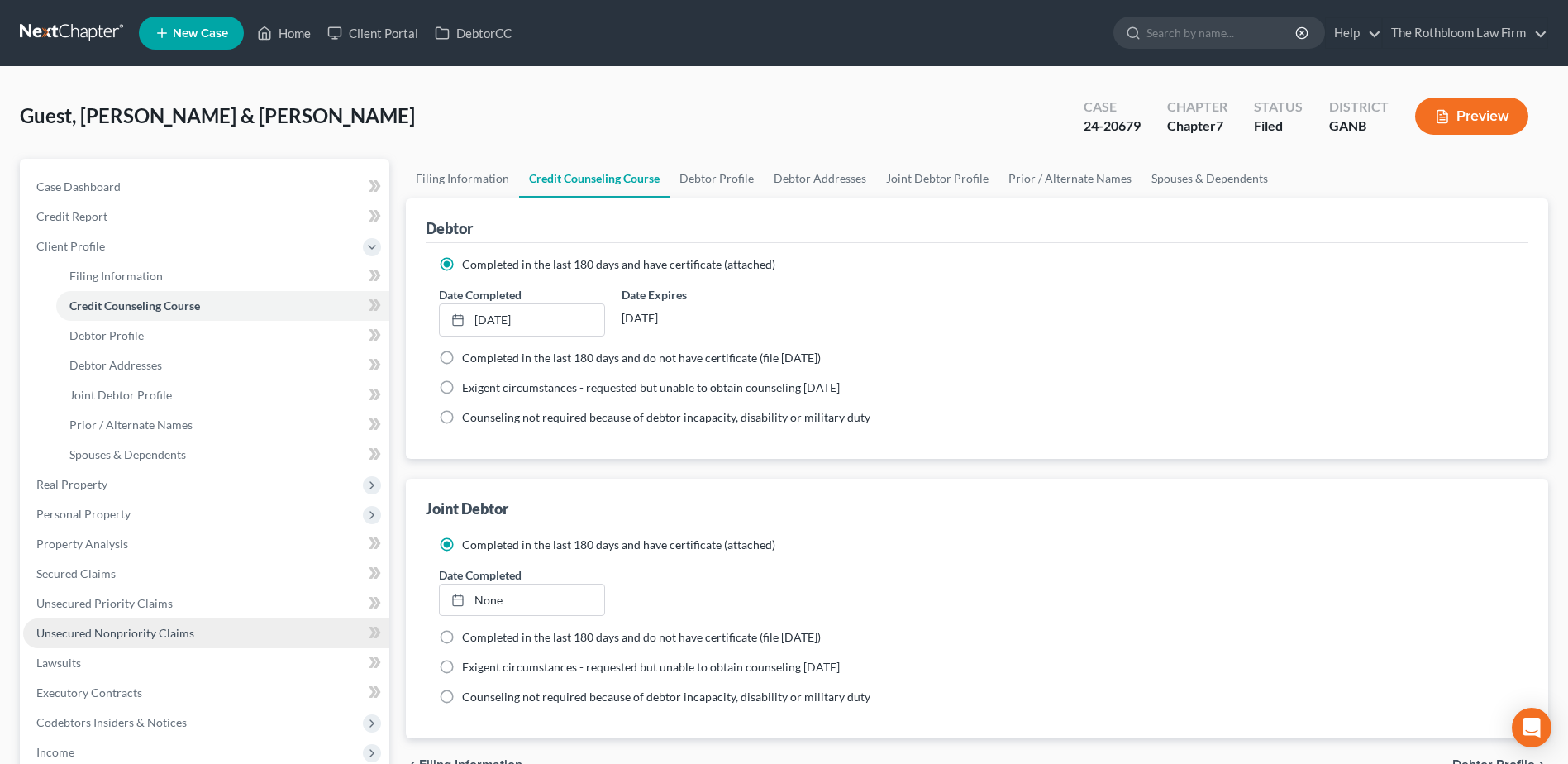
click at [90, 633] on span "Unsecured Nonpriority Claims" at bounding box center [115, 632] width 158 height 14
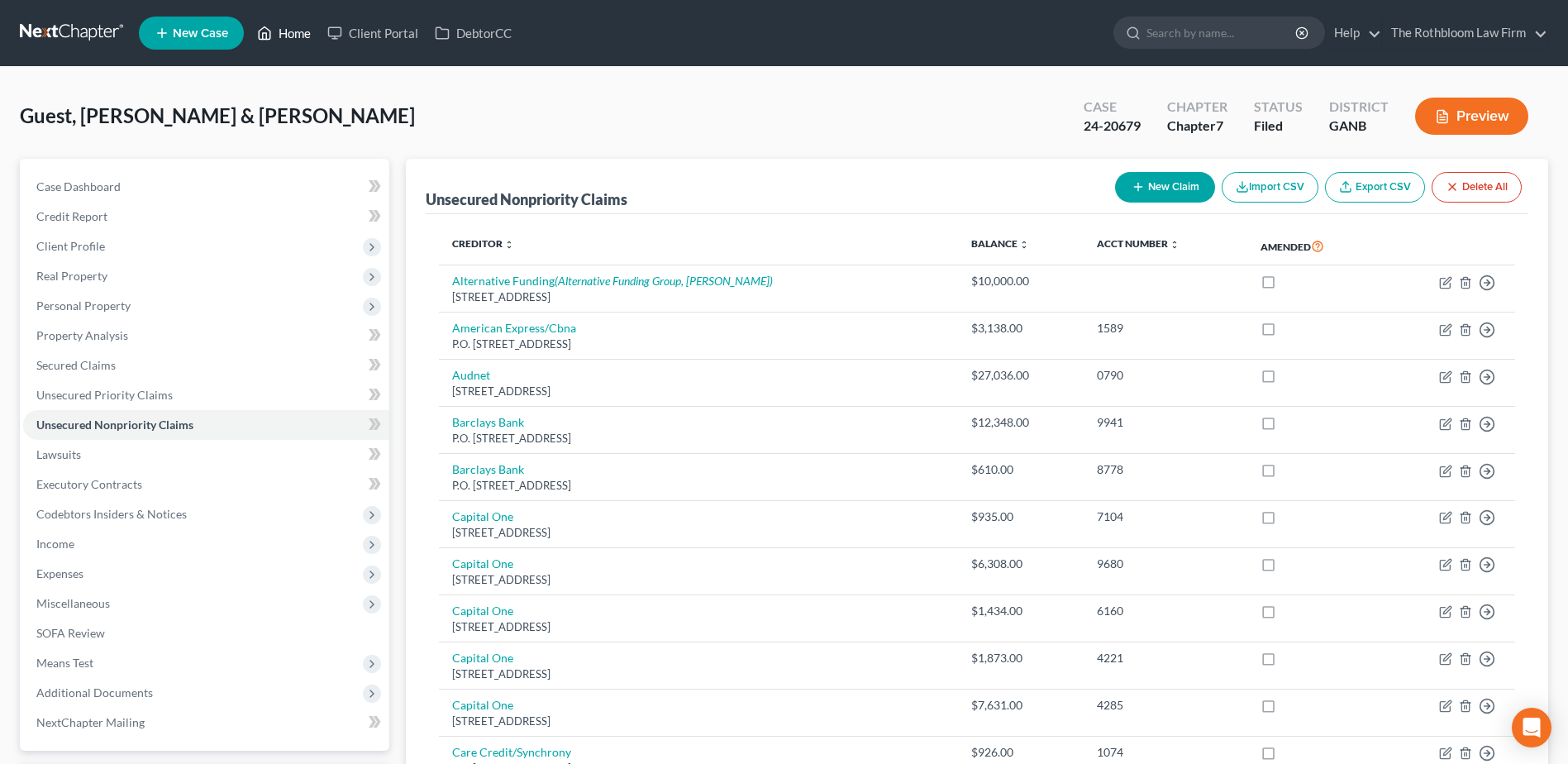
click at [292, 32] on link "Home" at bounding box center [284, 33] width 71 height 29
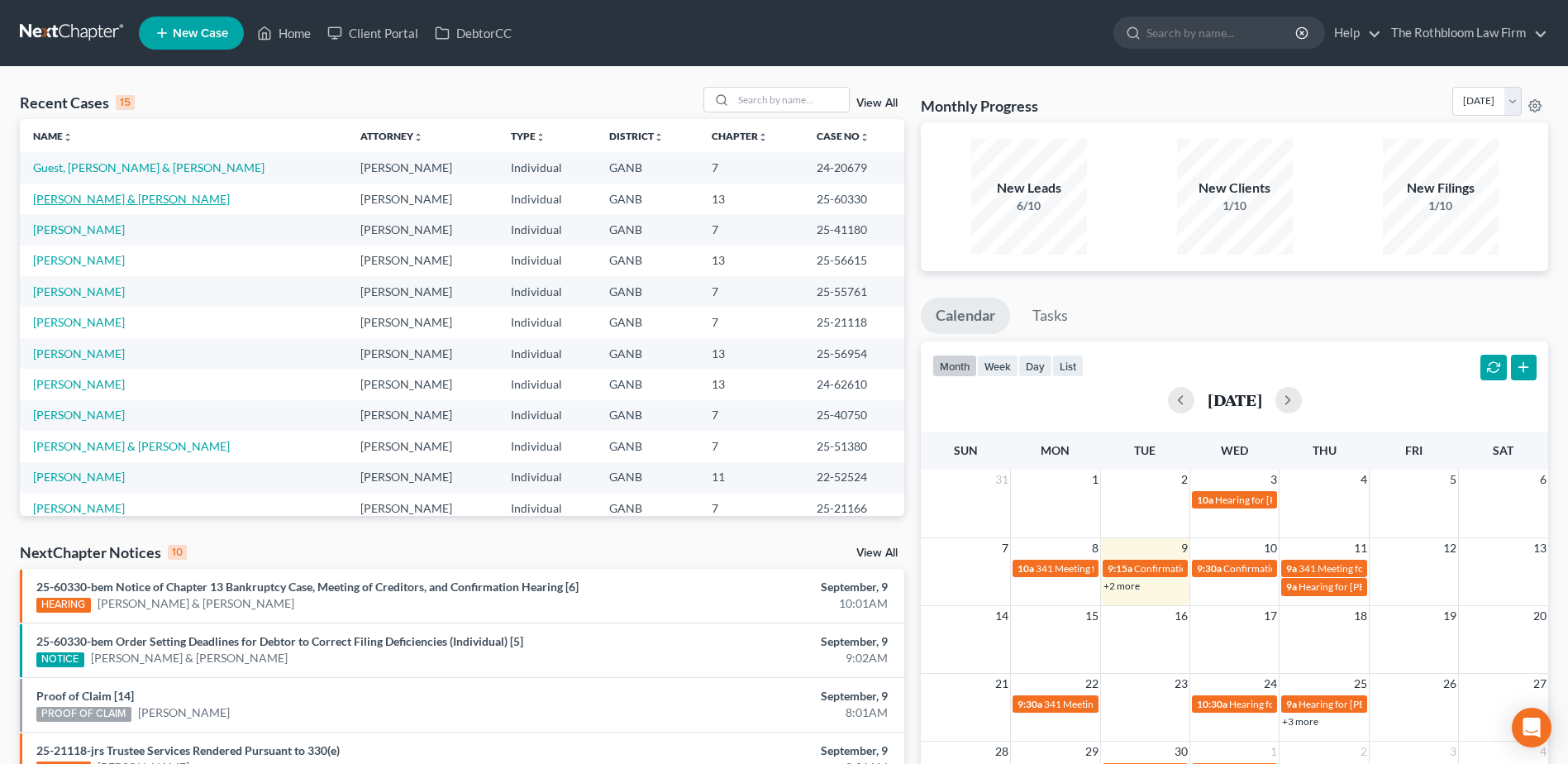
click at [111, 199] on link "[PERSON_NAME] & [PERSON_NAME]" at bounding box center [132, 198] width 196 height 14
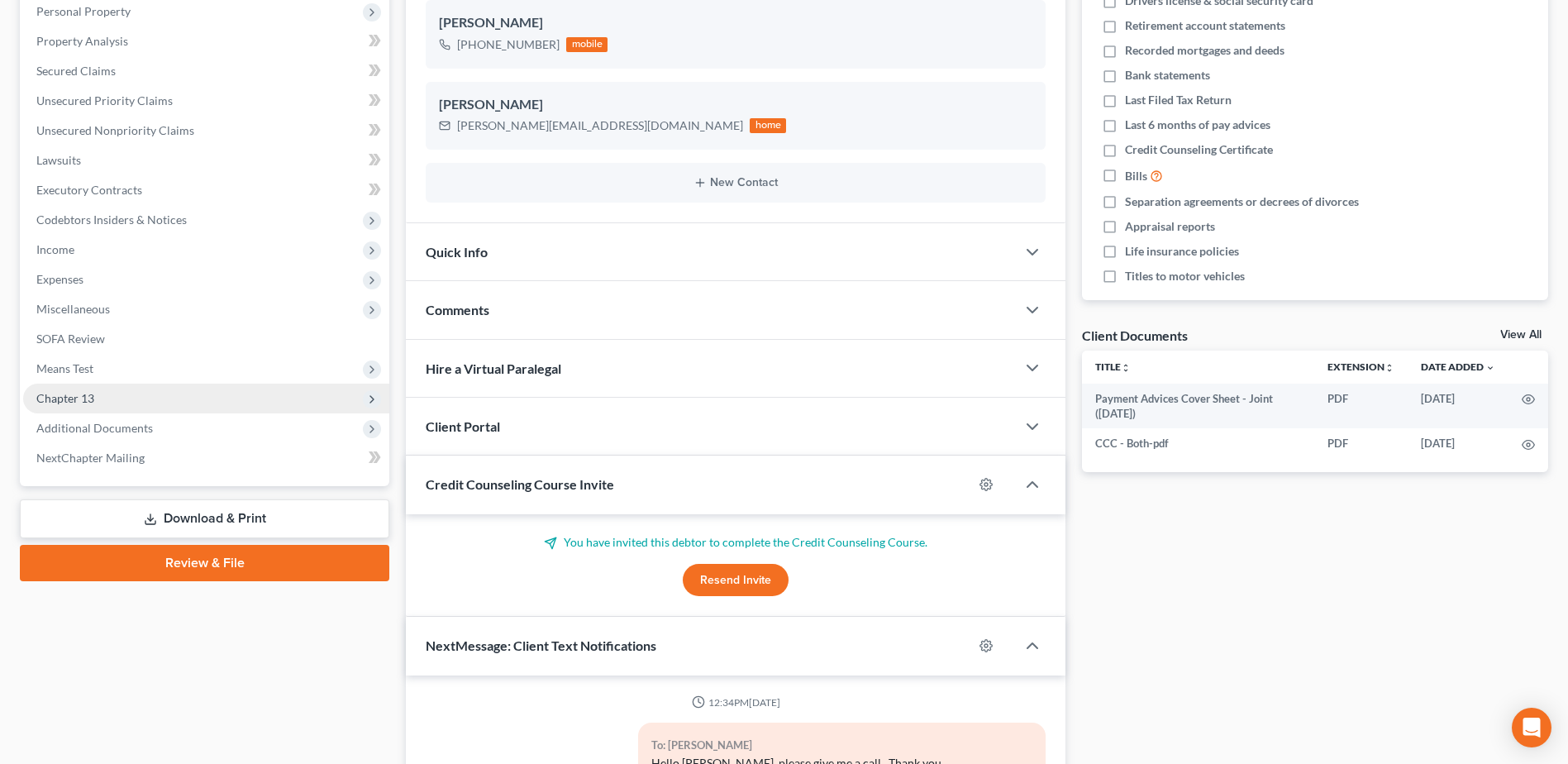
scroll to position [413, 0]
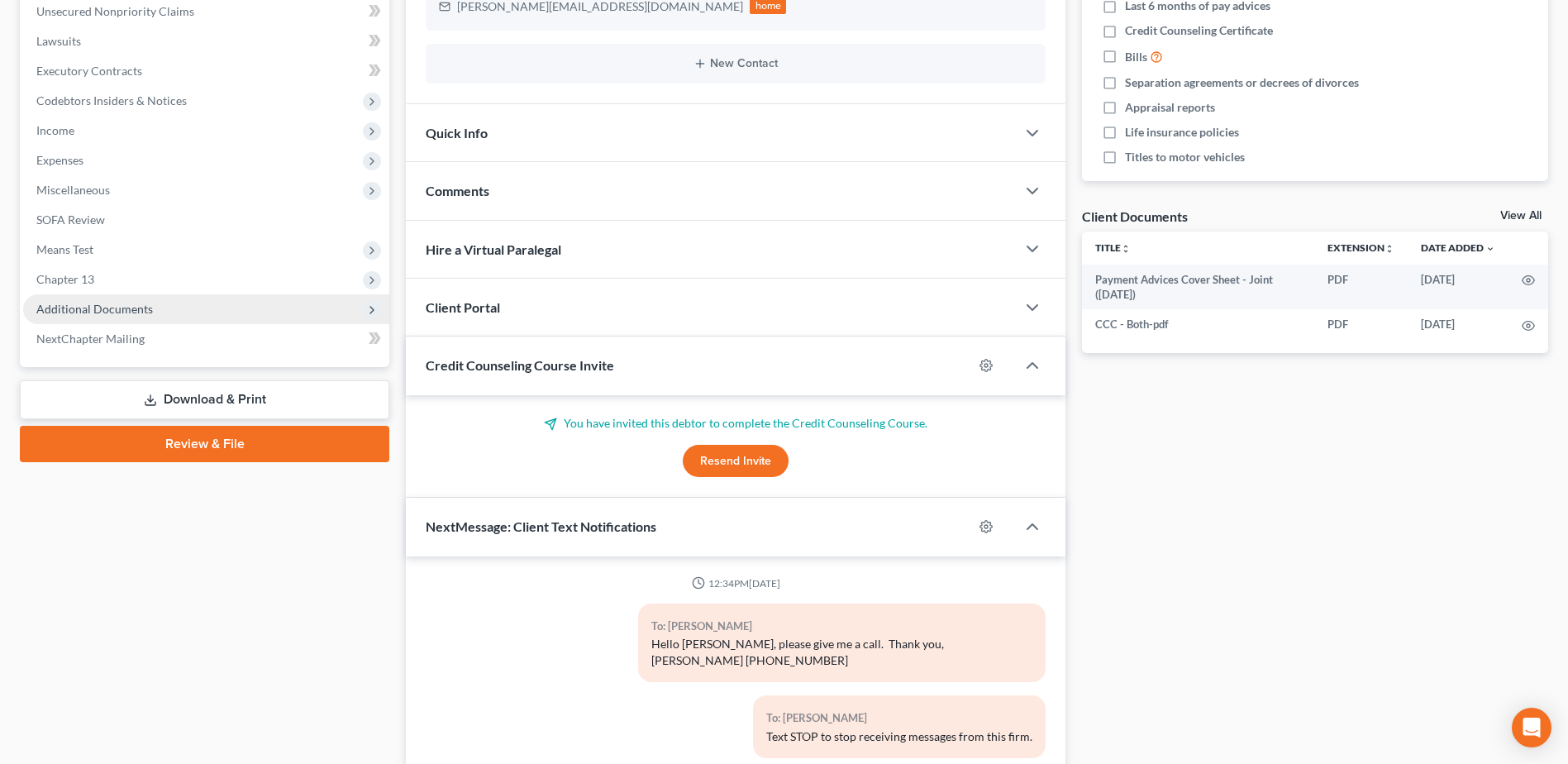
click at [120, 310] on span "Additional Documents" at bounding box center [94, 308] width 117 height 14
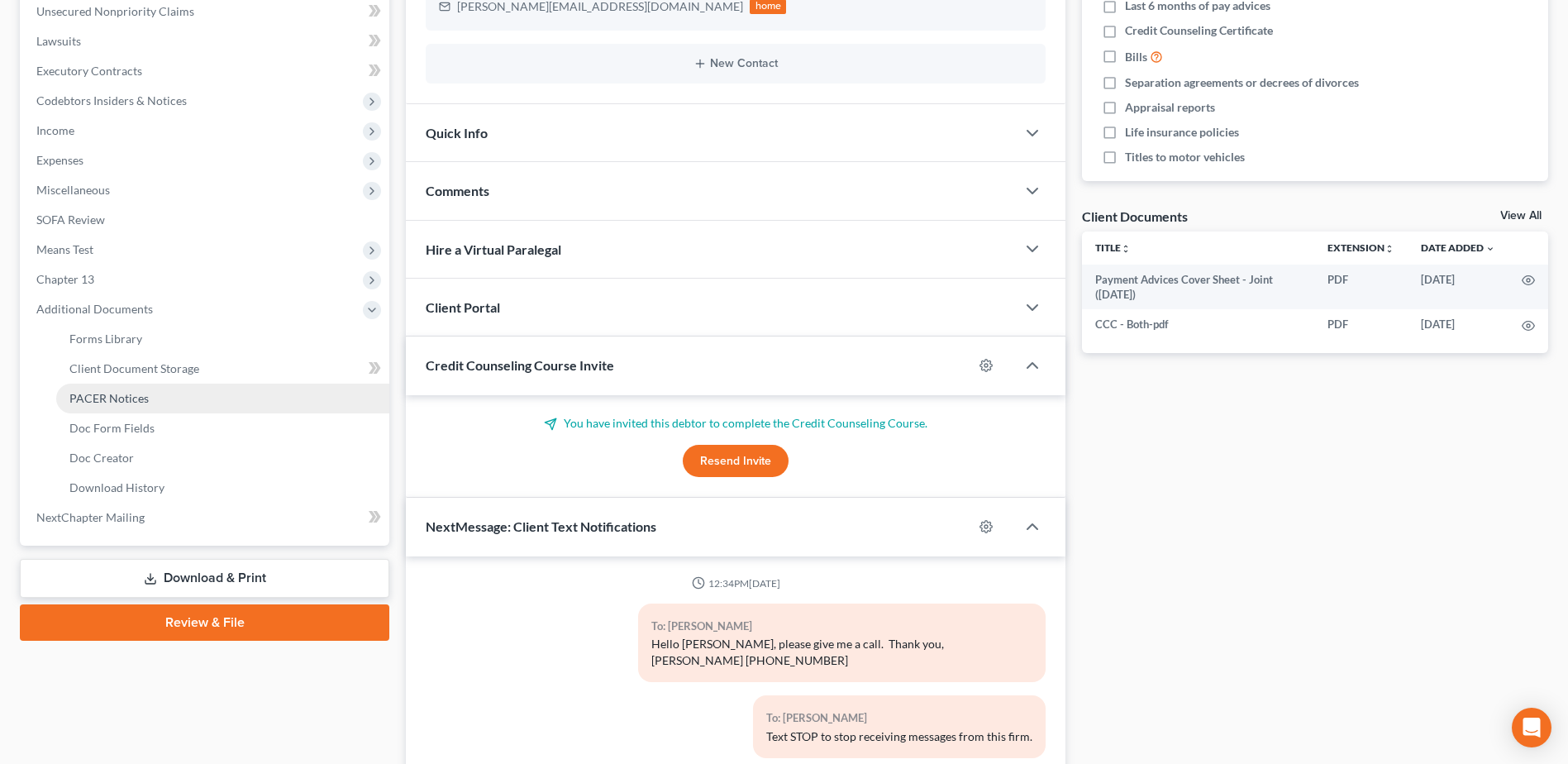
click at [101, 401] on span "PACER Notices" at bounding box center [109, 398] width 80 height 14
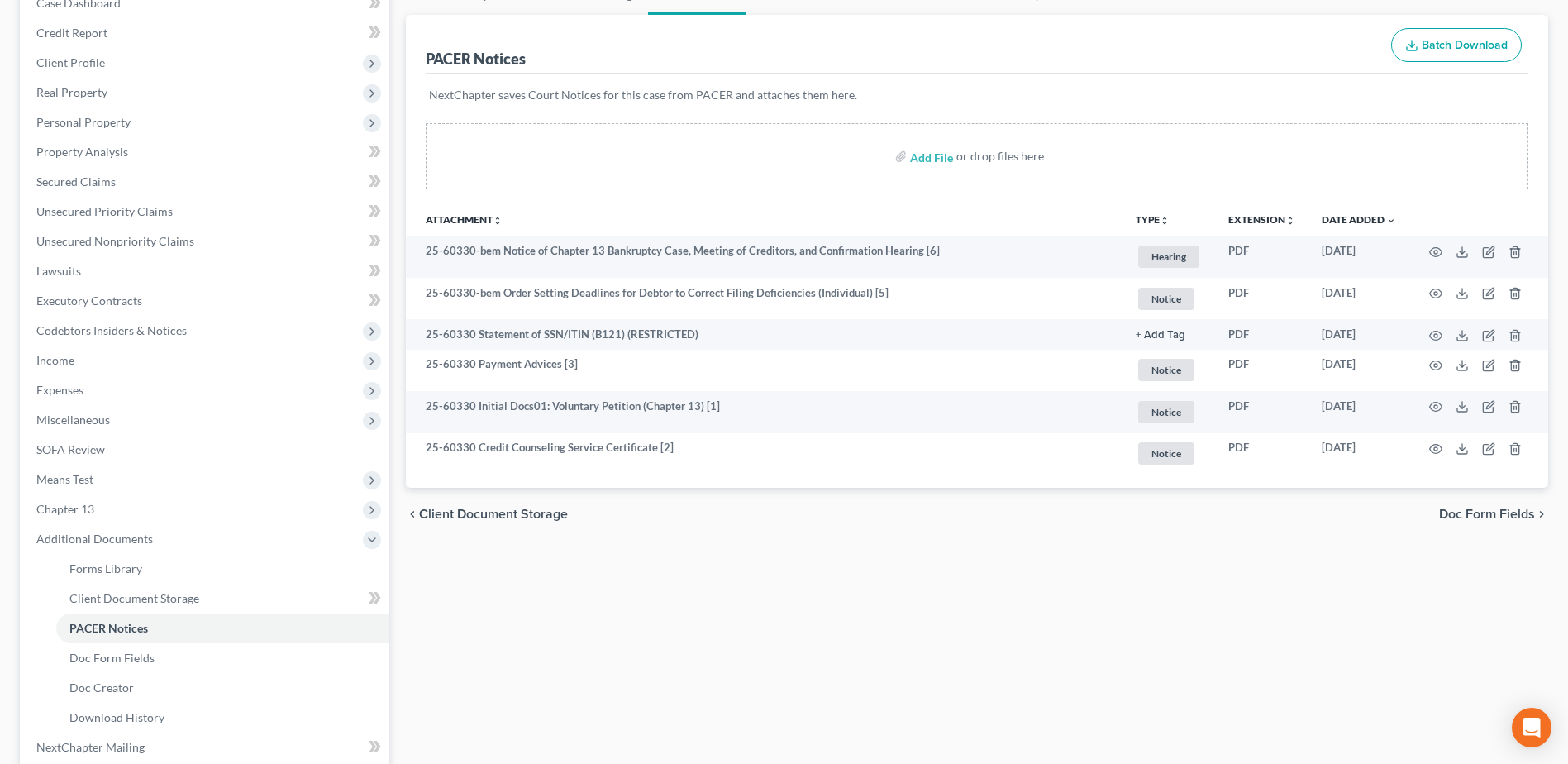
scroll to position [247, 0]
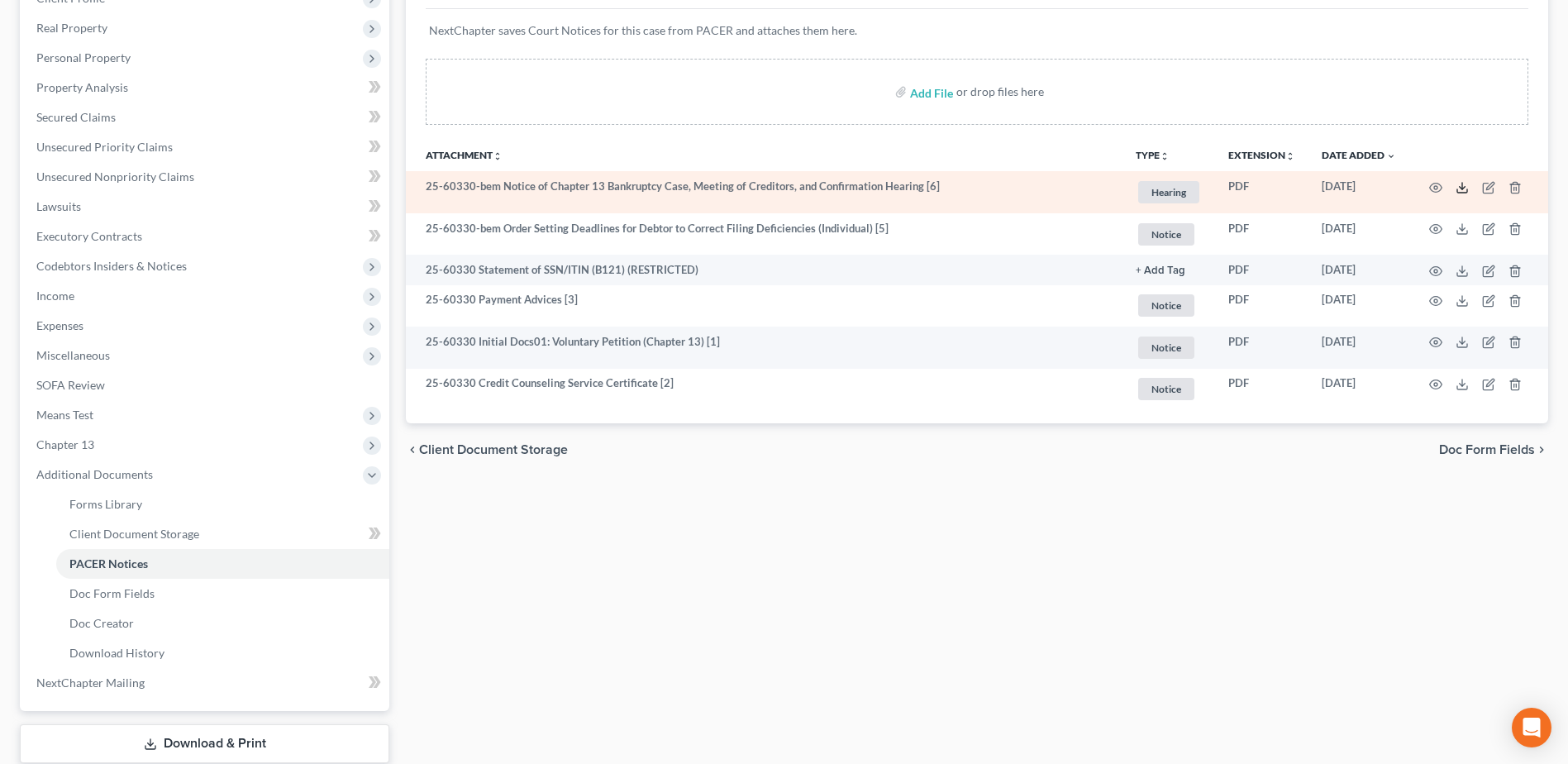
click at [1465, 190] on icon at bounding box center [1462, 187] width 13 height 13
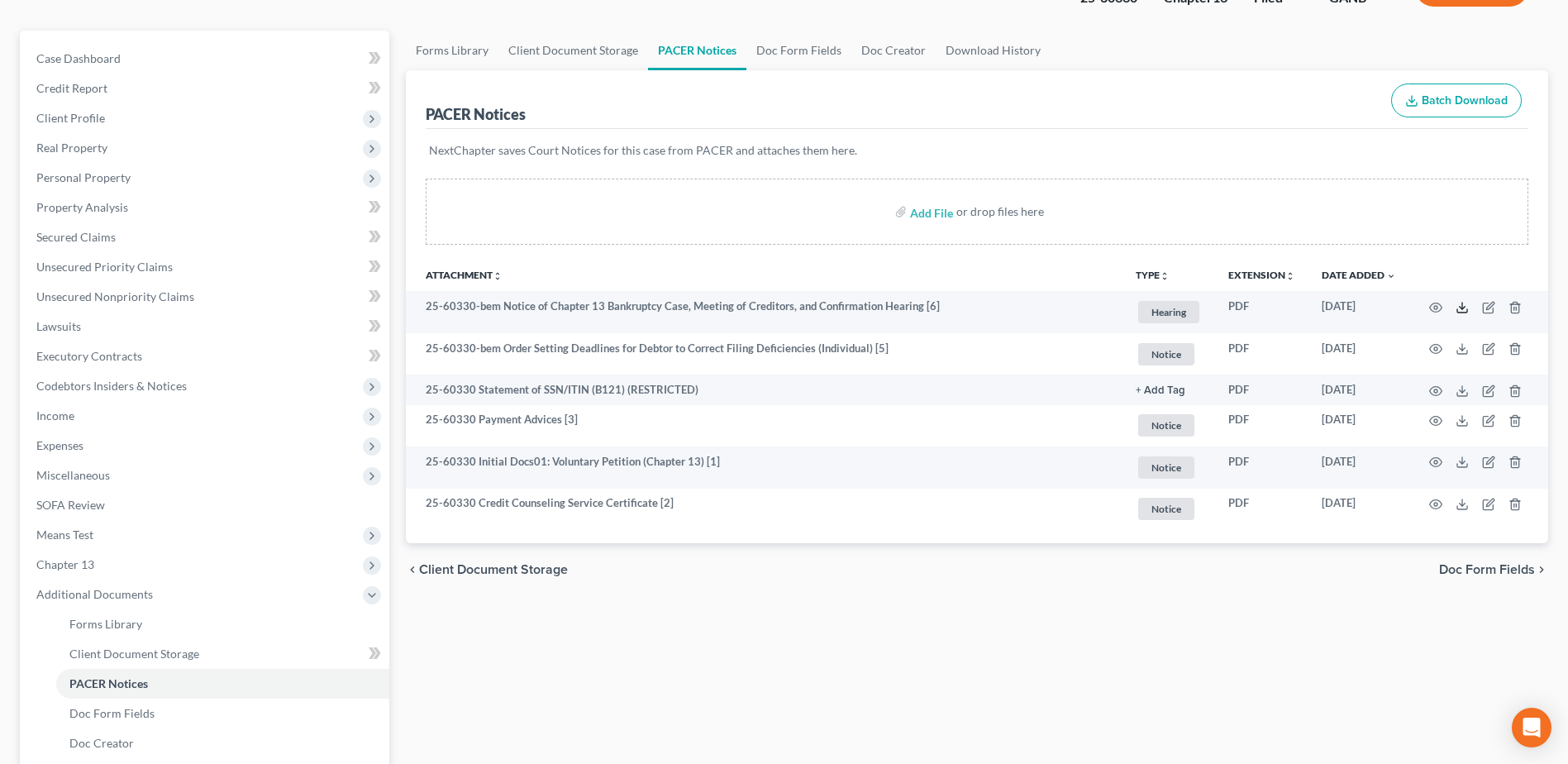
scroll to position [0, 0]
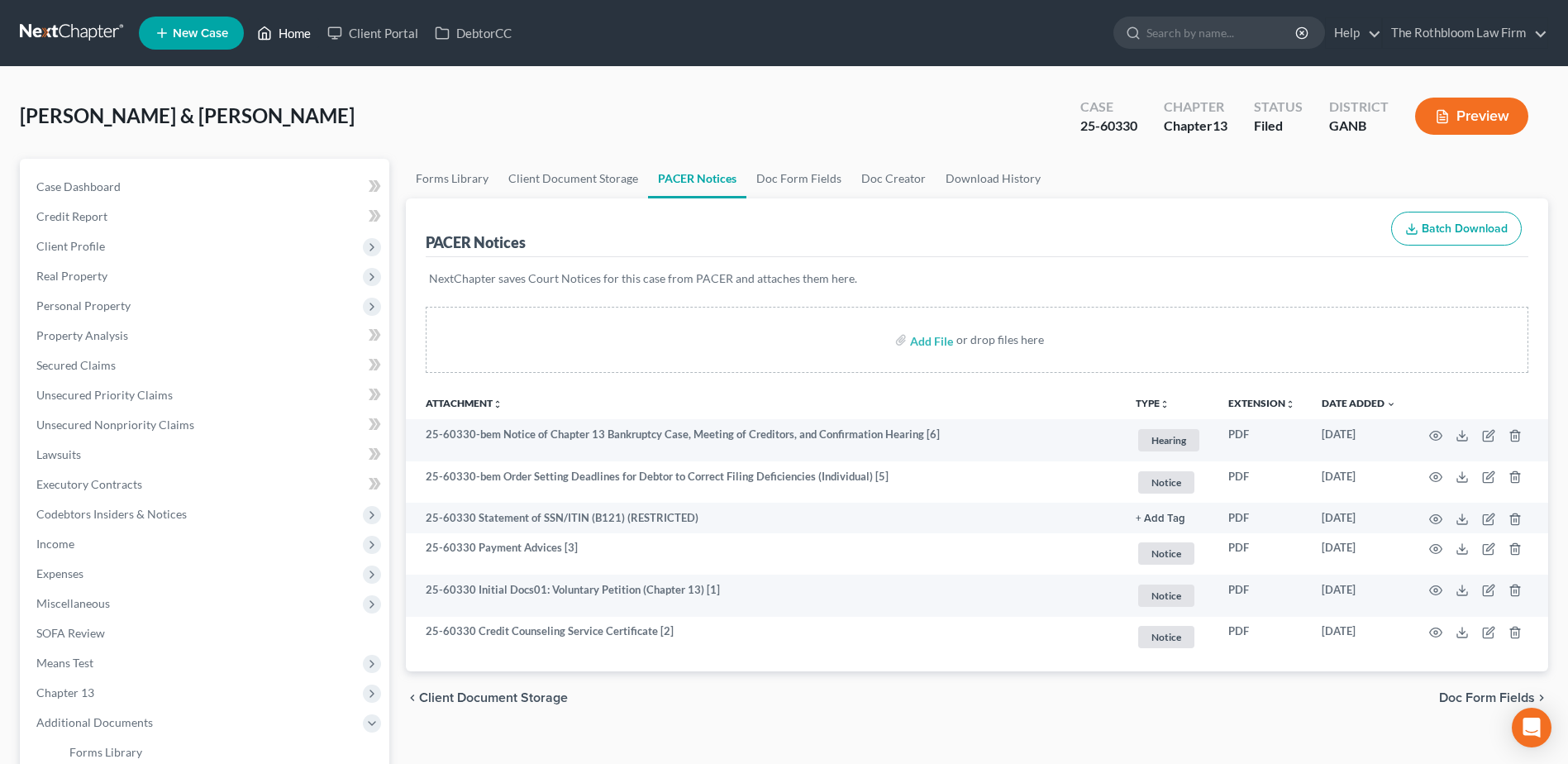
click at [282, 41] on link "Home" at bounding box center [284, 33] width 71 height 29
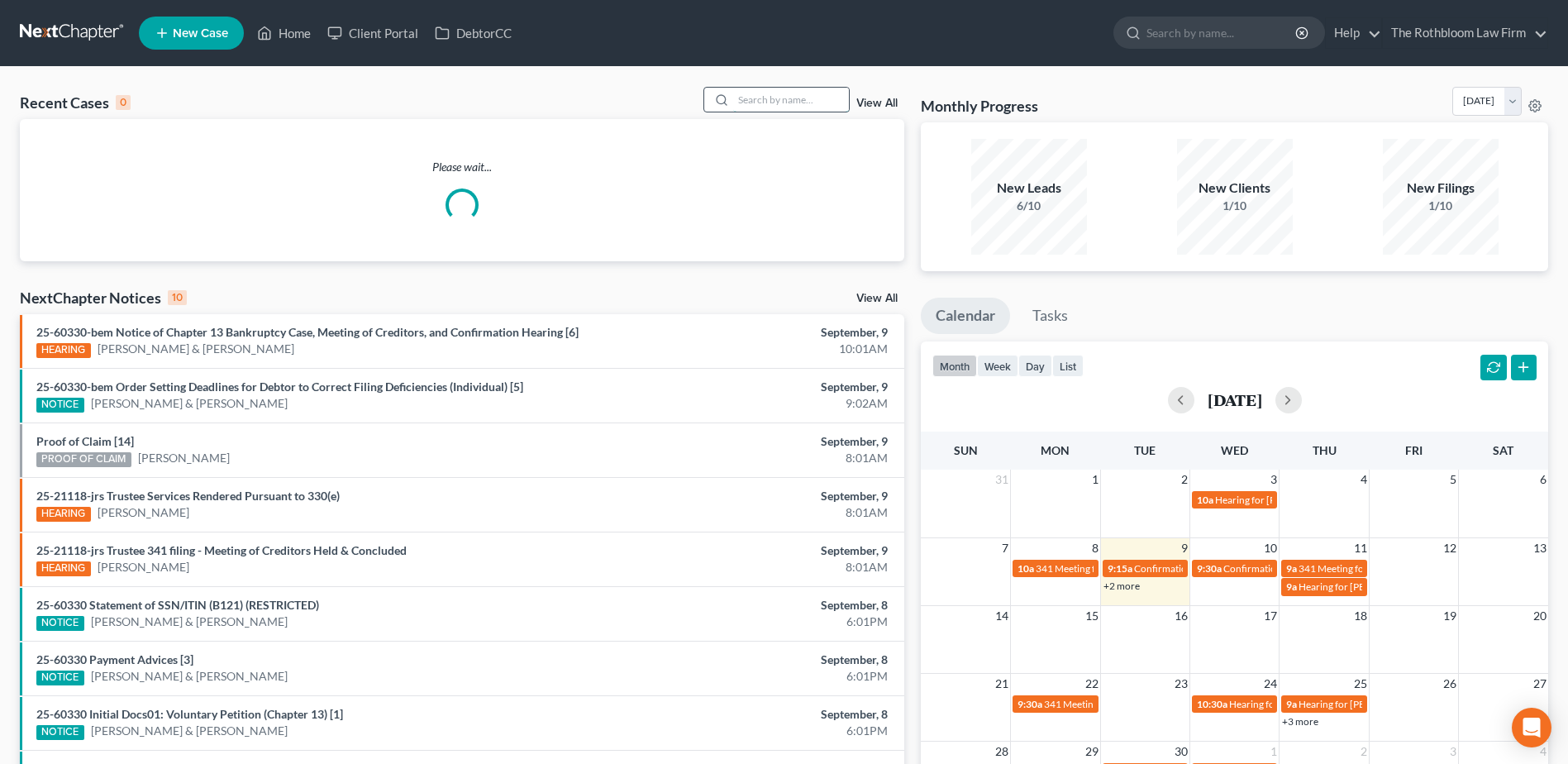
click at [754, 92] on input "search" at bounding box center [791, 99] width 116 height 24
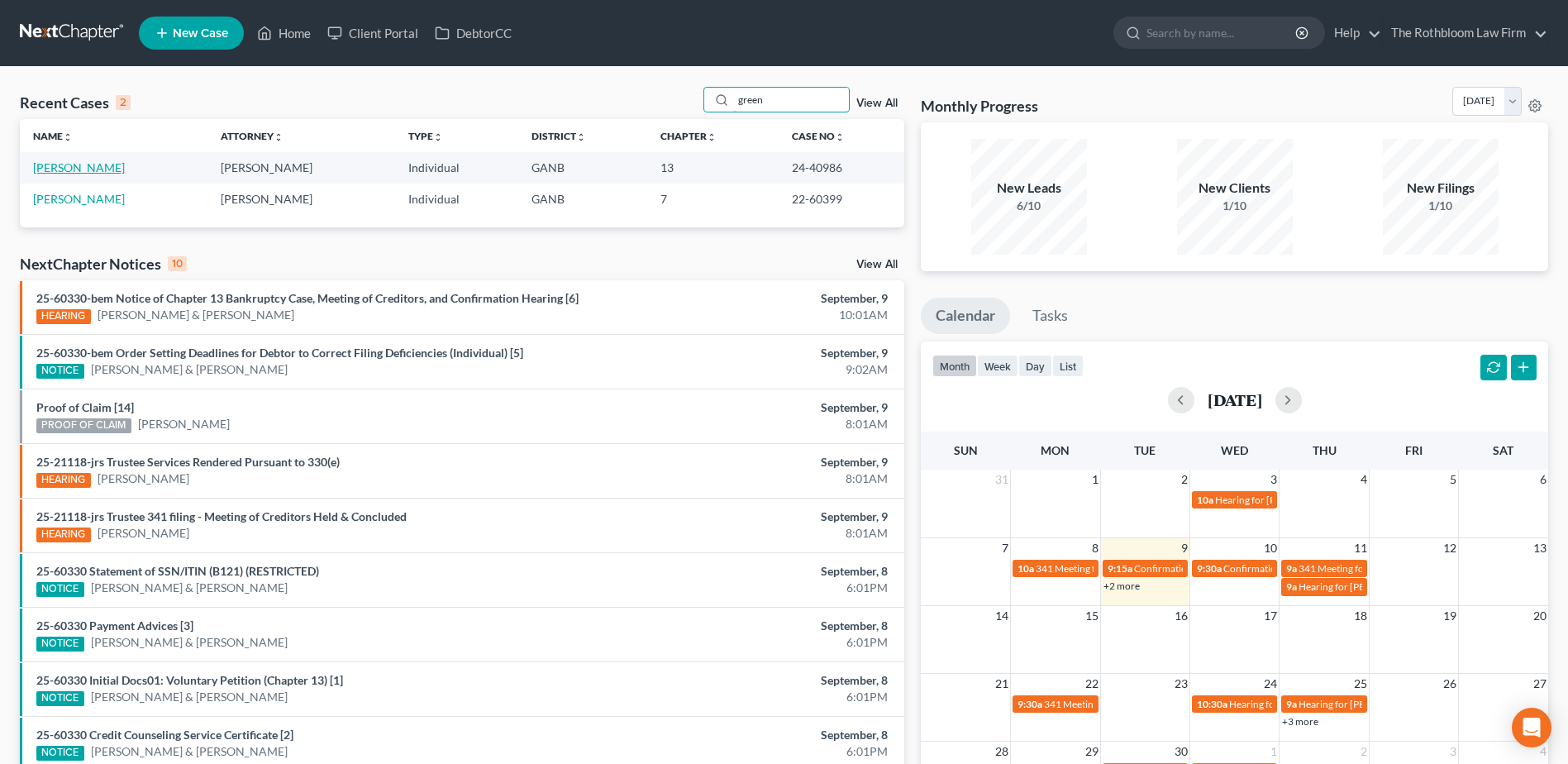
type input "green"
click at [40, 168] on link "[PERSON_NAME]" at bounding box center [79, 167] width 91 height 14
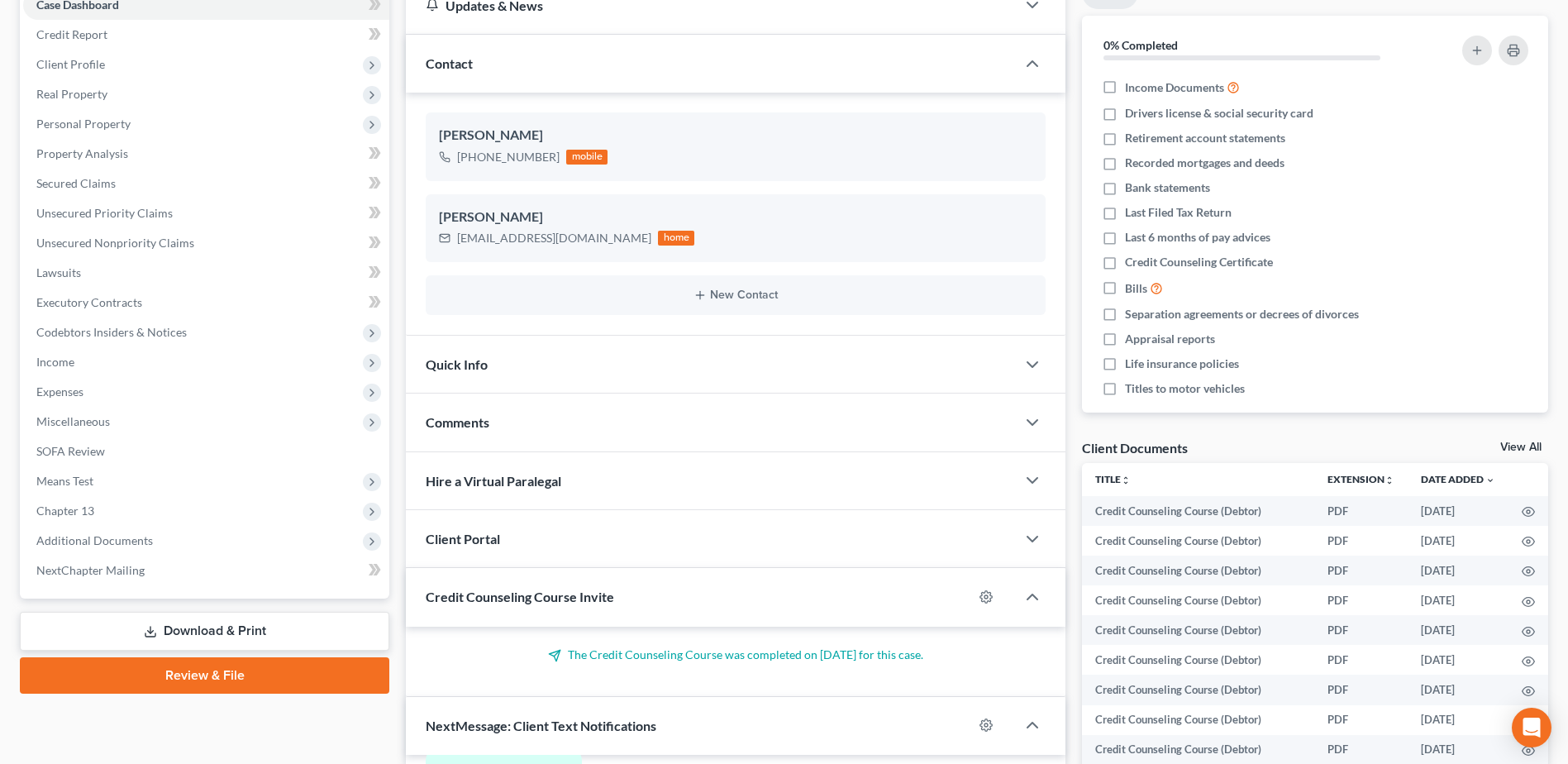
scroll to position [413, 0]
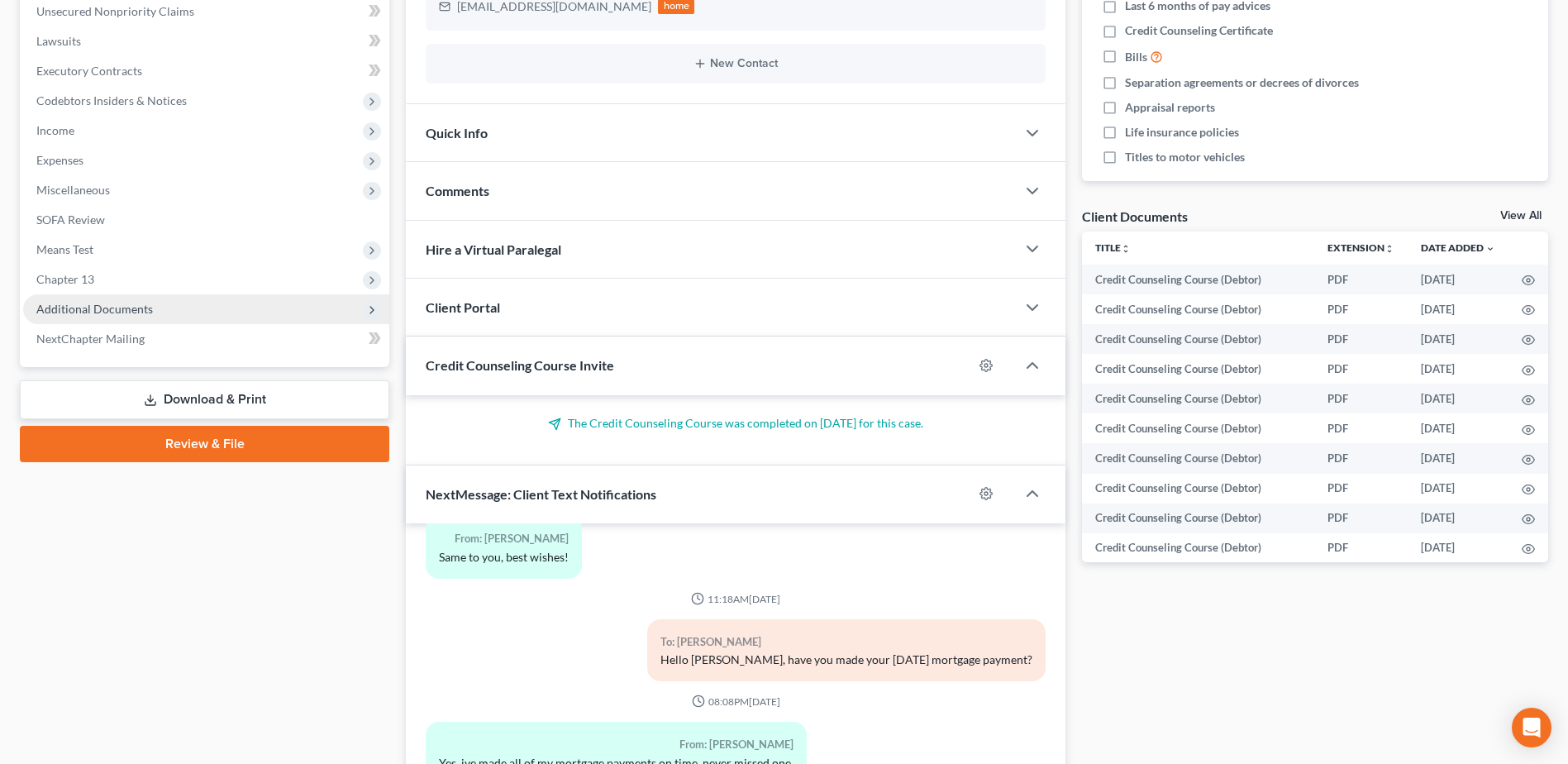
click at [81, 305] on span "Additional Documents" at bounding box center [94, 308] width 117 height 14
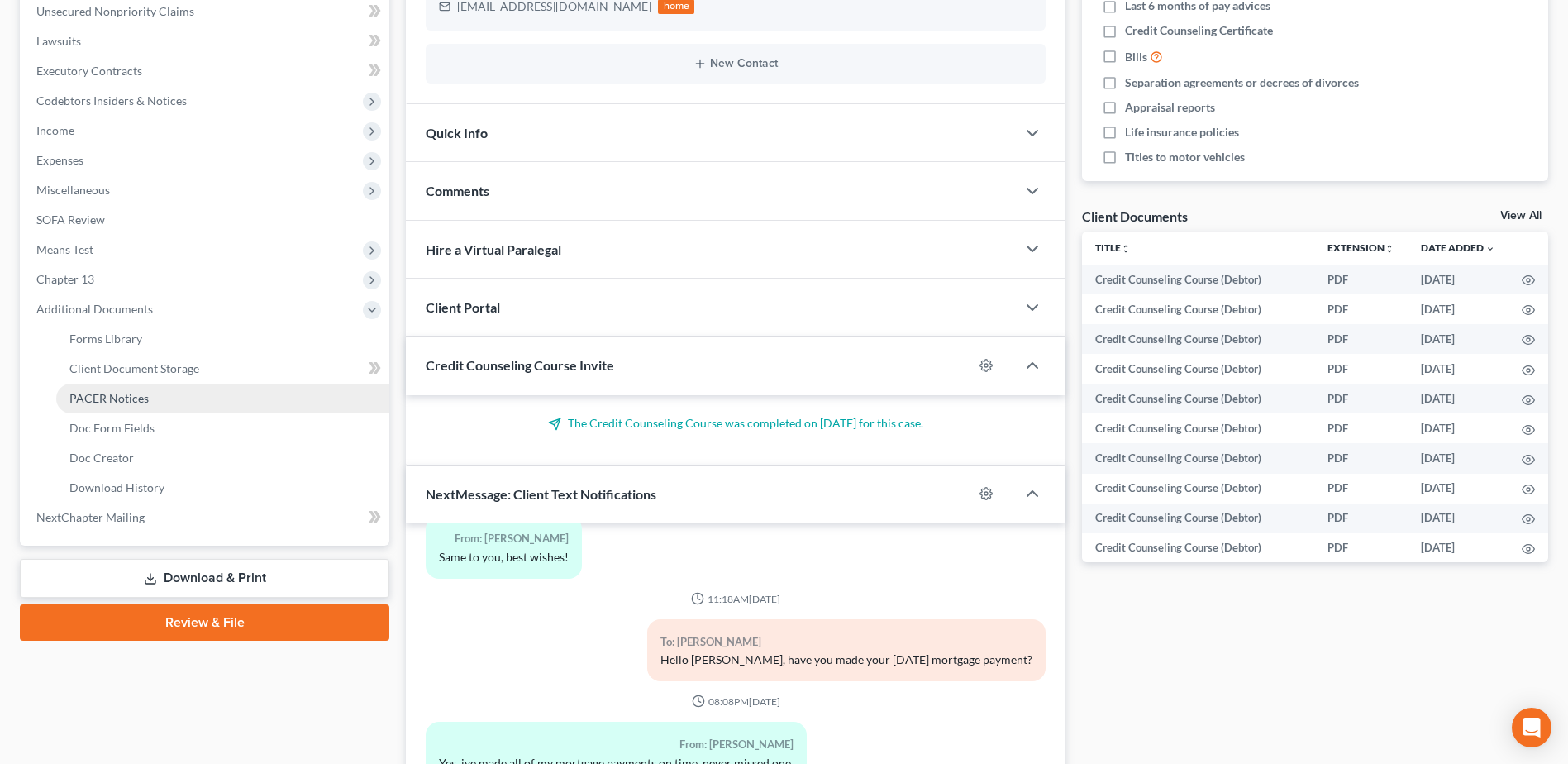
click at [112, 394] on span "PACER Notices" at bounding box center [109, 398] width 80 height 14
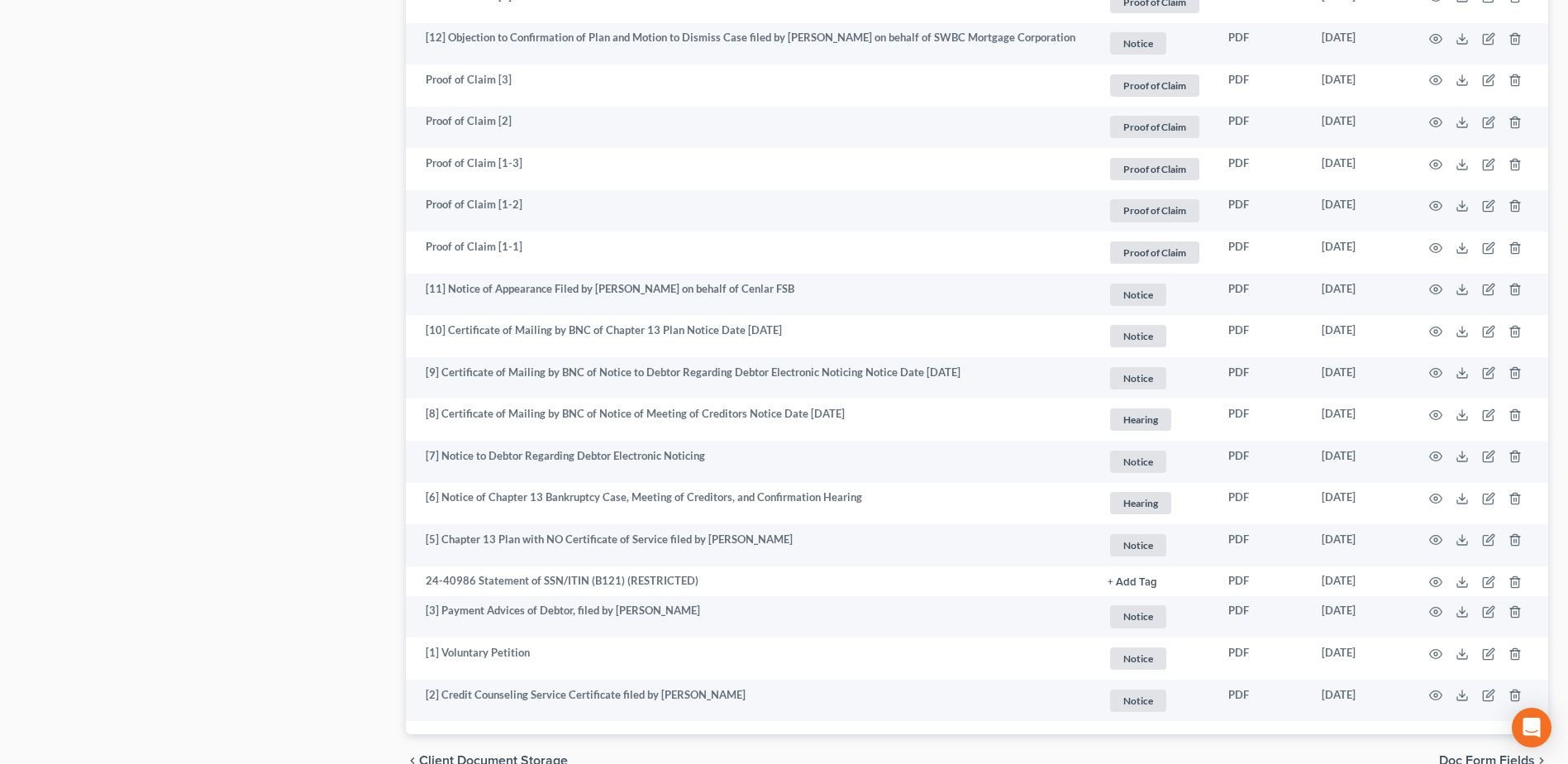
scroll to position [2682, 0]
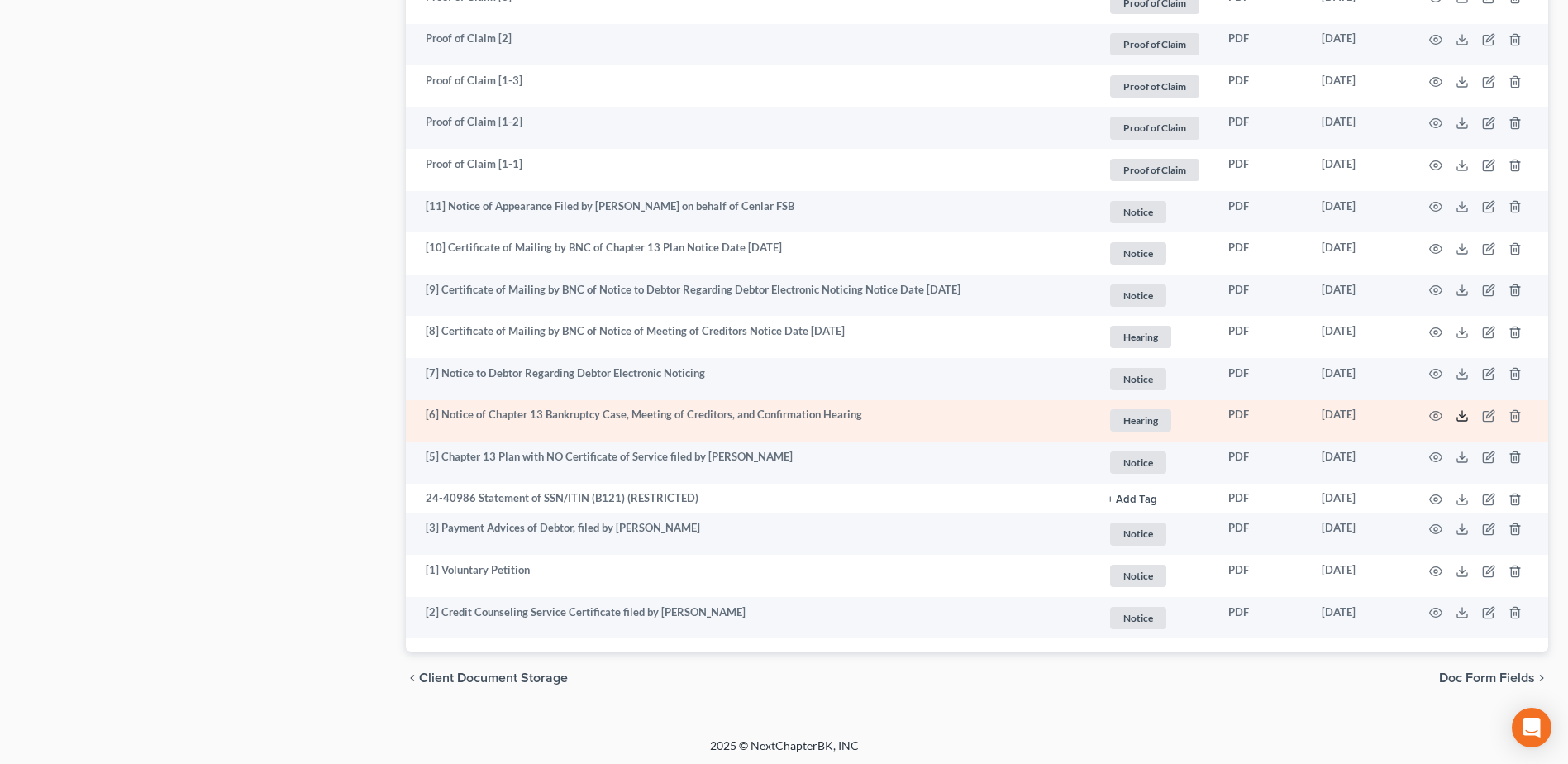
click at [1463, 412] on line at bounding box center [1463, 413] width 0 height 7
